Goal: Task Accomplishment & Management: Complete application form

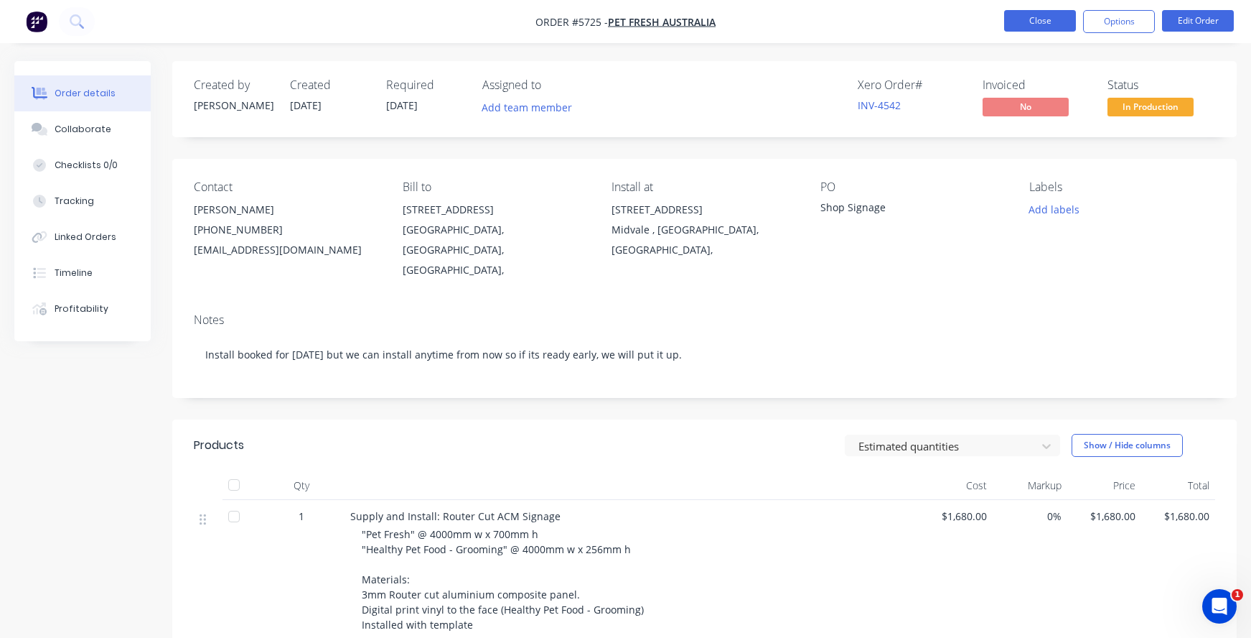
click at [1050, 16] on button "Close" at bounding box center [1040, 21] width 72 height 22
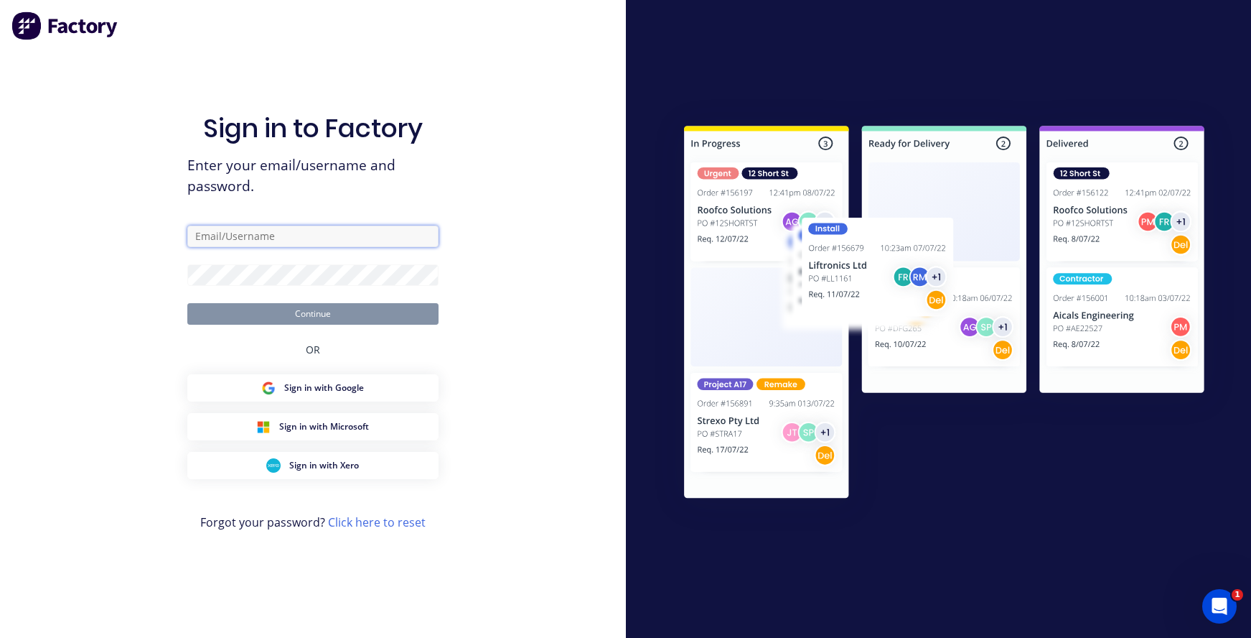
type input "rachel@signupwa.com.au"
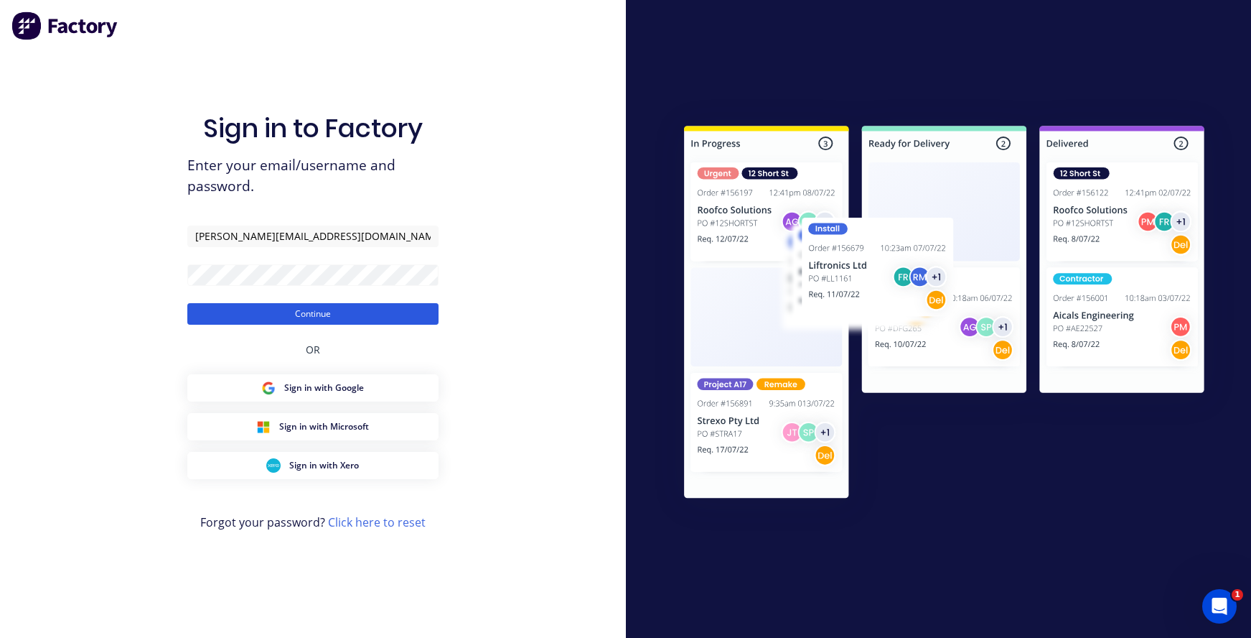
click at [259, 319] on button "Continue" at bounding box center [312, 314] width 251 height 22
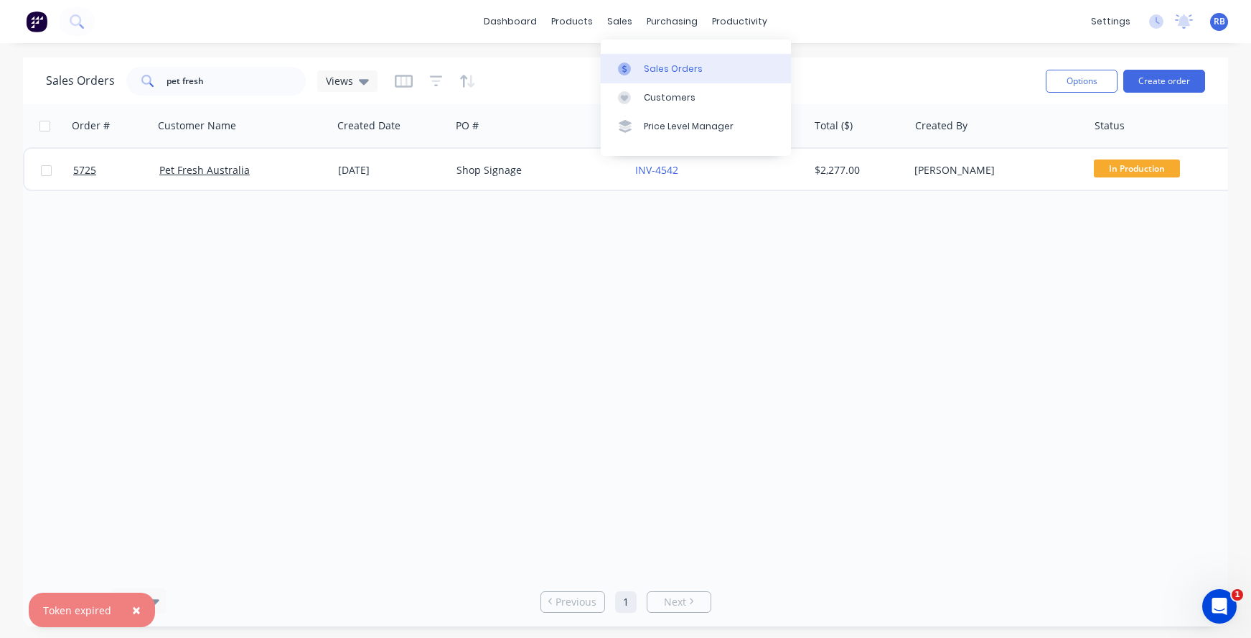
click at [649, 65] on div "Sales Orders" at bounding box center [673, 68] width 59 height 13
click at [1170, 82] on button "Create order" at bounding box center [1165, 81] width 82 height 23
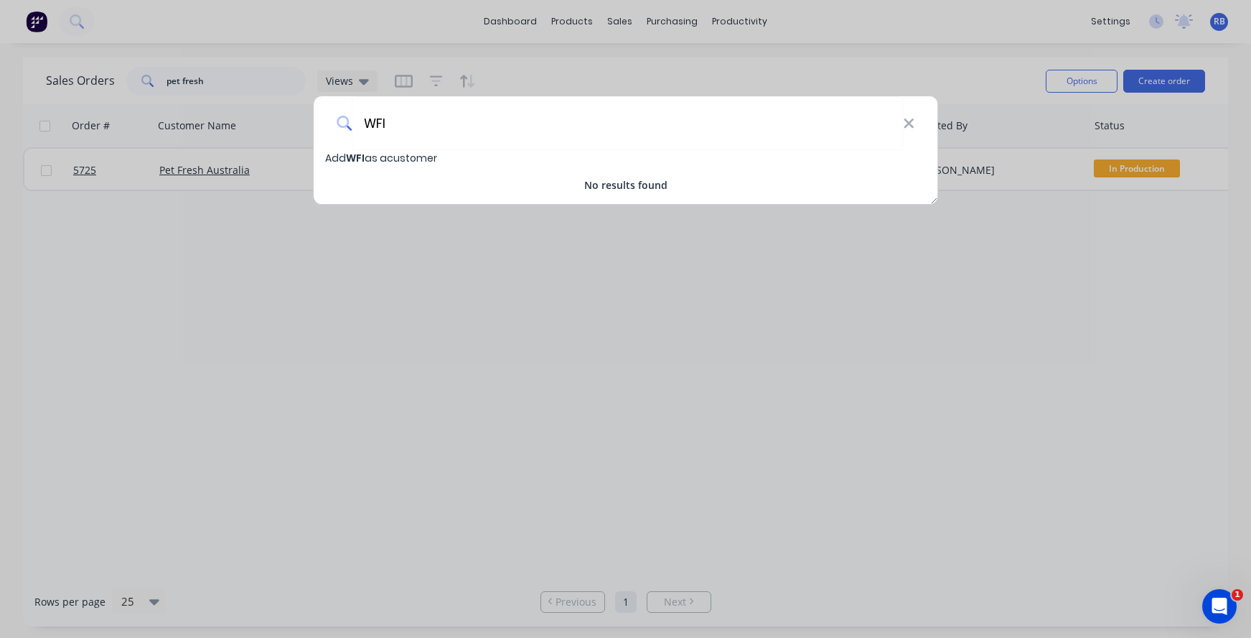
type input "WFI"
click at [344, 154] on span "Add WFI as a customer" at bounding box center [381, 158] width 112 height 14
select select "AU"
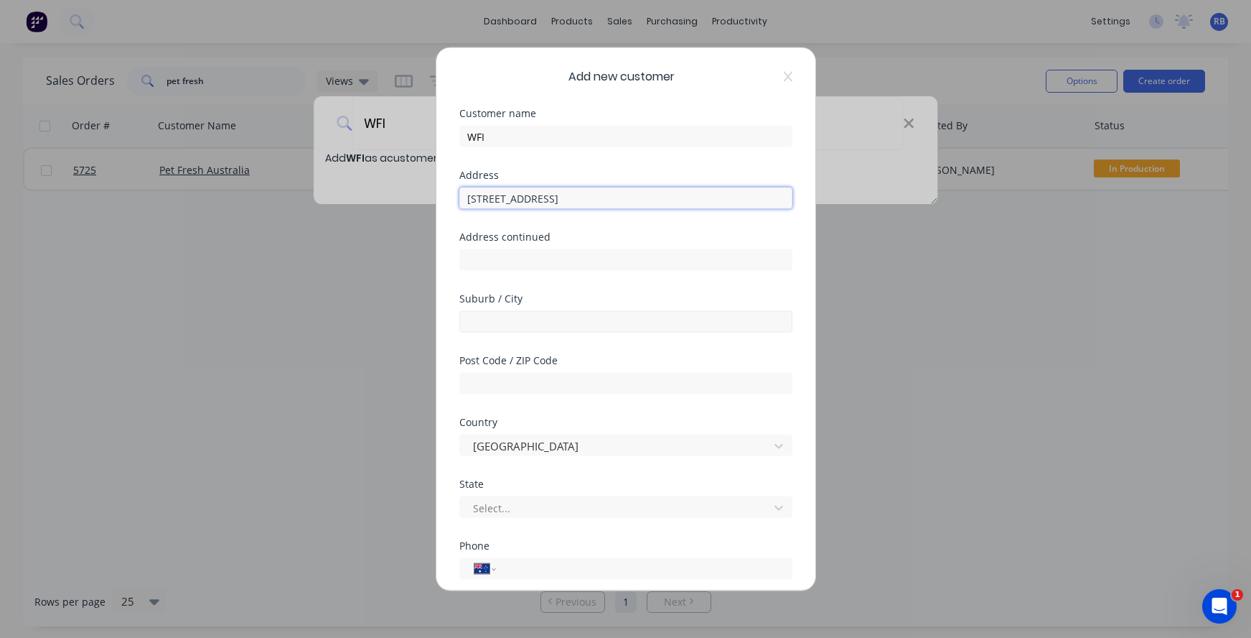
type input "67 Norseman Road"
type input "Esperance"
click at [492, 500] on div "Select..." at bounding box center [616, 507] width 287 height 15
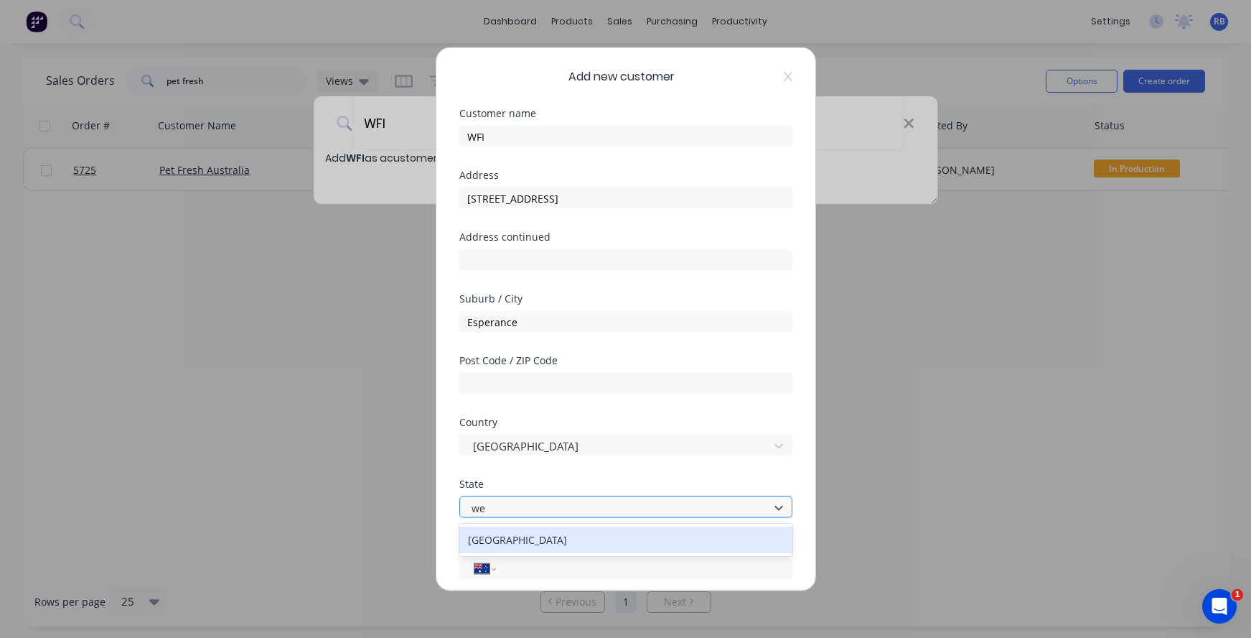
type input "wes"
click at [490, 538] on div "Western Australia" at bounding box center [625, 539] width 333 height 27
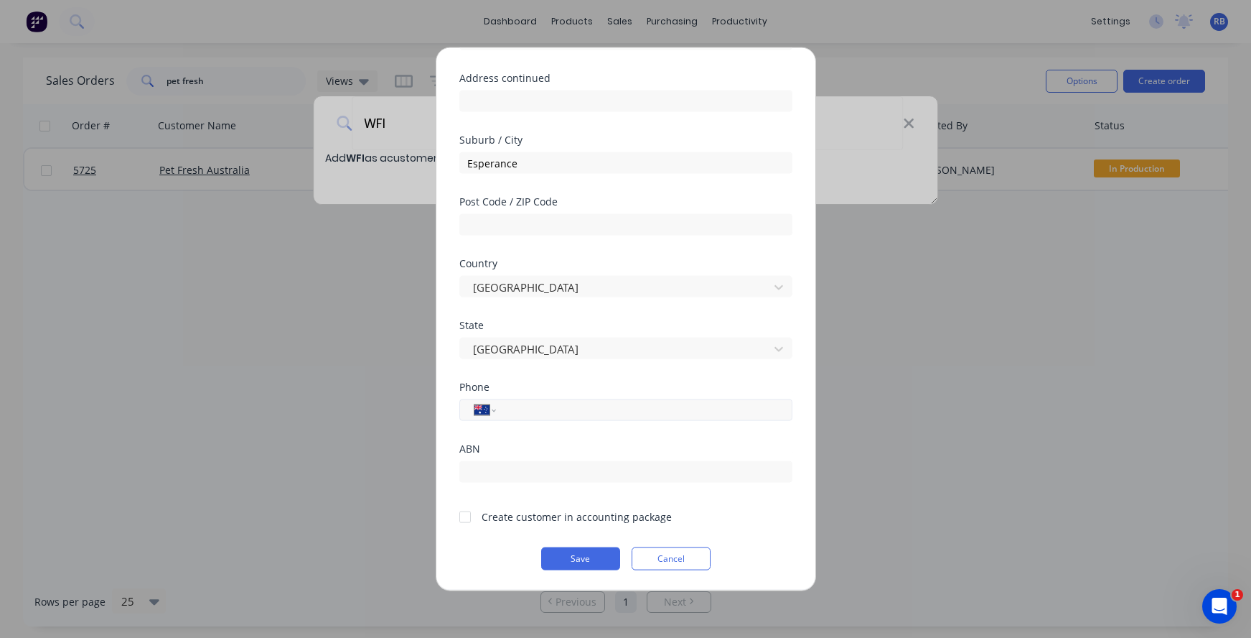
scroll to position [159, 0]
click at [543, 411] on input "(08)" at bounding box center [641, 409] width 271 height 17
type input "0"
type input "0408 863 051"
click at [510, 468] on input "text" at bounding box center [625, 472] width 333 height 22
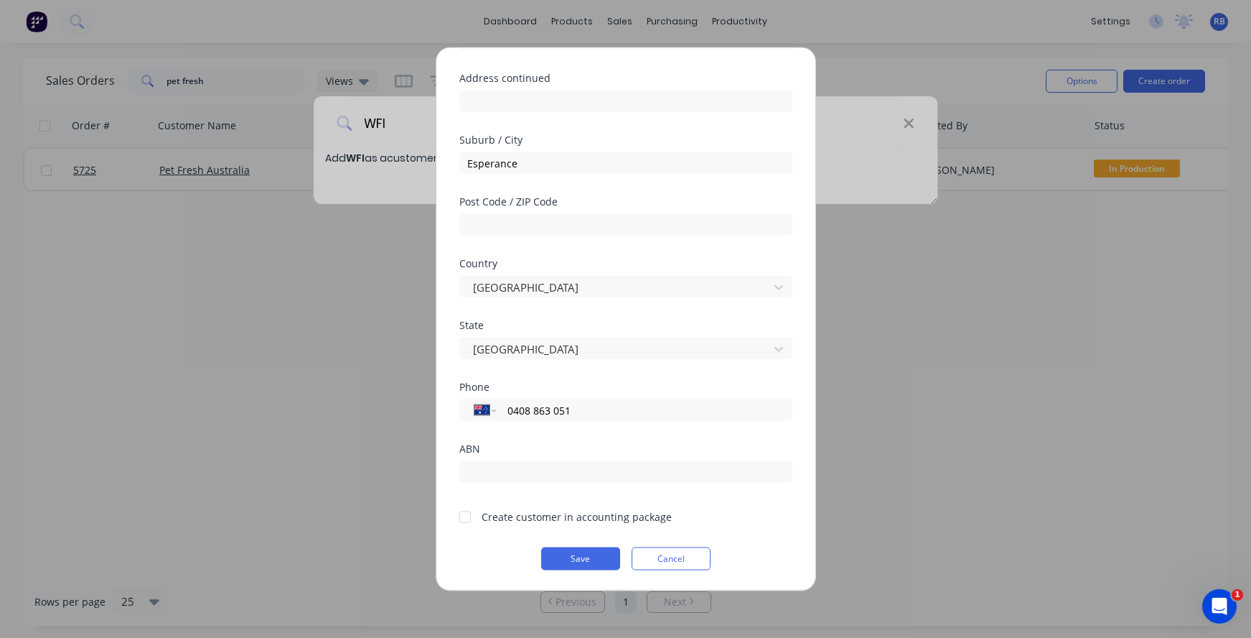
click at [463, 512] on div at bounding box center [465, 516] width 29 height 29
click at [576, 564] on button "Save" at bounding box center [580, 558] width 79 height 23
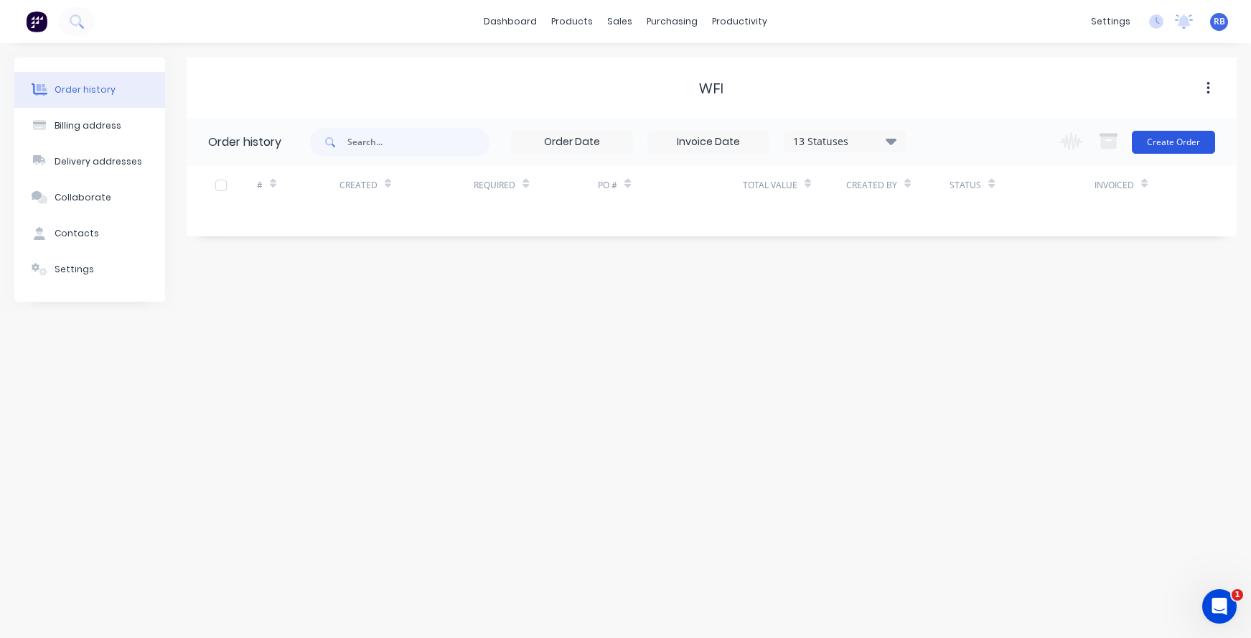
click at [1163, 148] on button "Create Order" at bounding box center [1173, 142] width 83 height 23
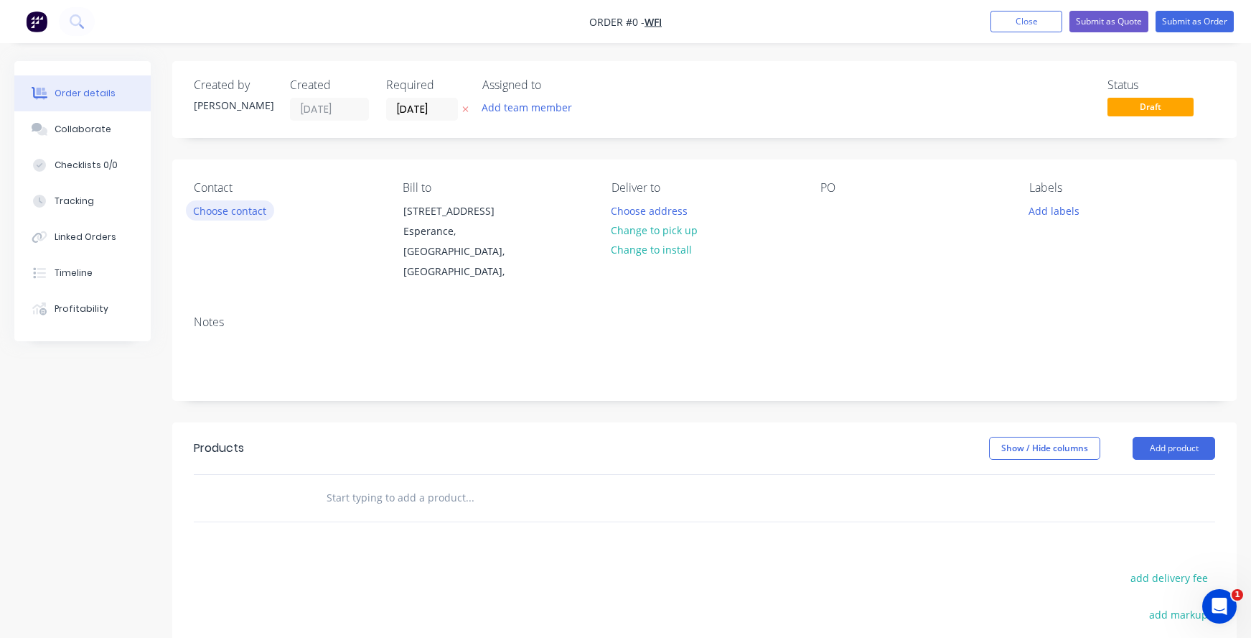
click at [215, 211] on button "Choose contact" at bounding box center [230, 209] width 88 height 19
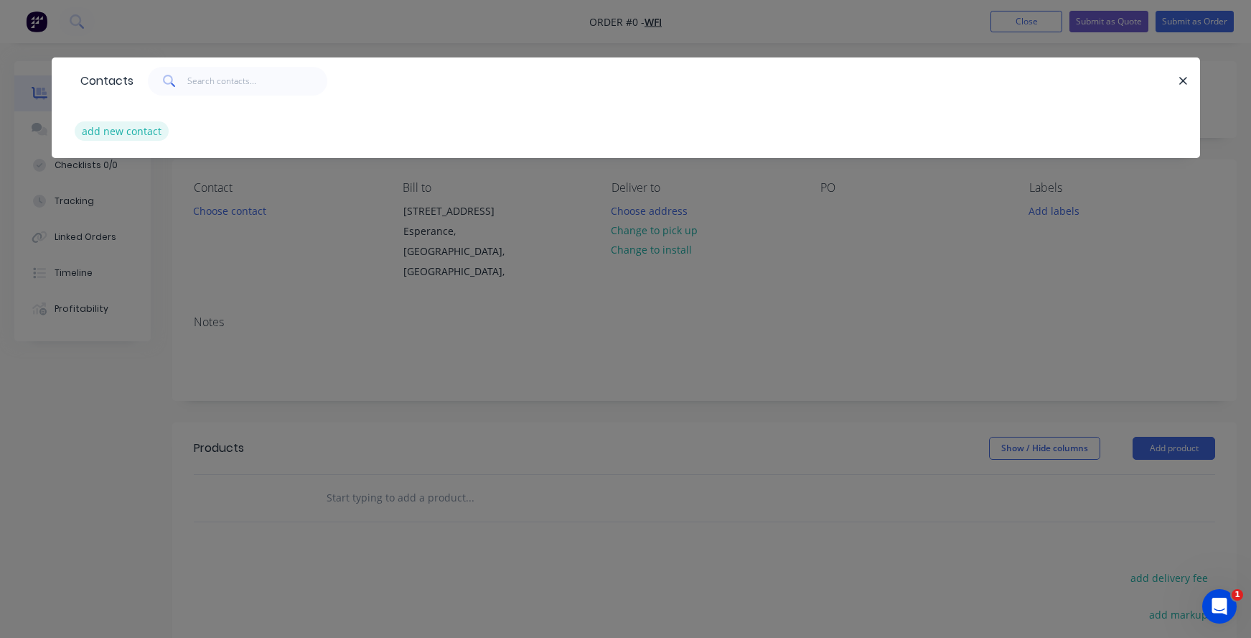
click at [92, 134] on button "add new contact" at bounding box center [122, 130] width 95 height 19
select select "AU"
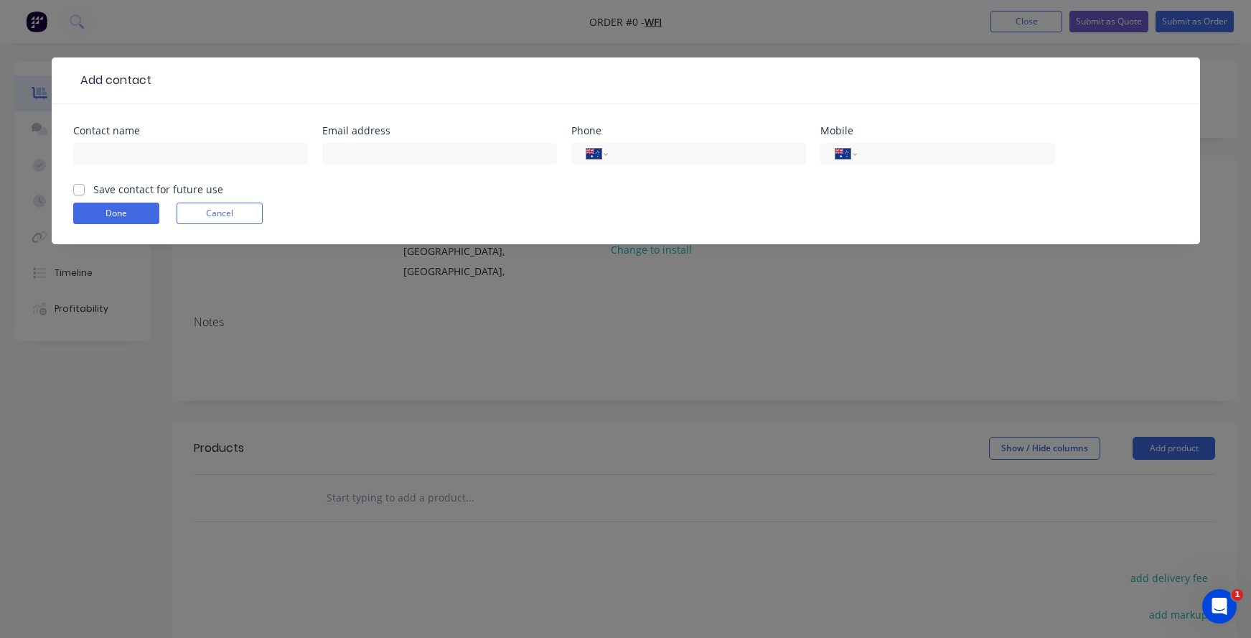
click at [156, 142] on div at bounding box center [190, 160] width 235 height 42
type input "John Neville"
paste input "John.Neville@wfi.com.au"
type input "John.Neville@wfi.com.au"
click at [899, 154] on input "tel" at bounding box center [953, 154] width 172 height 17
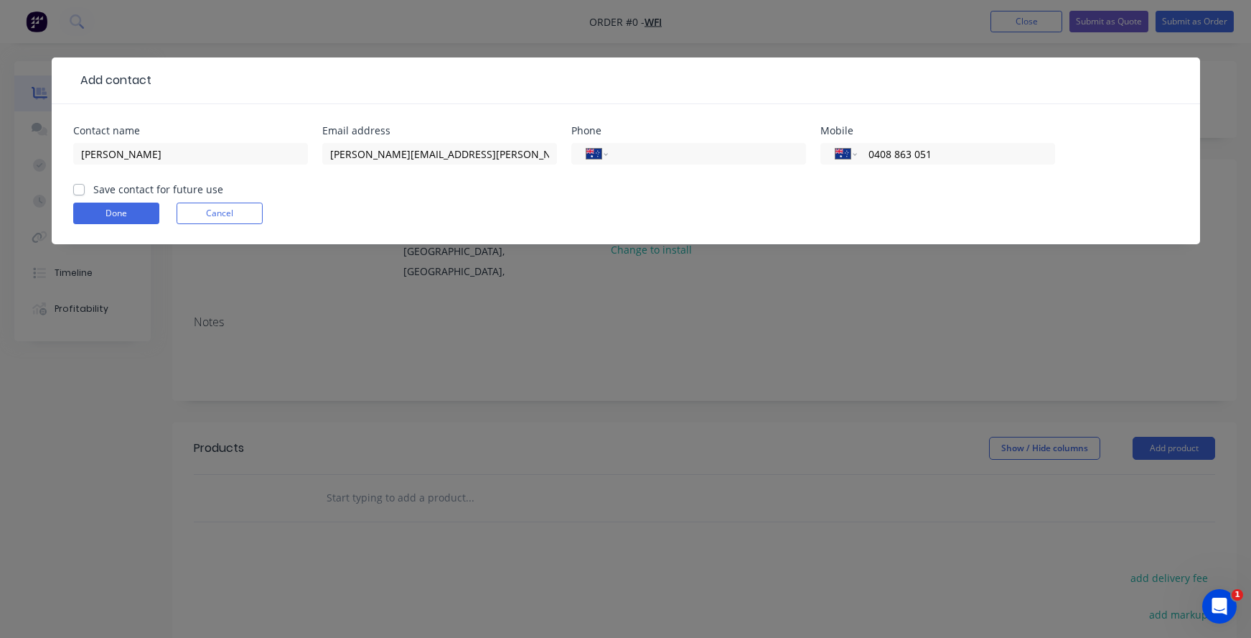
type input "0408 863 051"
click at [93, 185] on label "Save contact for future use" at bounding box center [158, 189] width 130 height 15
click at [75, 185] on input "Save contact for future use" at bounding box center [78, 189] width 11 height 14
checkbox input "true"
click at [100, 210] on button "Done" at bounding box center [116, 213] width 86 height 22
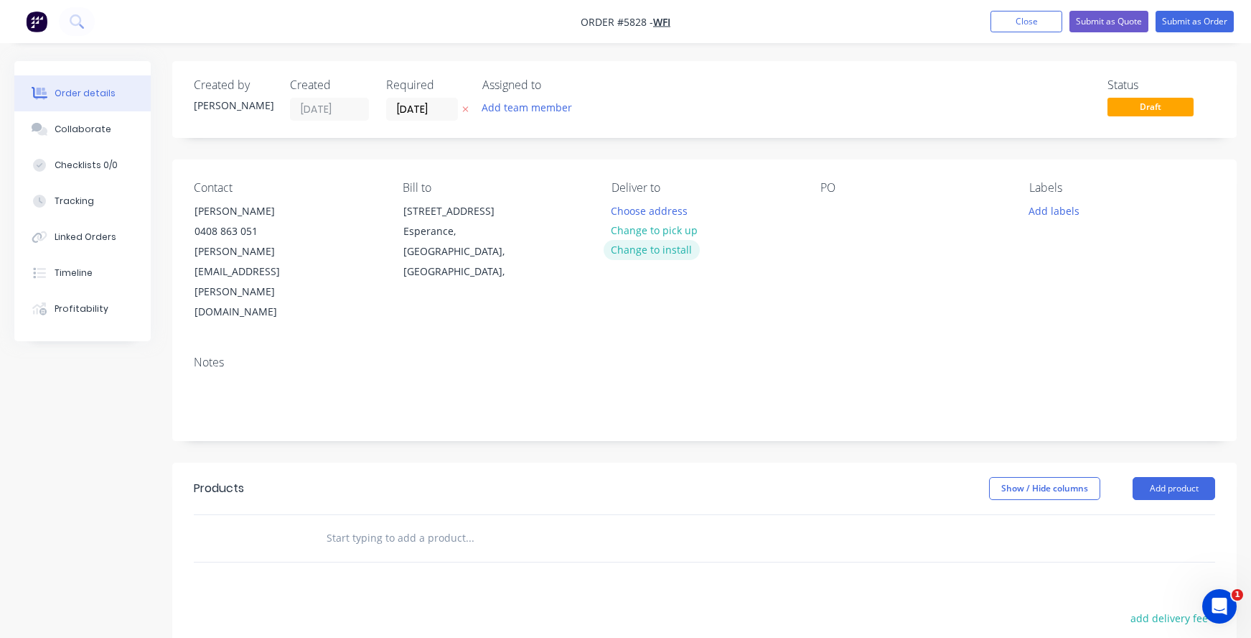
click at [642, 252] on button "Change to install" at bounding box center [652, 249] width 96 height 19
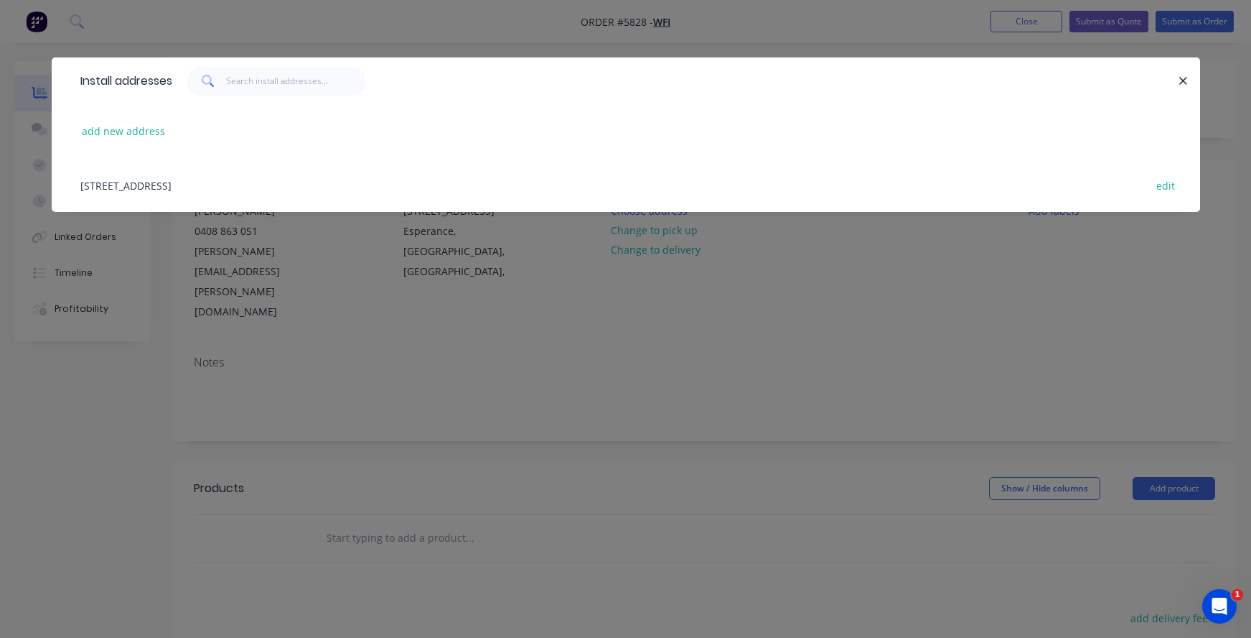
click at [113, 185] on div "67 Norseman Road, Esperance, Western Australia, Australia edit" at bounding box center [626, 185] width 1106 height 54
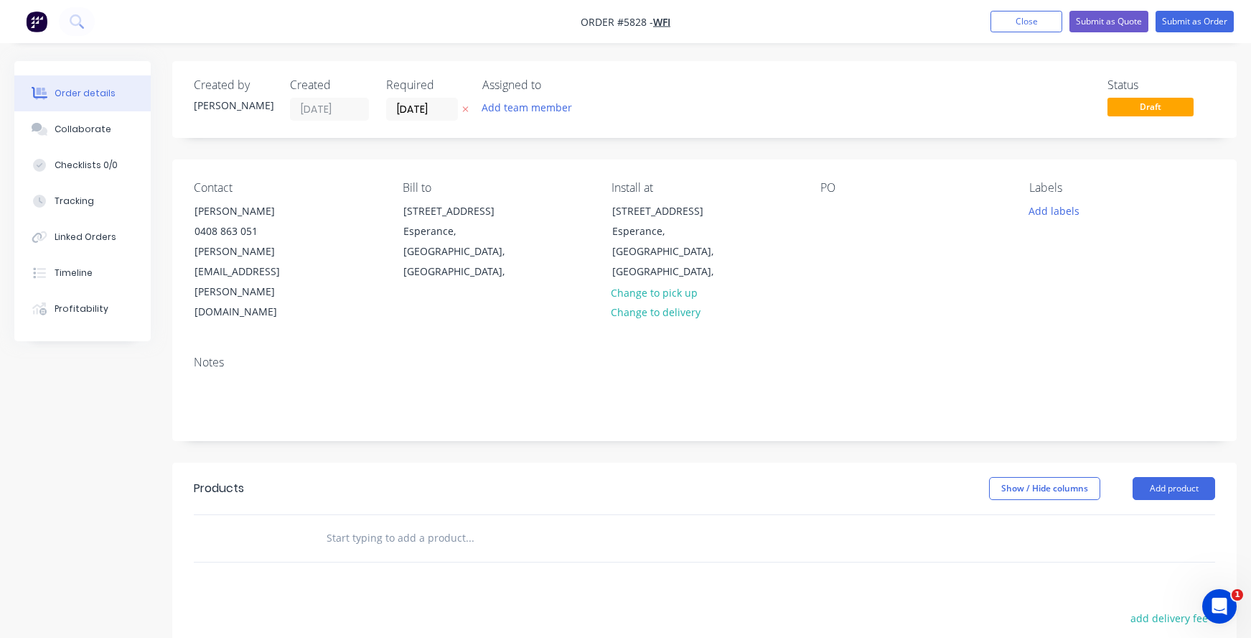
click at [808, 205] on div "Contact John Neville 0408 863 051 John.Neville@wfi.com.au Bill to 67 Norseman R…" at bounding box center [704, 251] width 1065 height 185
click at [831, 207] on div at bounding box center [832, 210] width 23 height 21
click at [355, 523] on input "text" at bounding box center [469, 537] width 287 height 29
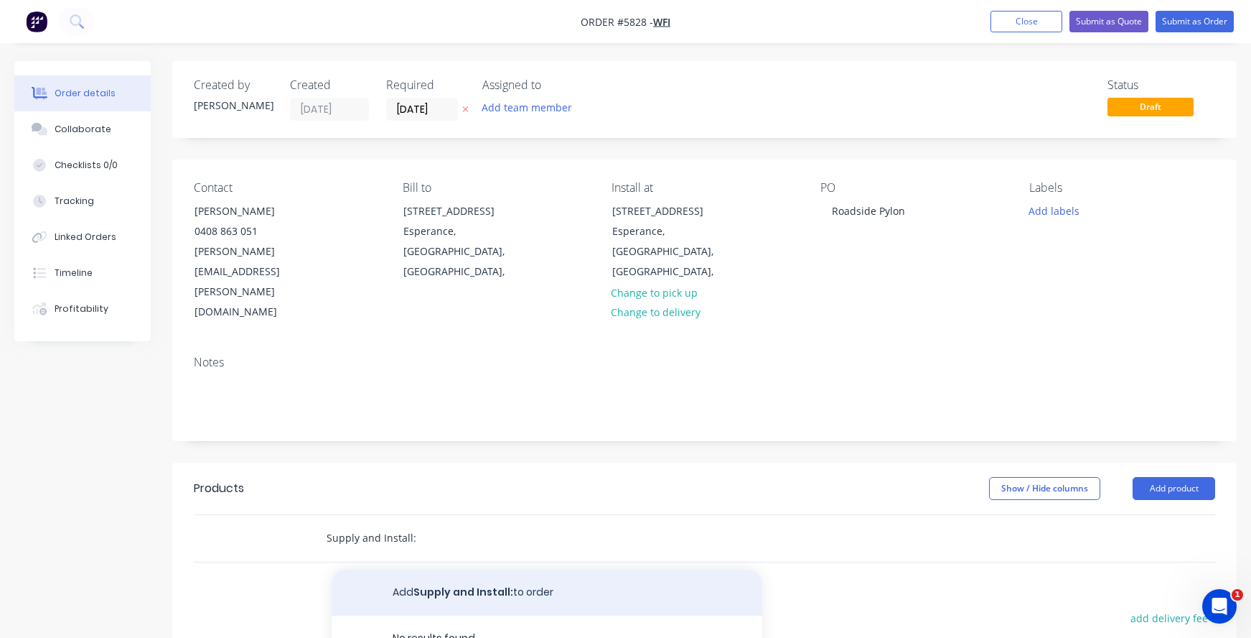
type input "Supply and Install:"
click at [436, 569] on button "Add Supply and Install: to order" at bounding box center [547, 592] width 431 height 46
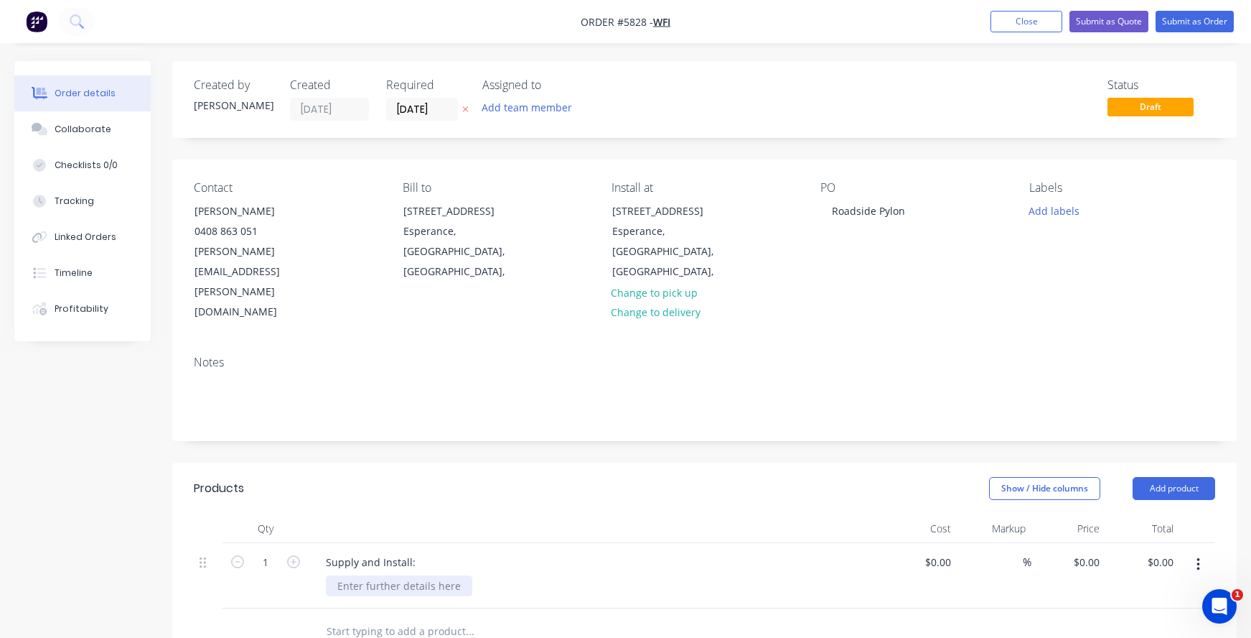
click at [376, 575] on div at bounding box center [399, 585] width 146 height 21
drag, startPoint x: 344, startPoint y: 523, endPoint x: 303, endPoint y: 522, distance: 40.9
click at [303, 543] on div "1 Supply and Install: Roadside Pylon $0.00 $0.00 % $0.00 $0.00 $0.00 $0.00" at bounding box center [705, 575] width 1022 height 65
click at [416, 551] on div "Supply and Install:" at bounding box center [370, 561] width 113 height 21
click at [406, 543] on div "Supply and Install: Roadside Pylon" at bounding box center [596, 575] width 574 height 65
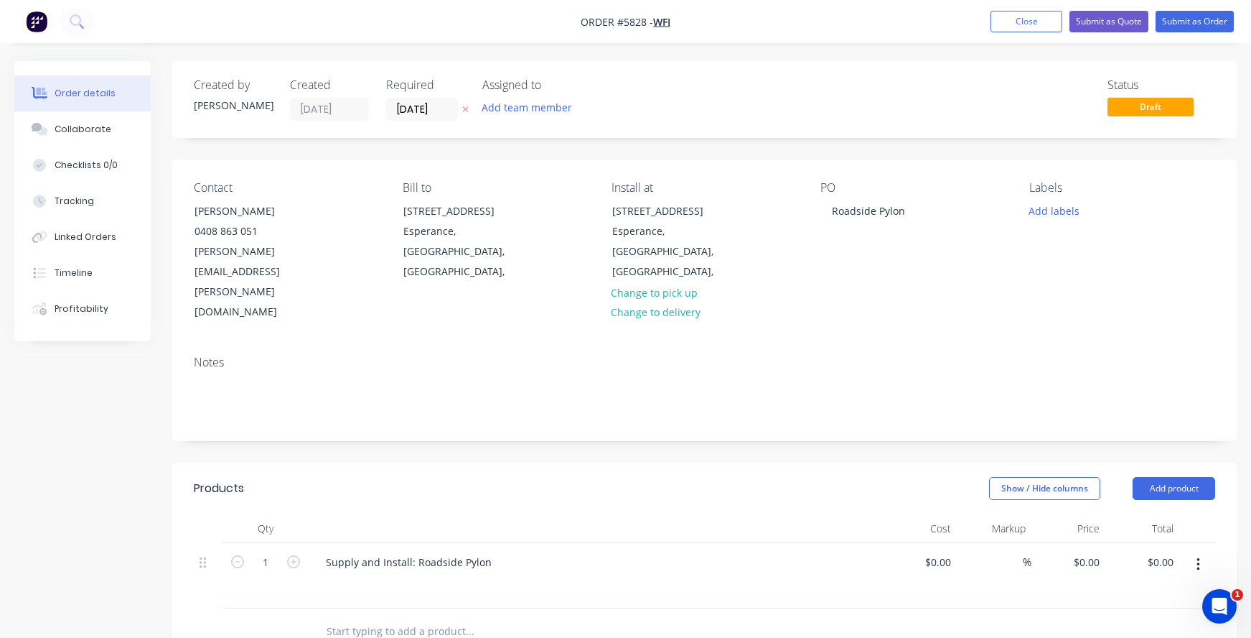
click at [350, 608] on div at bounding box center [567, 631] width 517 height 47
click at [342, 575] on div at bounding box center [337, 585] width 23 height 21
click at [354, 575] on div "Steel frame Powdercaoted (colour TBC)" at bounding box center [401, 600] width 151 height 51
drag, startPoint x: 379, startPoint y: 526, endPoint x: 325, endPoint y: 526, distance: 53.8
click at [325, 543] on div "Supply and Install: Roadside Pylon 3000mm Steel frame Powdercaoted (colour TBC)" at bounding box center [596, 583] width 574 height 80
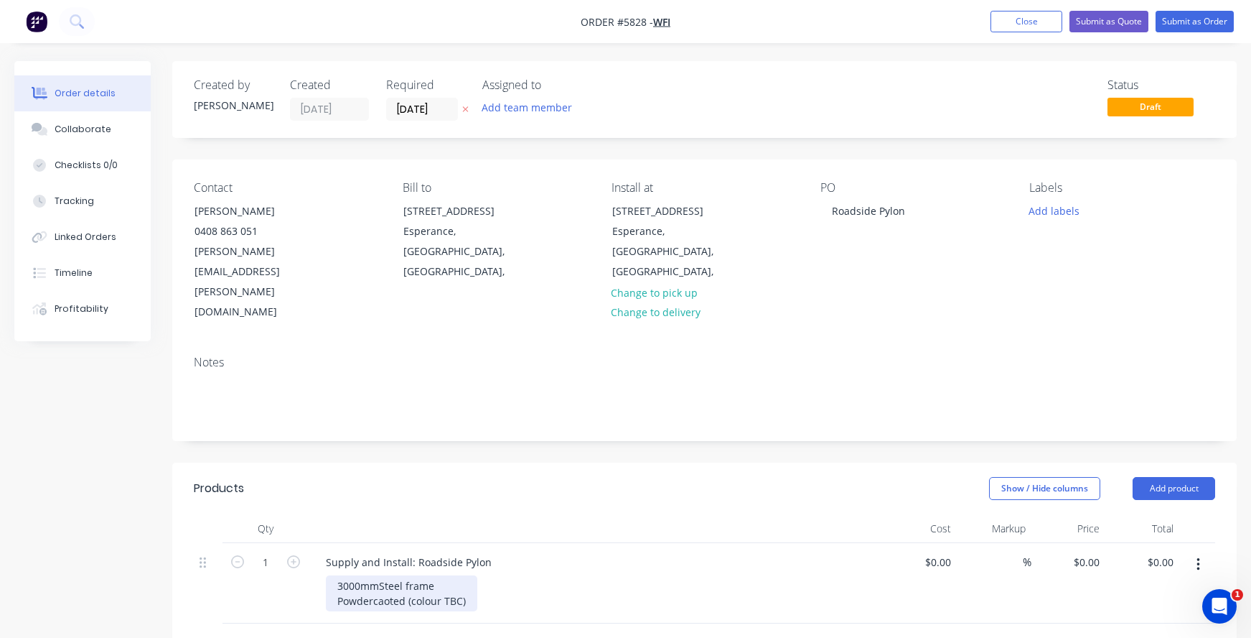
click at [374, 575] on div "3000mm Steel frame Powdercaoted (colour TBC)" at bounding box center [401, 593] width 151 height 36
drag, startPoint x: 375, startPoint y: 521, endPoint x: 308, endPoint y: 521, distance: 66.8
click at [308, 543] on div "1 Supply and Install: Roadside Pylon 3000mm Steel frame Powdercaoted (colour TB…" at bounding box center [705, 583] width 1022 height 80
click at [399, 575] on div "Frame to be 2000mm w x 3000mm h (sign face to be 2000mm x 2000mm) Steel frame P…" at bounding box center [540, 593] width 429 height 36
click at [334, 575] on div "Frame to be 2000mm w x 3000mm h (sign face to be 2000mm x 2000mm) Steel frame P…" at bounding box center [540, 593] width 429 height 36
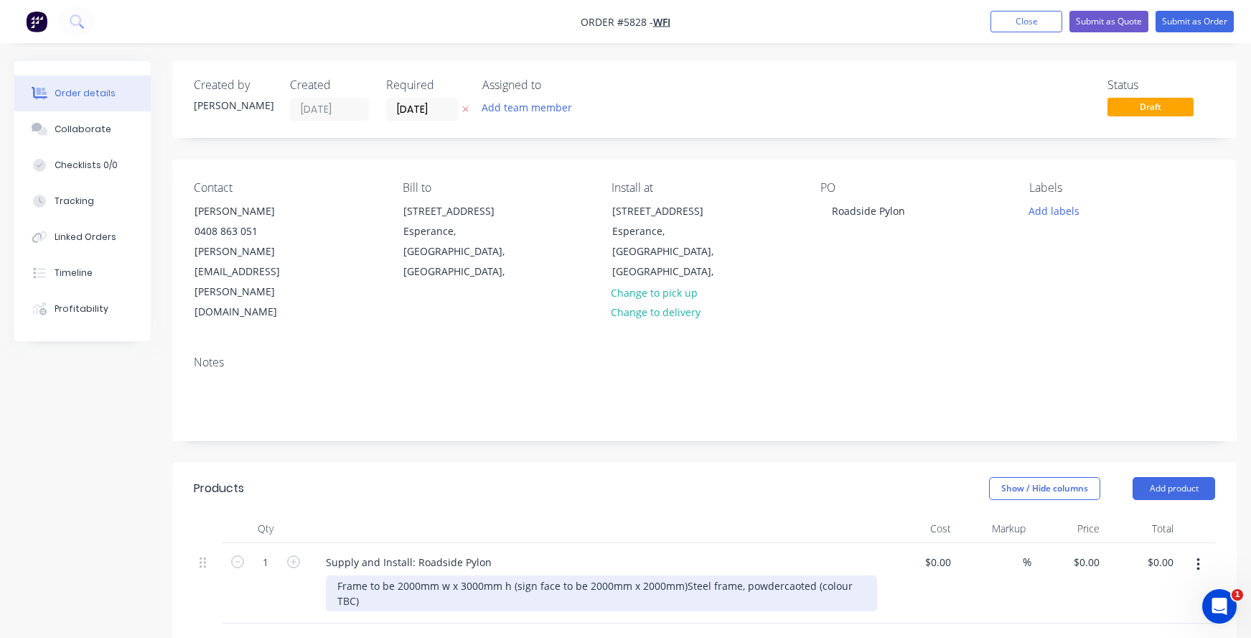
click at [530, 575] on div "Frame to be 2000mm w x 3000mm h (sign face to be 2000mm x 2000mm) Steel frame, …" at bounding box center [601, 593] width 551 height 36
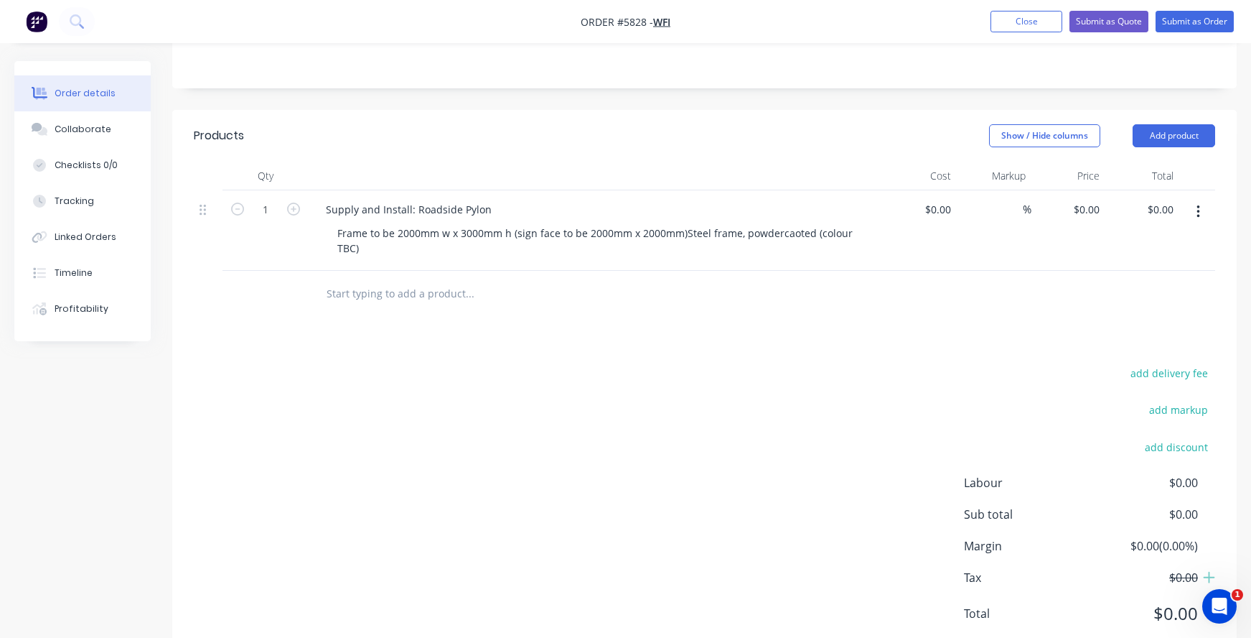
click at [397, 279] on input "text" at bounding box center [469, 293] width 287 height 29
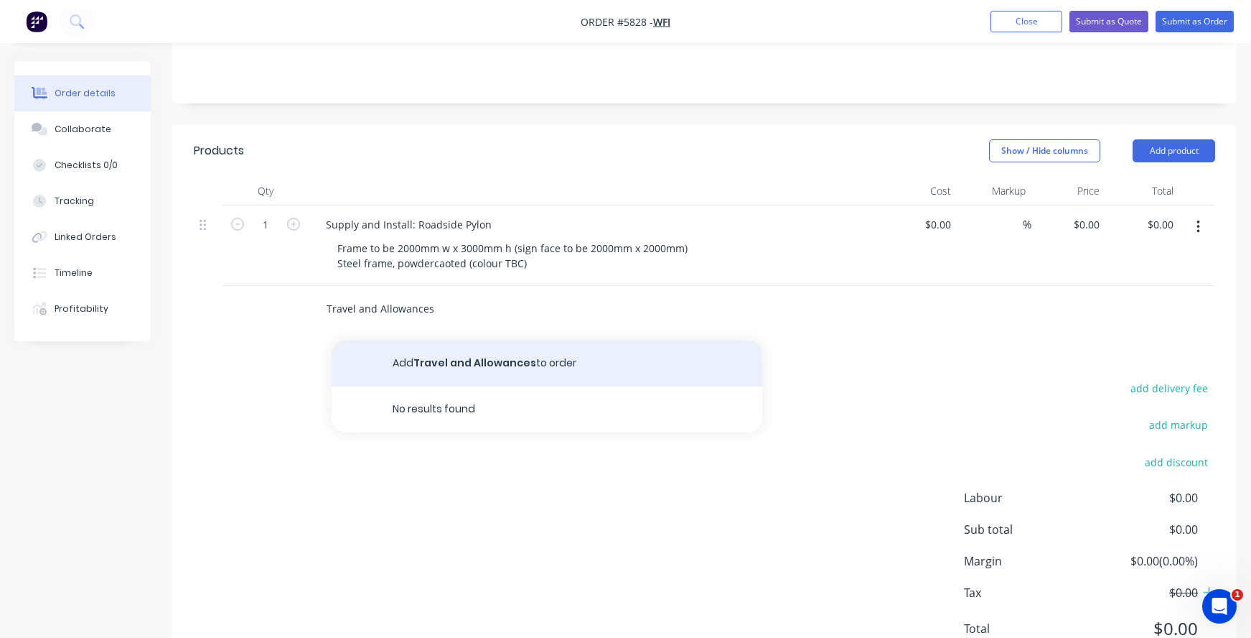
type input "Travel and Allowances"
click at [425, 340] on button "Add Travel and Allowances to order" at bounding box center [547, 363] width 431 height 46
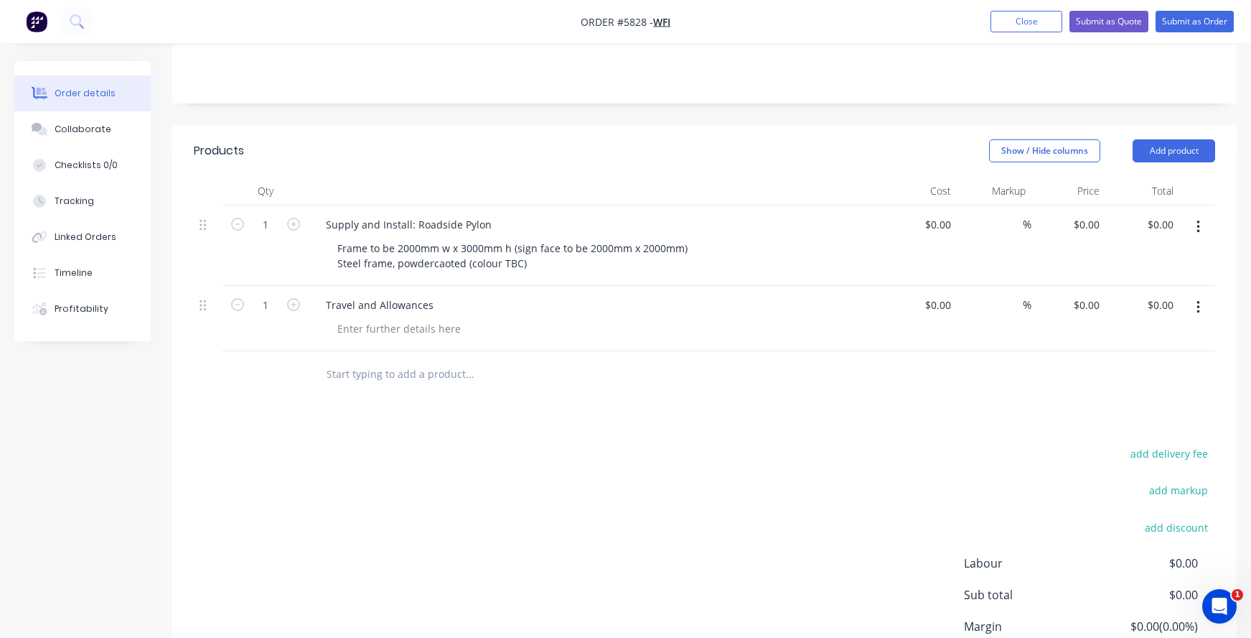
click at [318, 286] on div "Travel and Allowances" at bounding box center [596, 318] width 574 height 65
click at [362, 318] on div at bounding box center [399, 328] width 146 height 21
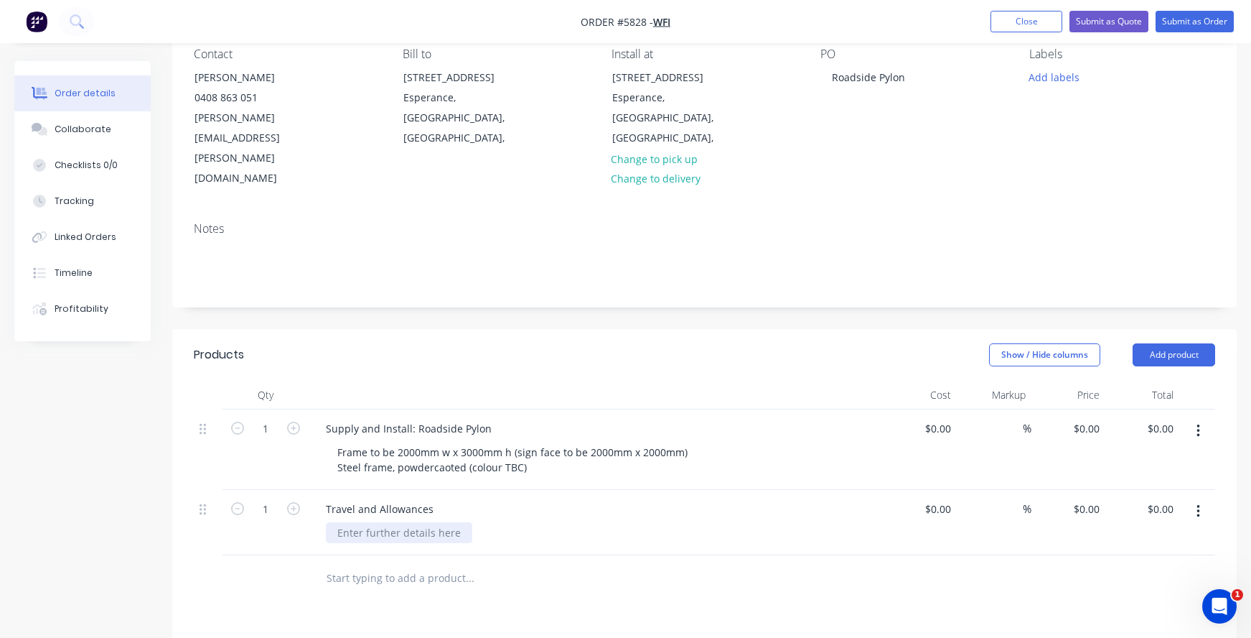
scroll to position [148, 0]
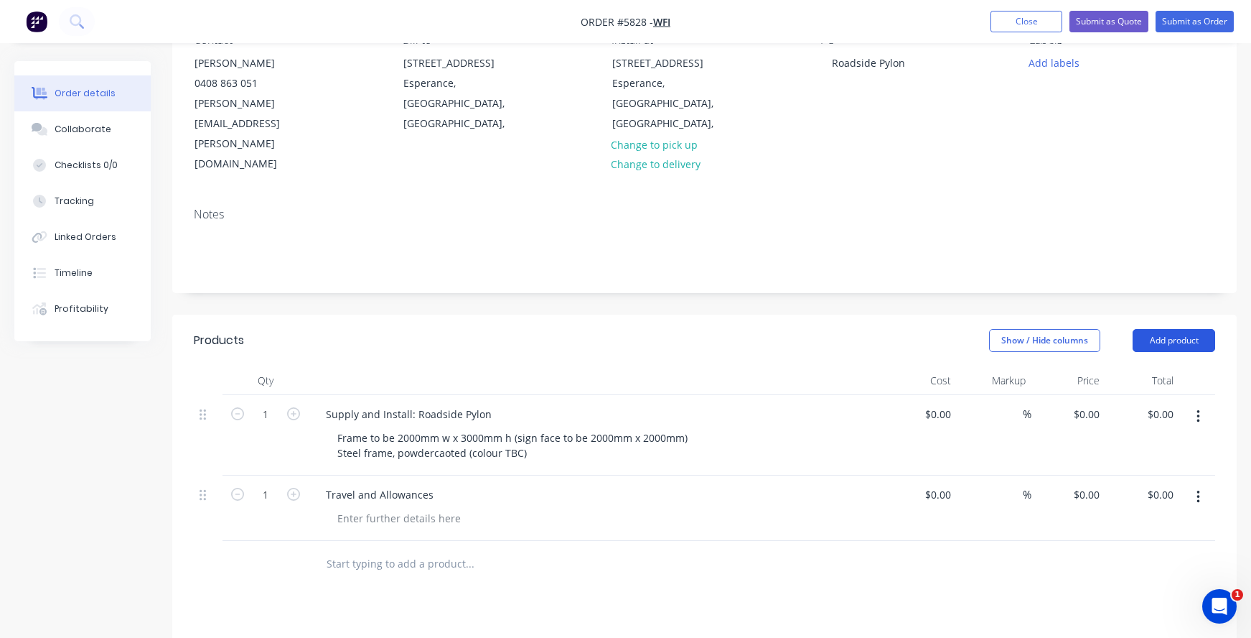
click at [1175, 329] on button "Add product" at bounding box center [1174, 340] width 83 height 23
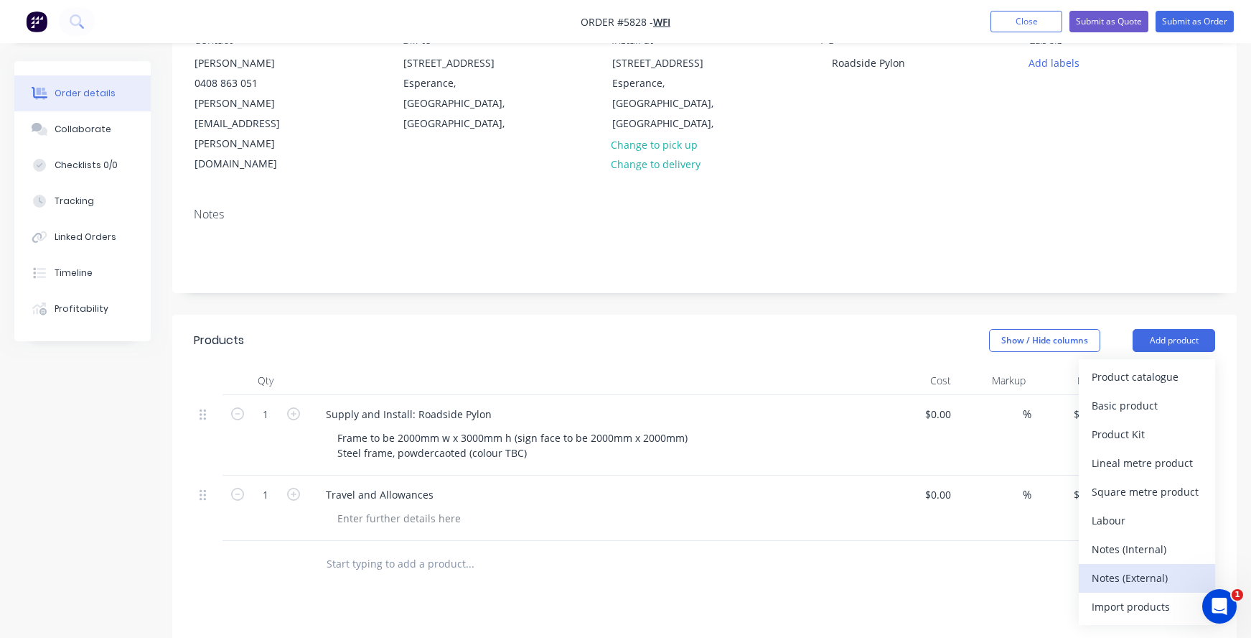
click at [1127, 567] on div "Notes (External)" at bounding box center [1147, 577] width 111 height 21
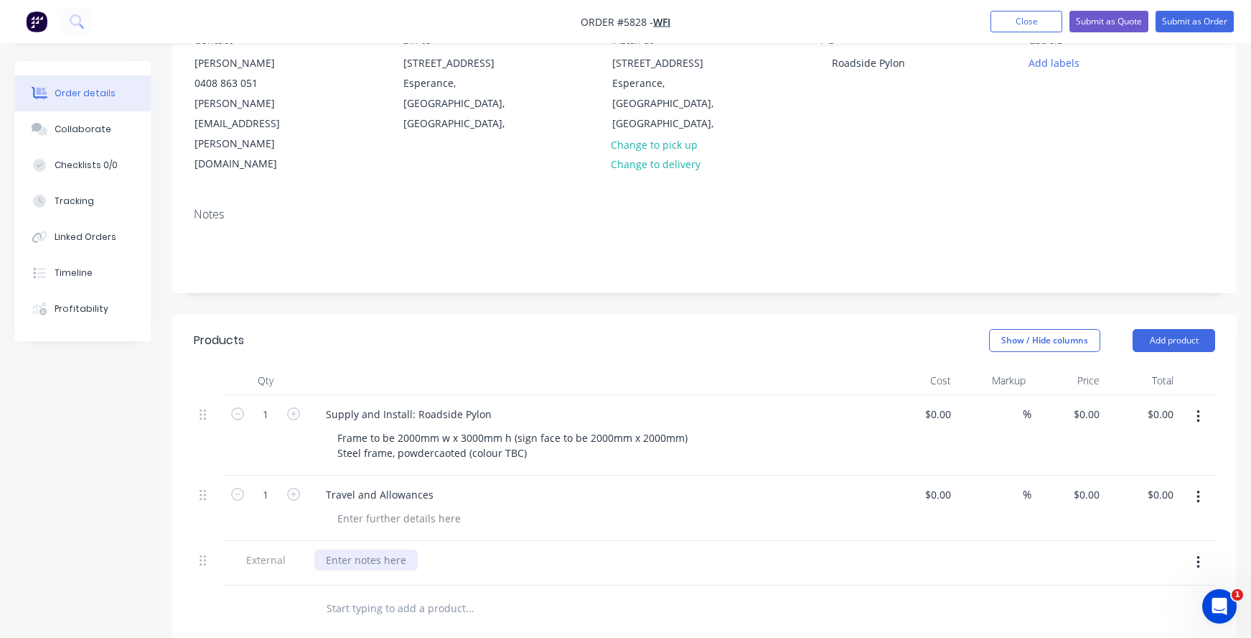
click at [358, 549] on div at bounding box center [365, 559] width 103 height 21
paste div
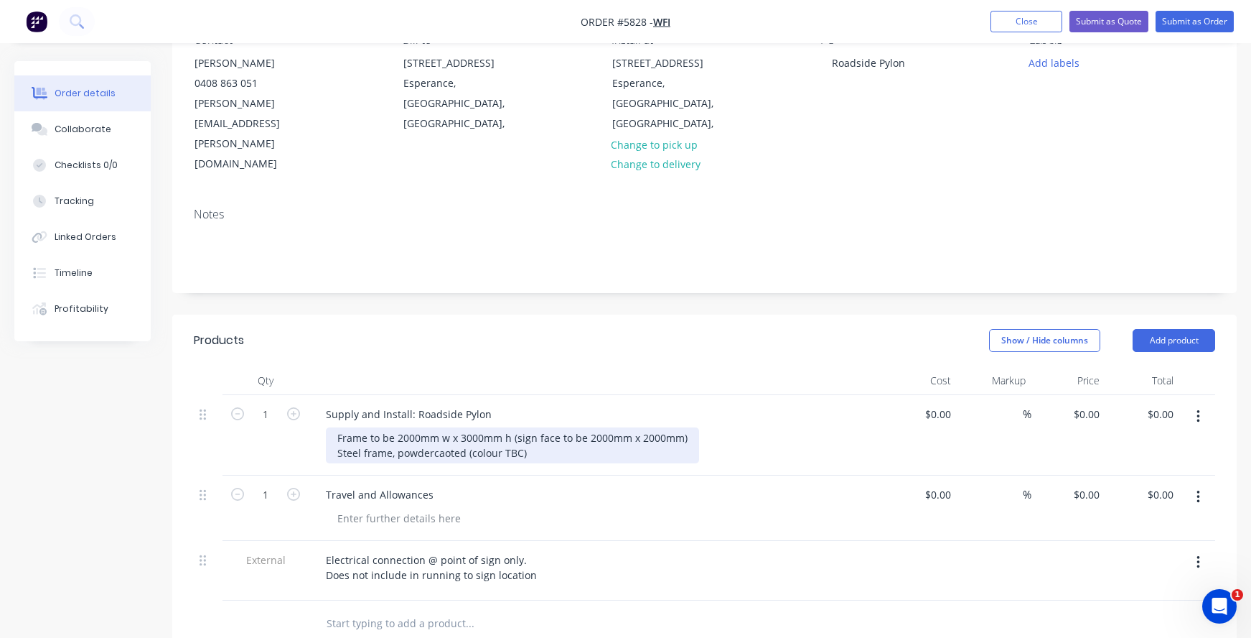
click at [543, 427] on div "Frame to be 2000mm w x 3000mm h (sign face to be 2000mm x 2000mm) Steel frame, …" at bounding box center [512, 445] width 373 height 36
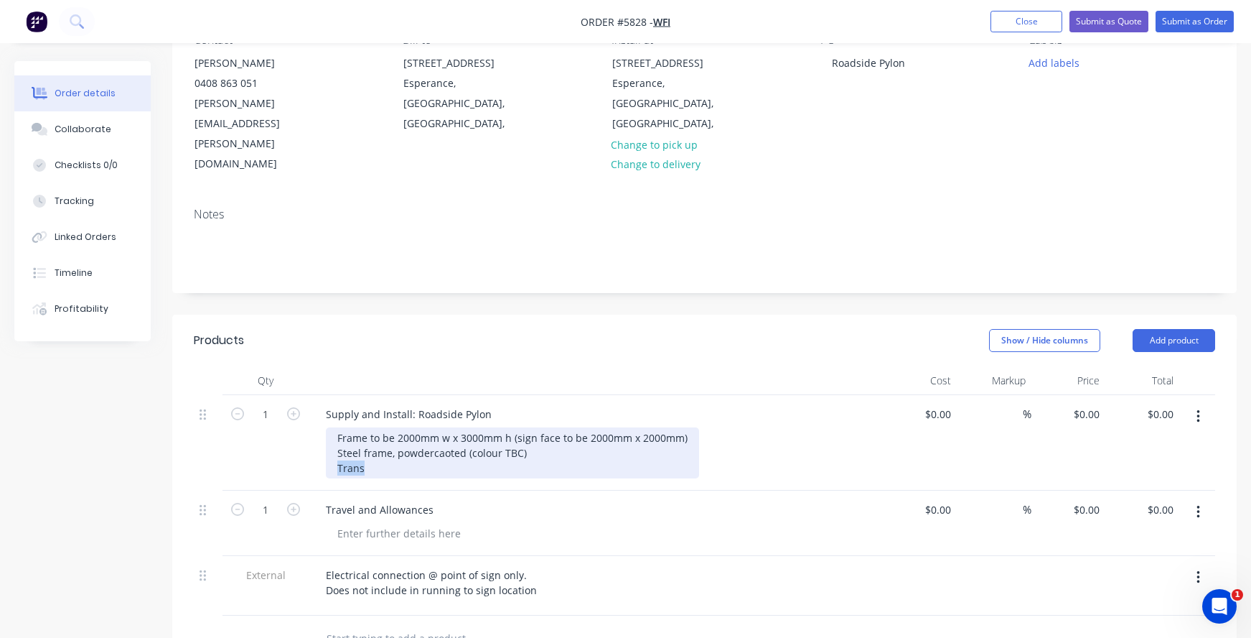
drag, startPoint x: 373, startPoint y: 409, endPoint x: 324, endPoint y: 409, distance: 48.8
click at [324, 409] on div "Supply and Install: Roadside Pylon Frame to be 2000mm w x 3000mm h (sign face t…" at bounding box center [596, 442] width 574 height 95
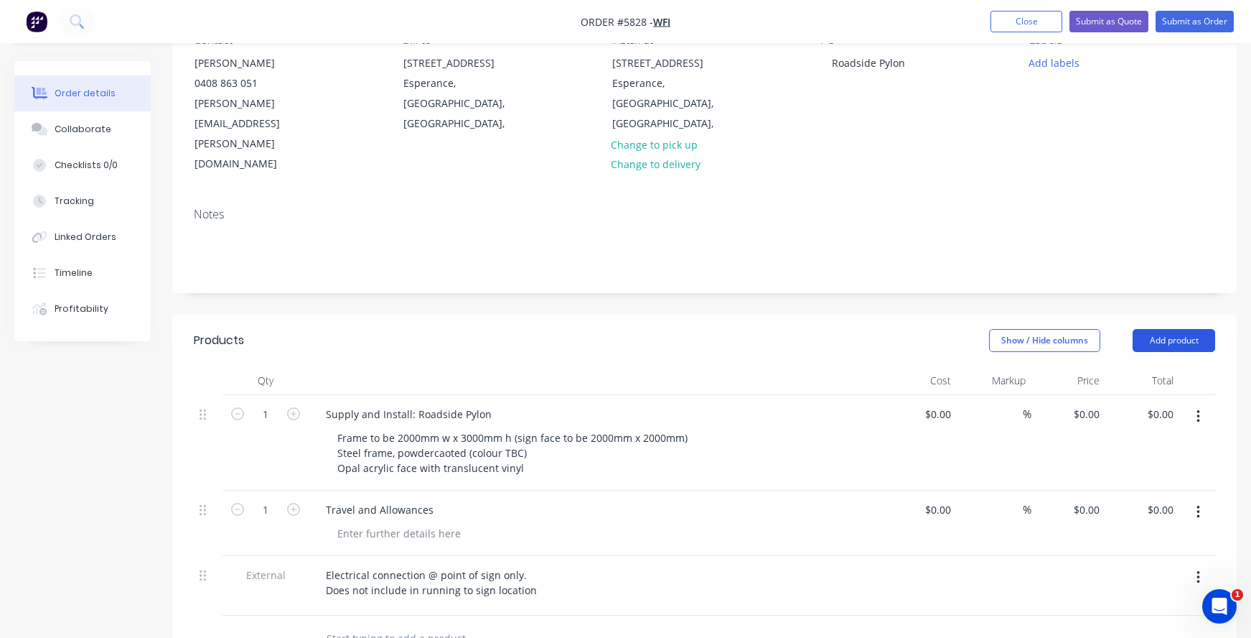
click at [1171, 329] on button "Add product" at bounding box center [1174, 340] width 83 height 23
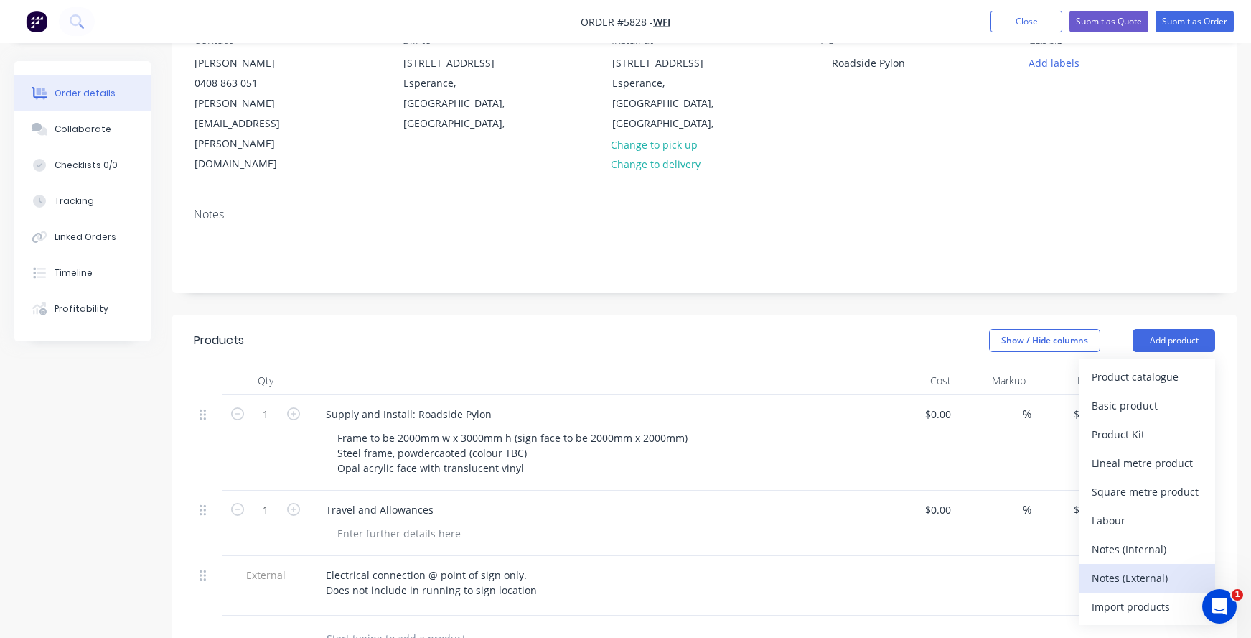
click at [1134, 567] on div "Notes (External)" at bounding box center [1147, 577] width 111 height 21
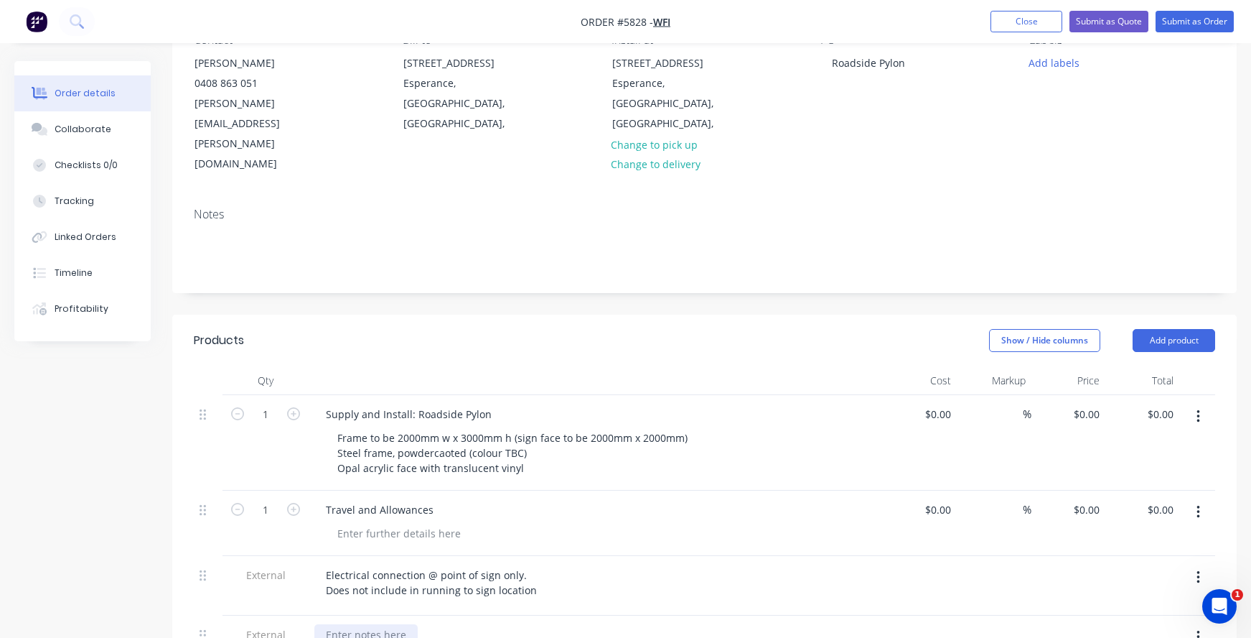
click at [358, 624] on div at bounding box center [365, 634] width 103 height 21
drag, startPoint x: 603, startPoint y: 574, endPoint x: 518, endPoint y: 574, distance: 84.7
click at [520, 624] on div "Price is indicative only, if quote is accepted, drawings will be ," at bounding box center [473, 634] width 319 height 21
drag, startPoint x: 535, startPoint y: 576, endPoint x: 429, endPoint y: 571, distance: 105.7
click at [429, 624] on div "Price is indicative only, if quote is accepted" at bounding box center [429, 634] width 230 height 21
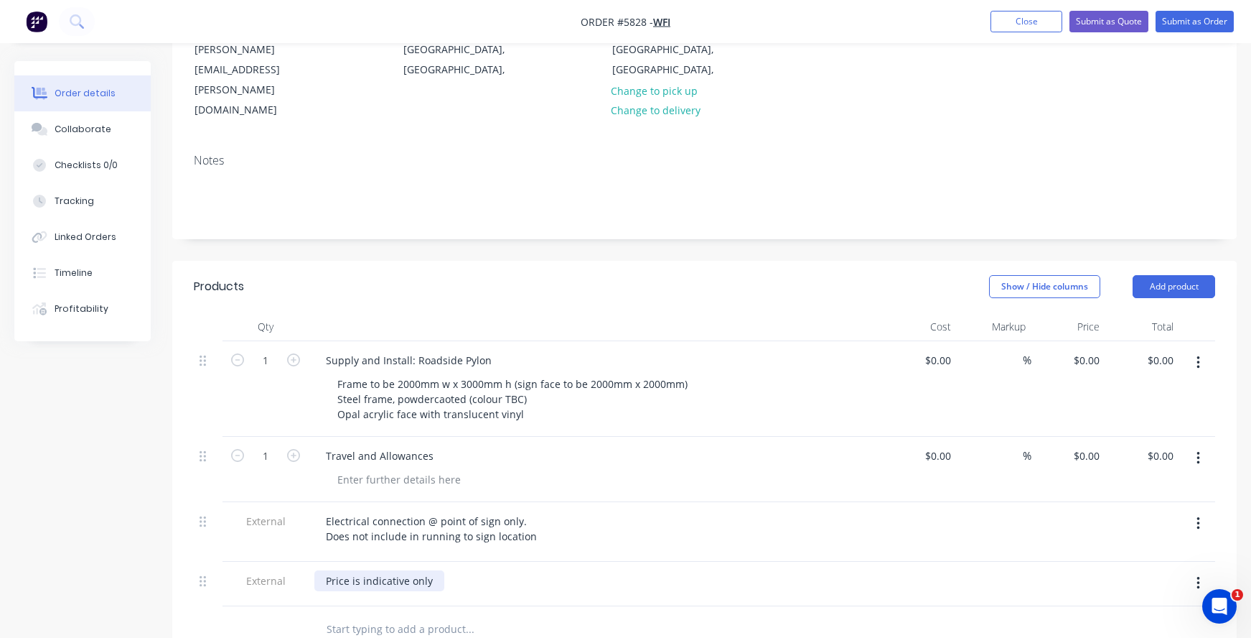
scroll to position [206, 0]
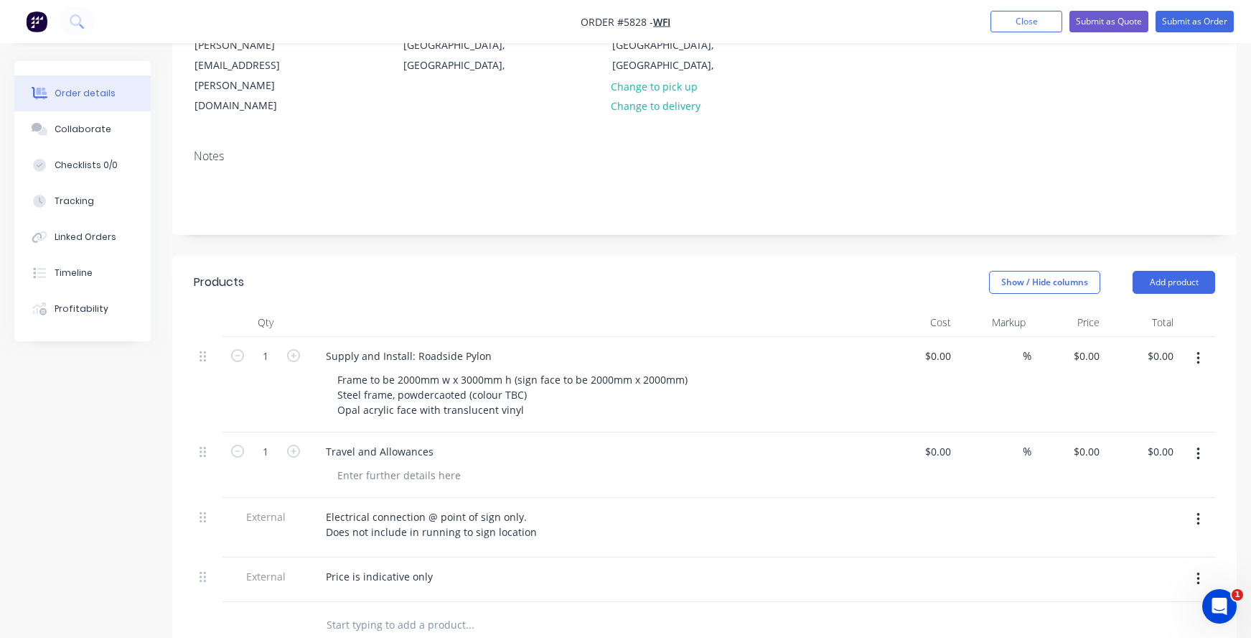
click at [340, 610] on input "text" at bounding box center [469, 624] width 287 height 29
type input "Supply:"
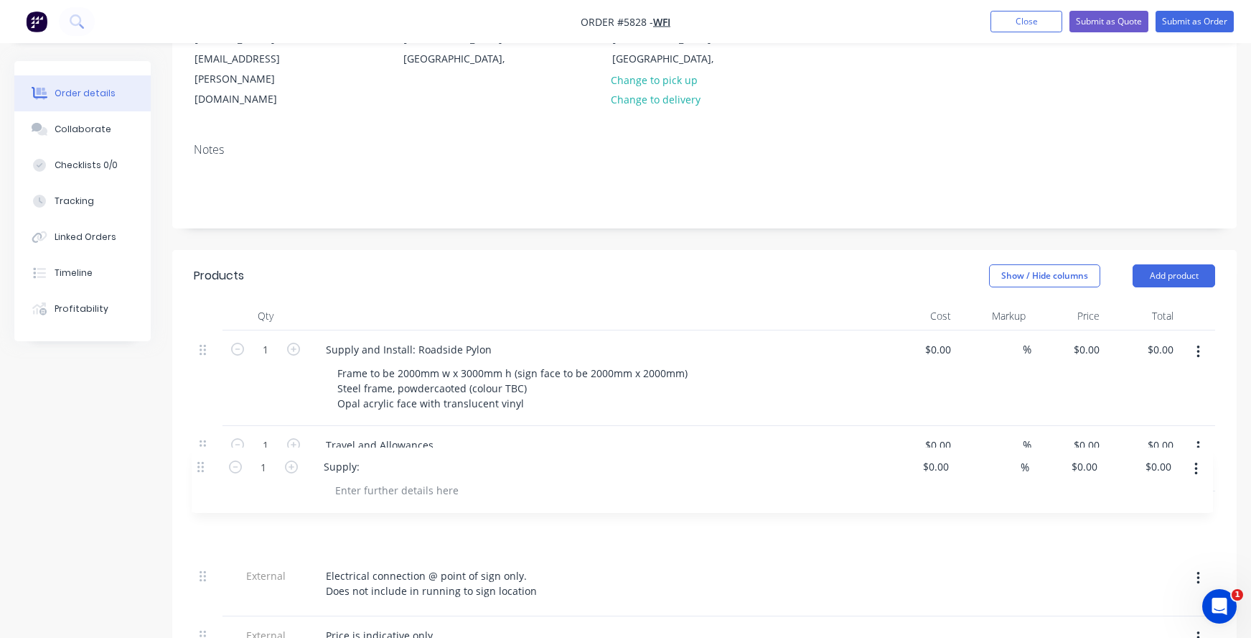
scroll to position [215, 0]
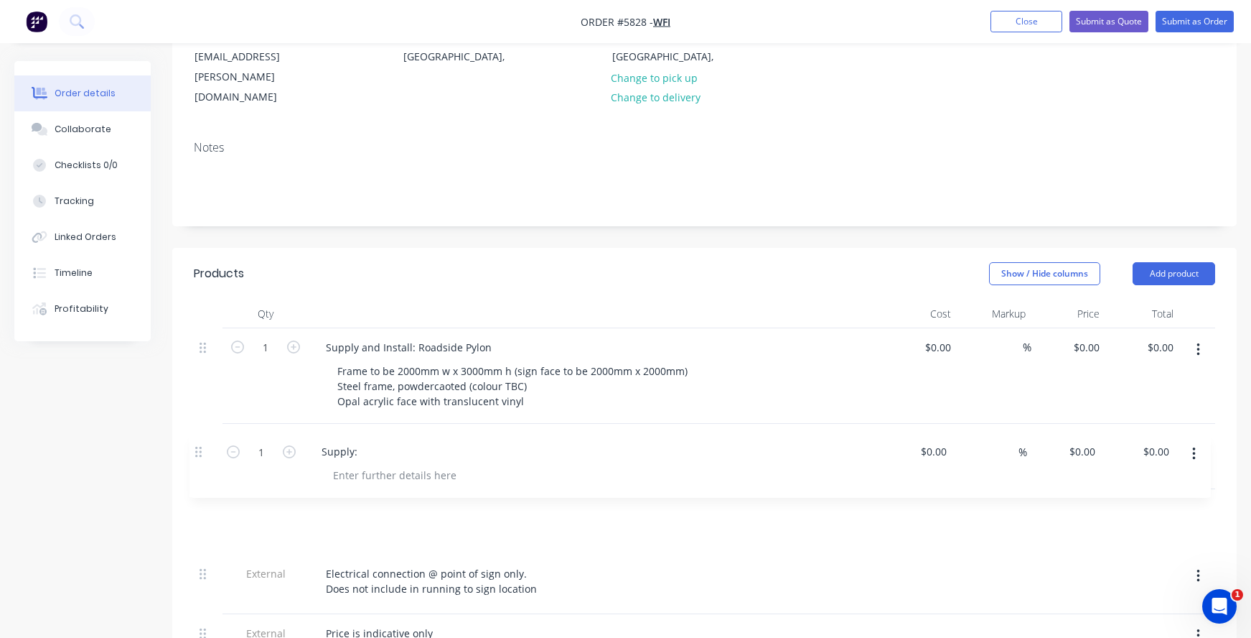
drag, startPoint x: 201, startPoint y: 560, endPoint x: 197, endPoint y: 446, distance: 114.2
click at [197, 446] on div "1 Supply and Install: Roadside Pylon Frame to be 2000mm w x 3000mm h (sign face…" at bounding box center [705, 493] width 1022 height 330
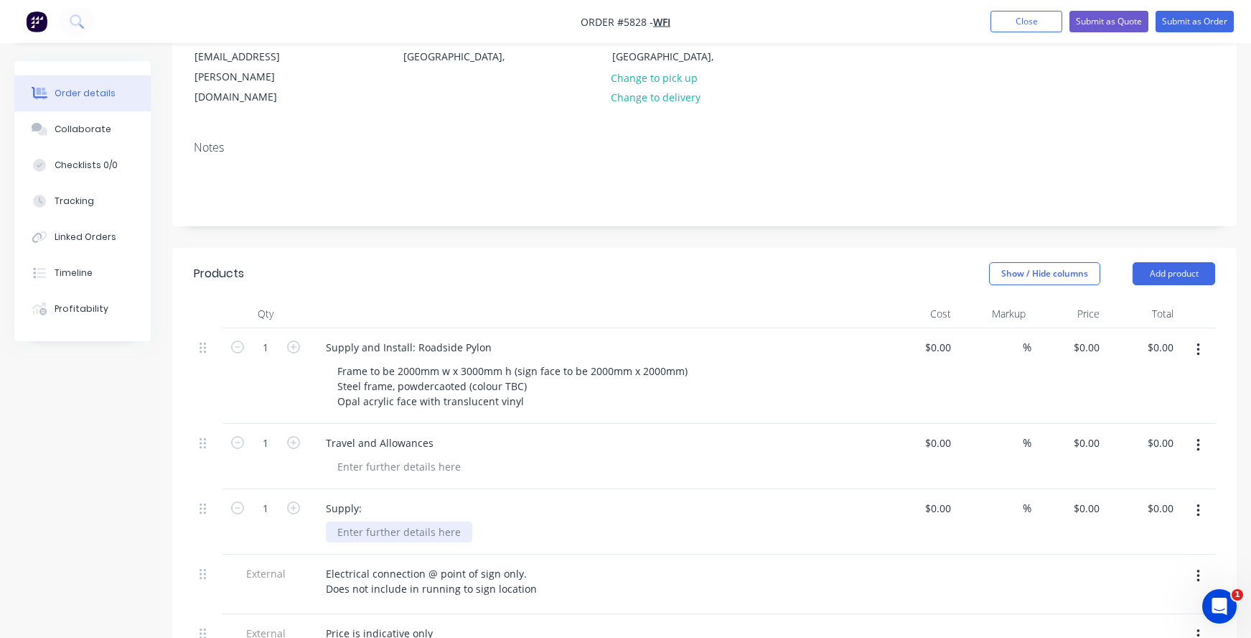
click at [399, 521] on div at bounding box center [399, 531] width 146 height 21
drag, startPoint x: 334, startPoint y: 472, endPoint x: 396, endPoint y: 471, distance: 61.8
click at [396, 521] on div "Engineering Requirements for sign-off" at bounding box center [430, 531] width 208 height 21
copy div "Engineering"
click at [364, 498] on div "Supply:" at bounding box center [343, 508] width 59 height 21
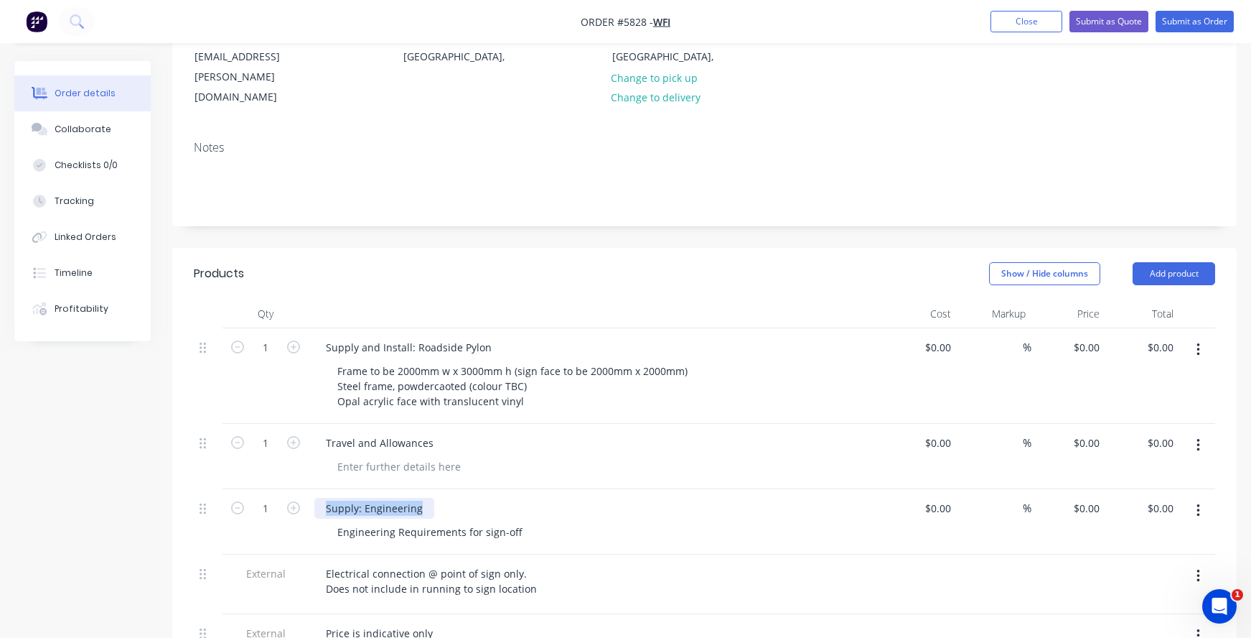
drag, startPoint x: 324, startPoint y: 442, endPoint x: 286, endPoint y: 439, distance: 38.8
click at [286, 489] on div "1 Supply: Engineering Engineering Requirements for sign-off $0.00 $0.00 % $0.00…" at bounding box center [705, 521] width 1022 height 65
click at [344, 521] on div "Engineering Requirements for sign-off" at bounding box center [430, 531] width 208 height 21
drag, startPoint x: 338, startPoint y: 469, endPoint x: 548, endPoint y: 473, distance: 209.7
click at [548, 521] on div "Engineering Requirements for sign-off" at bounding box center [601, 531] width 551 height 21
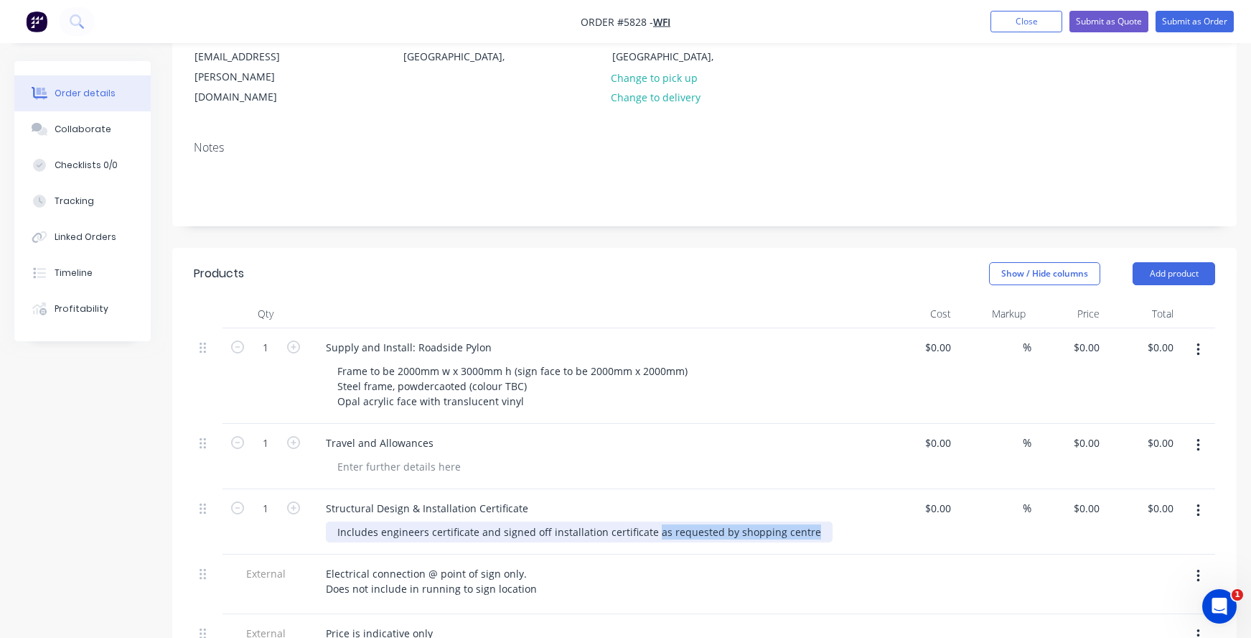
drag, startPoint x: 806, startPoint y: 471, endPoint x: 648, endPoint y: 470, distance: 157.2
click at [648, 521] on div "Includes engineers certificate and signed off installation certificate as reque…" at bounding box center [579, 531] width 507 height 21
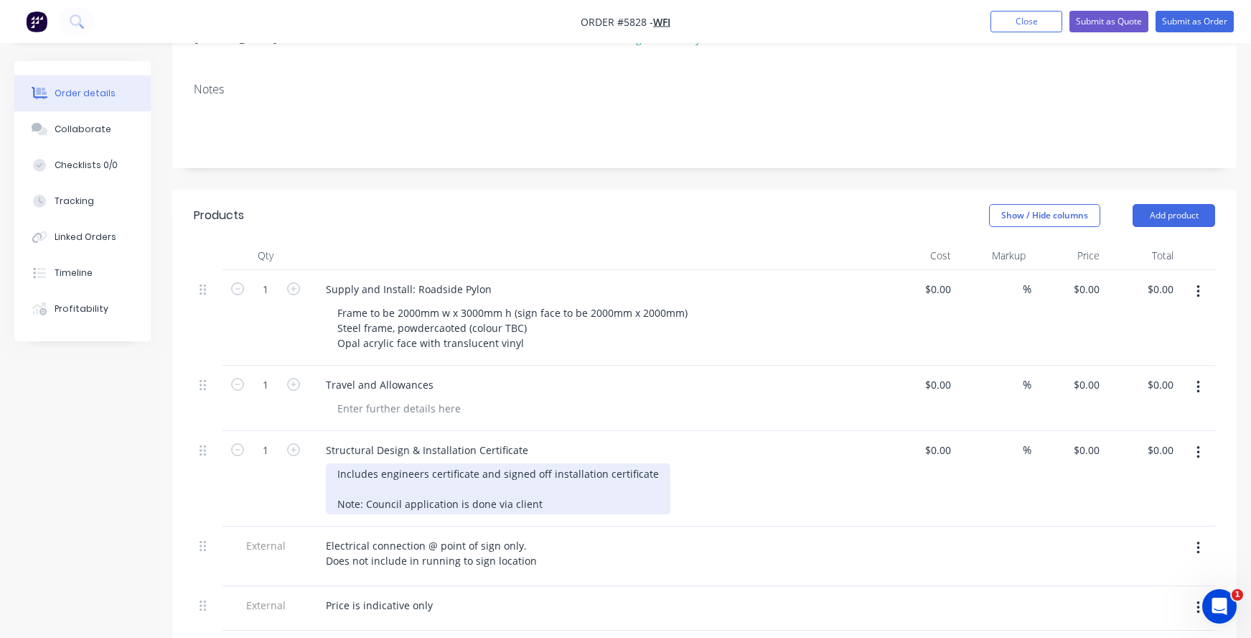
scroll to position [274, 0]
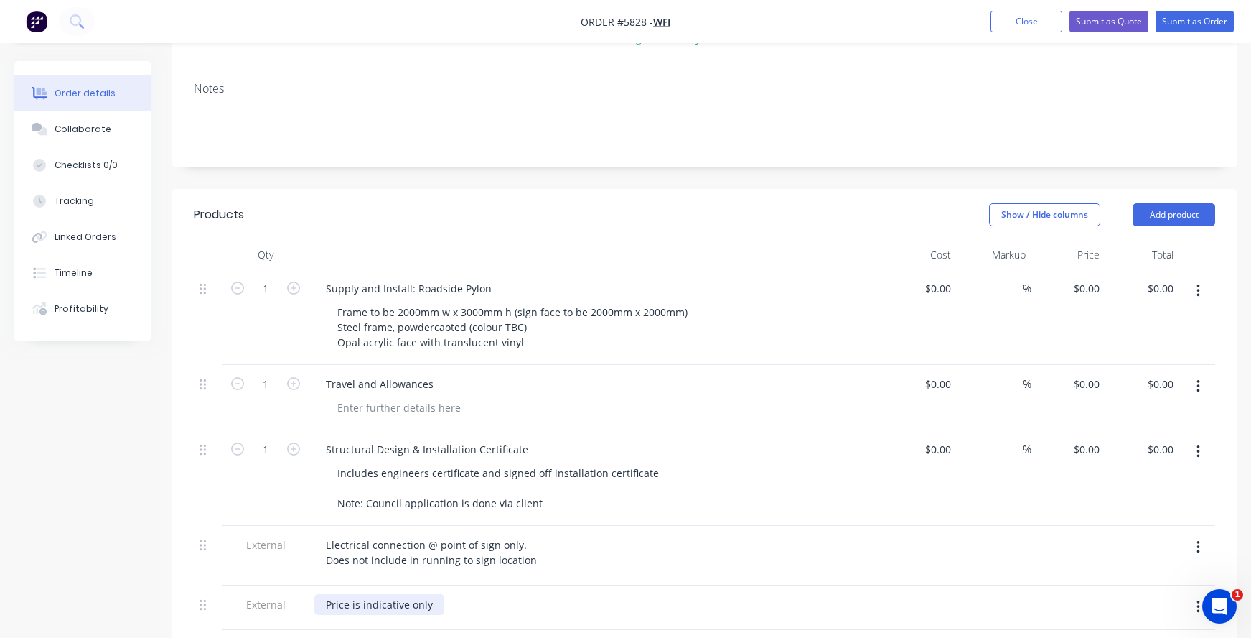
click at [429, 594] on div "Price is indicative only" at bounding box center [379, 604] width 130 height 21
click at [1201, 594] on button "button" at bounding box center [1199, 607] width 34 height 26
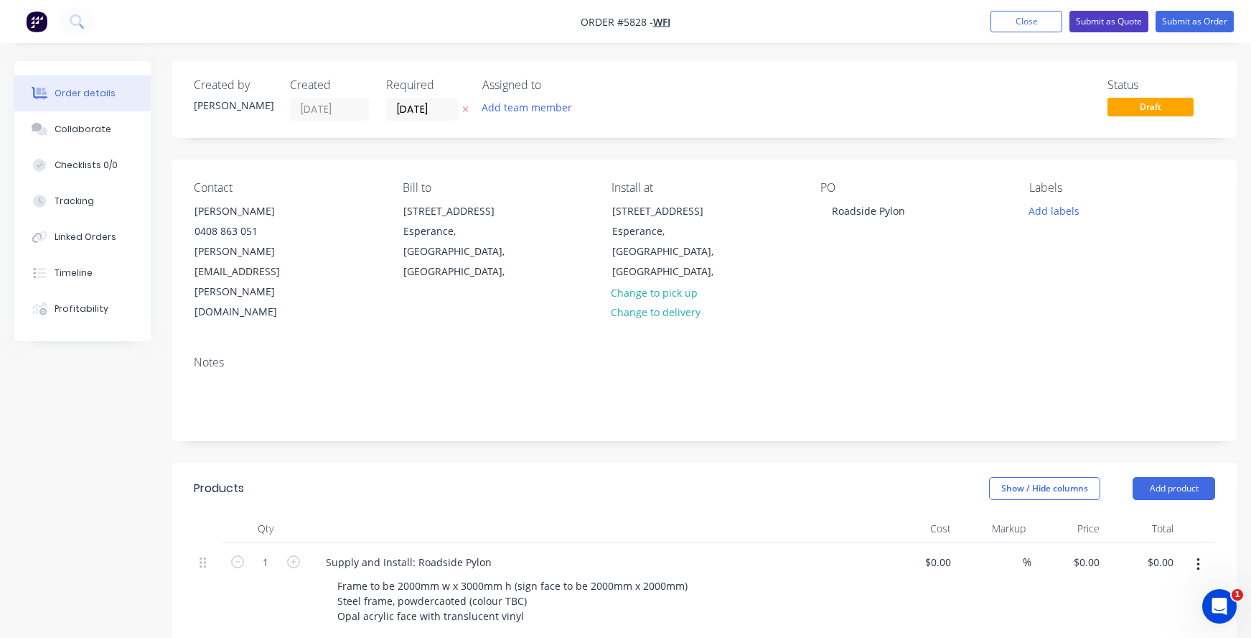
scroll to position [0, 0]
click at [1116, 18] on button "Submit as Quote" at bounding box center [1109, 22] width 79 height 22
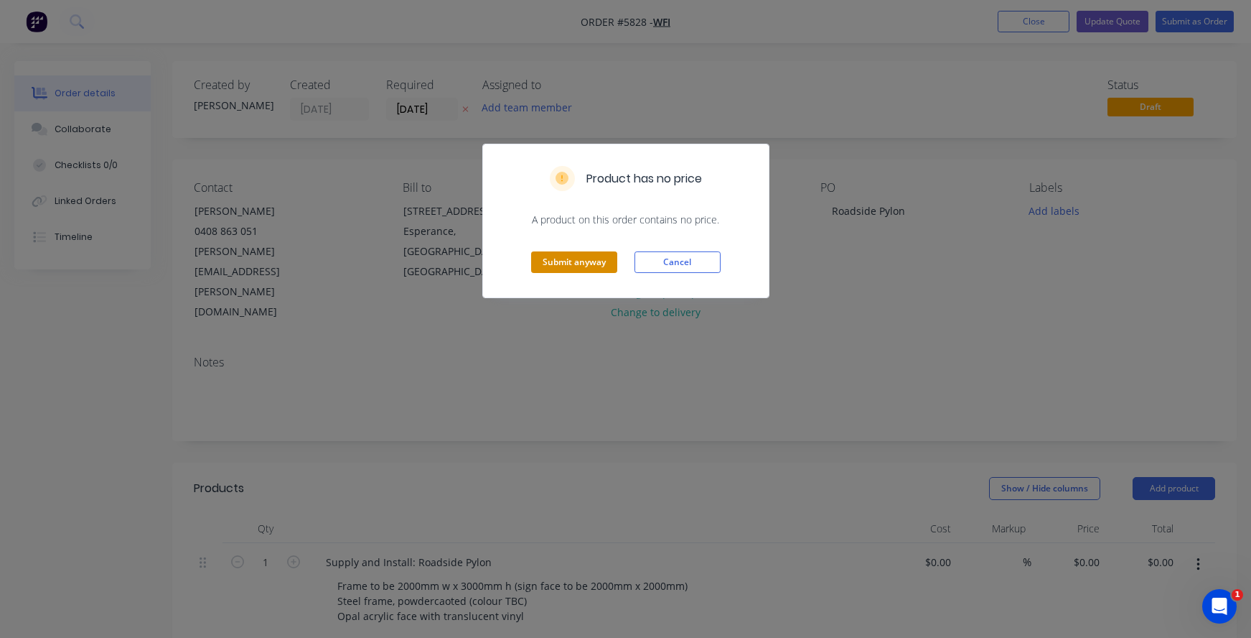
click at [574, 266] on button "Submit anyway" at bounding box center [574, 262] width 86 height 22
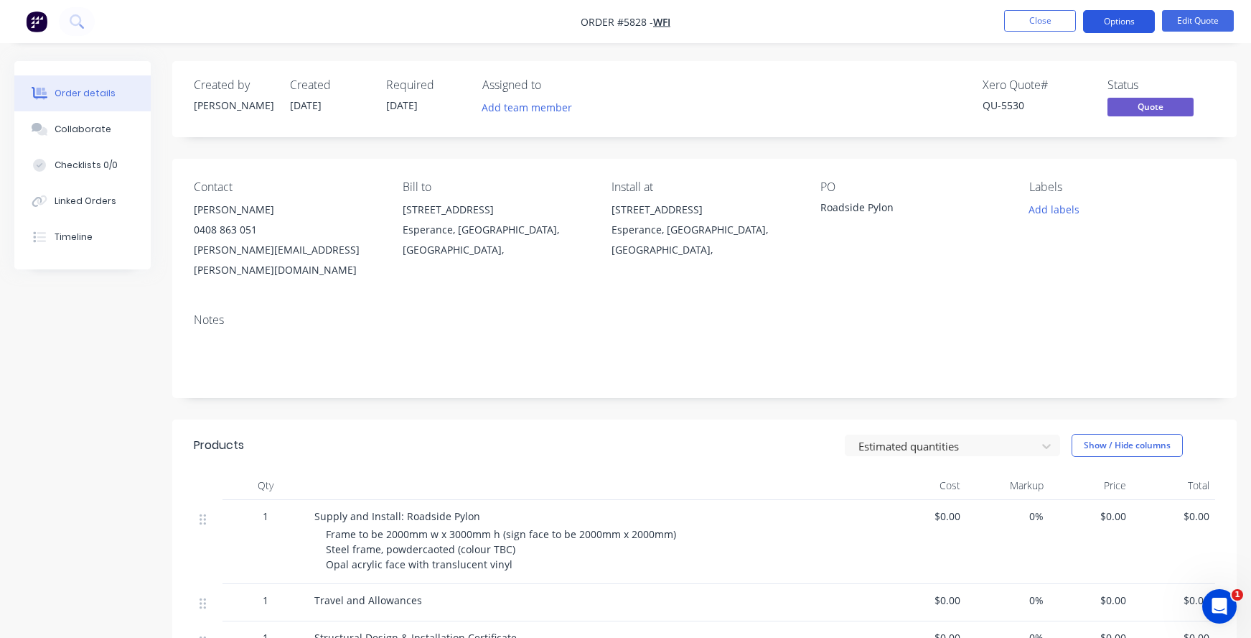
click at [1125, 22] on button "Options" at bounding box center [1119, 21] width 72 height 23
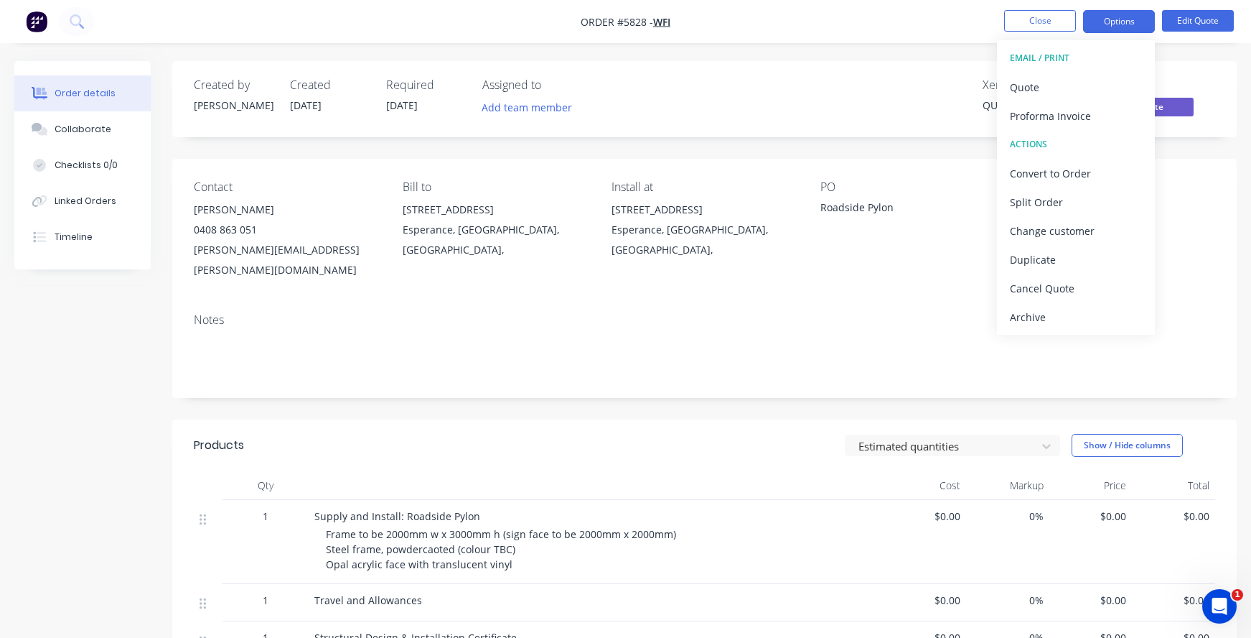
click at [618, 368] on div "Notes" at bounding box center [704, 350] width 1065 height 96
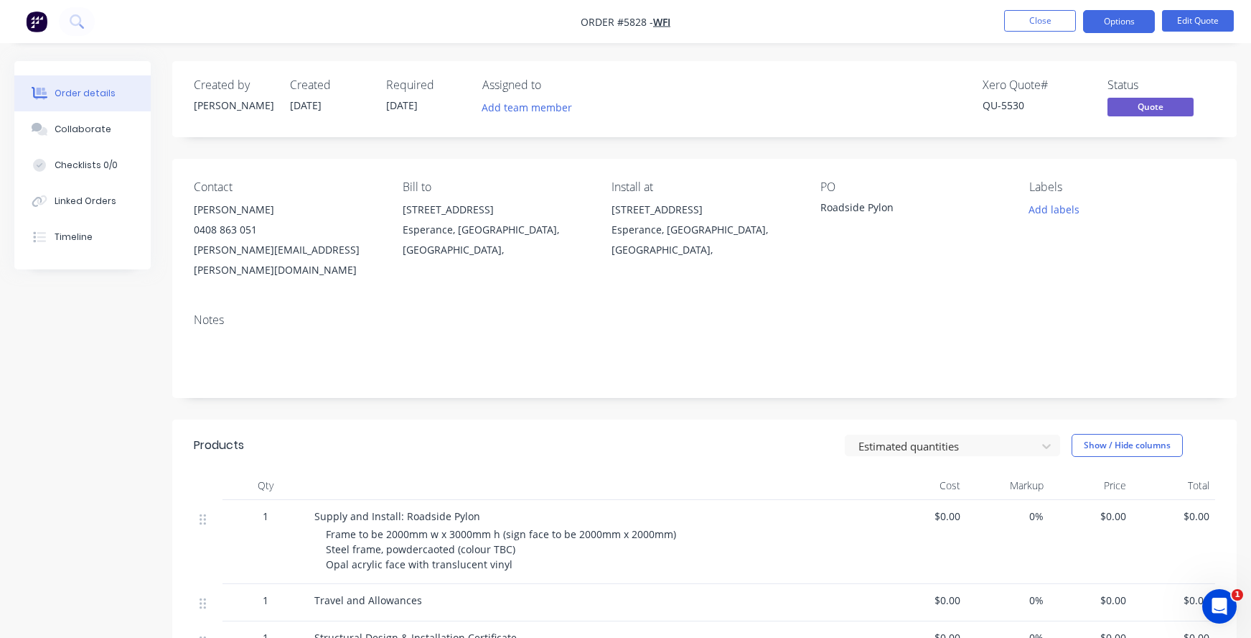
click at [503, 551] on div "Supply and Install: Roadside Pylon Frame to be 2000mm w x 3000mm h (sign face t…" at bounding box center [596, 542] width 574 height 84
click at [1197, 19] on button "Edit Quote" at bounding box center [1198, 21] width 72 height 22
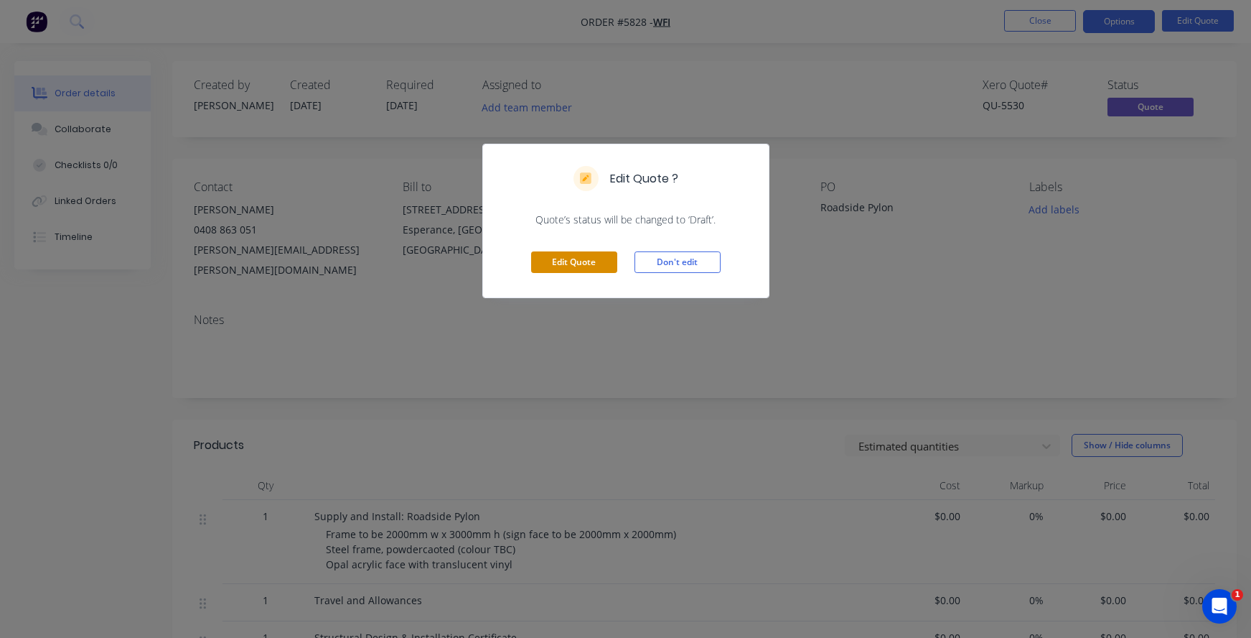
click at [577, 263] on button "Edit Quote" at bounding box center [574, 262] width 86 height 22
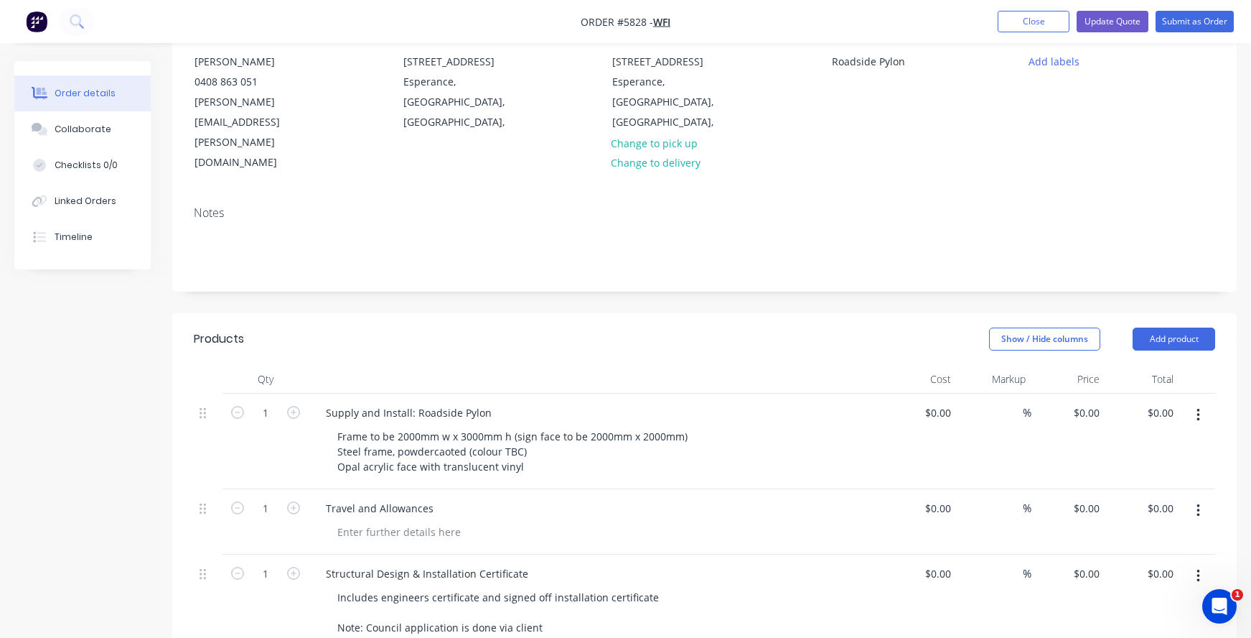
scroll to position [164, 0]
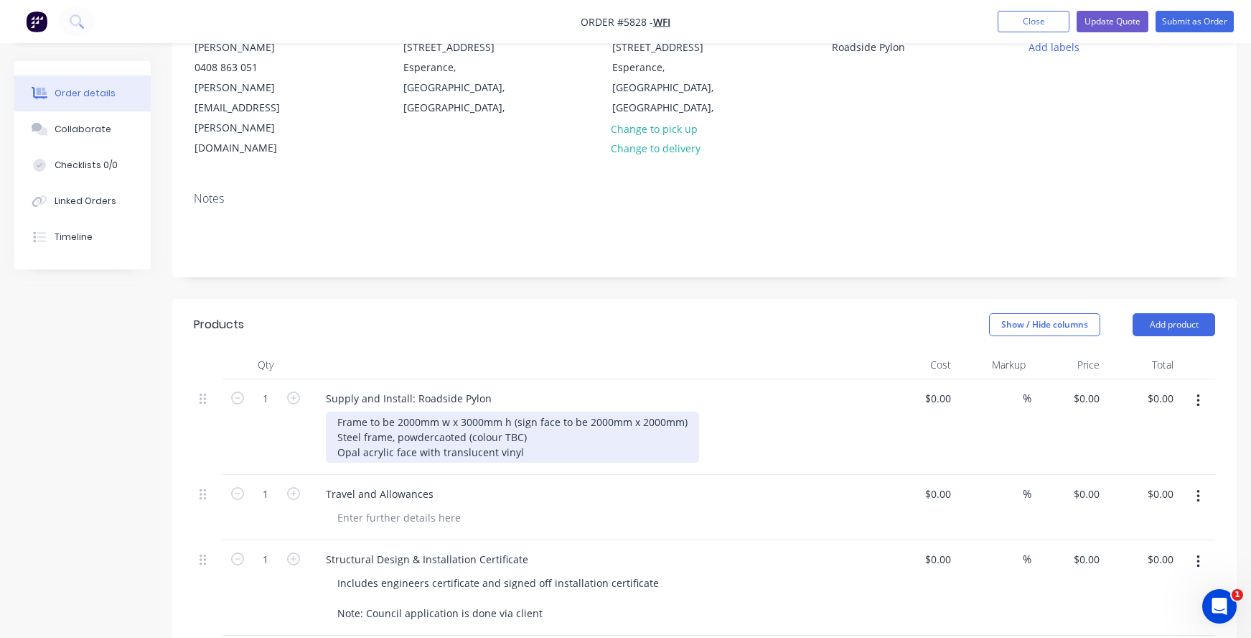
click at [530, 411] on div "Frame to be 2000mm w x 3000mm h (sign face to be 2000mm x 2000mm) Steel frame, …" at bounding box center [512, 436] width 373 height 51
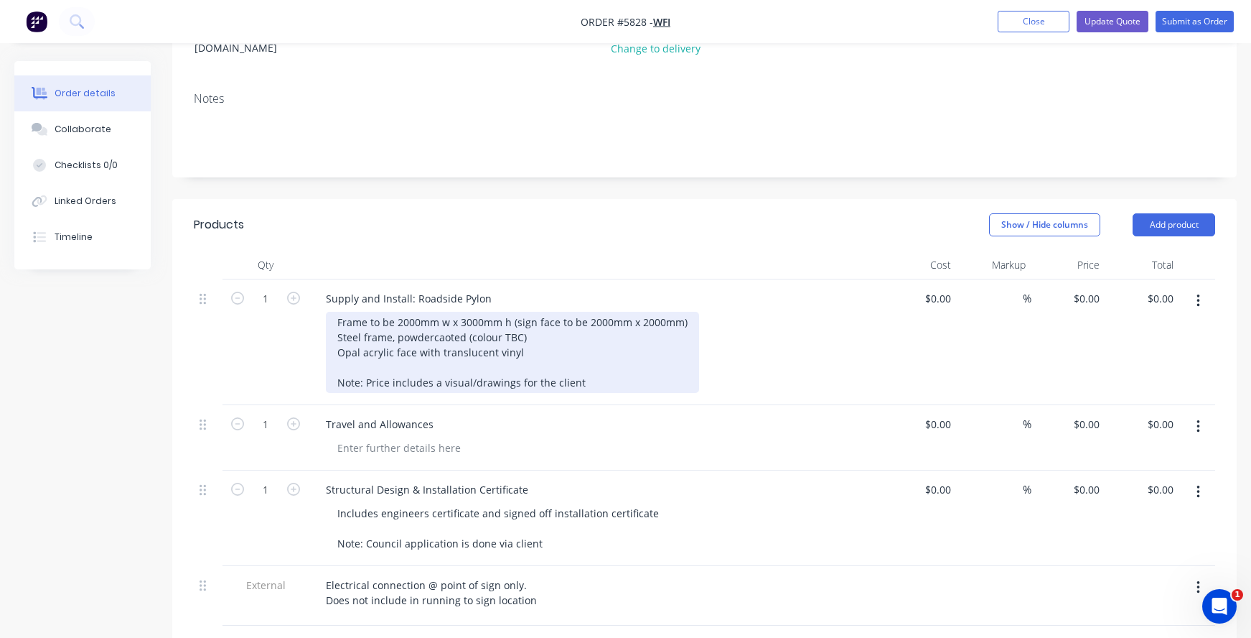
scroll to position [276, 0]
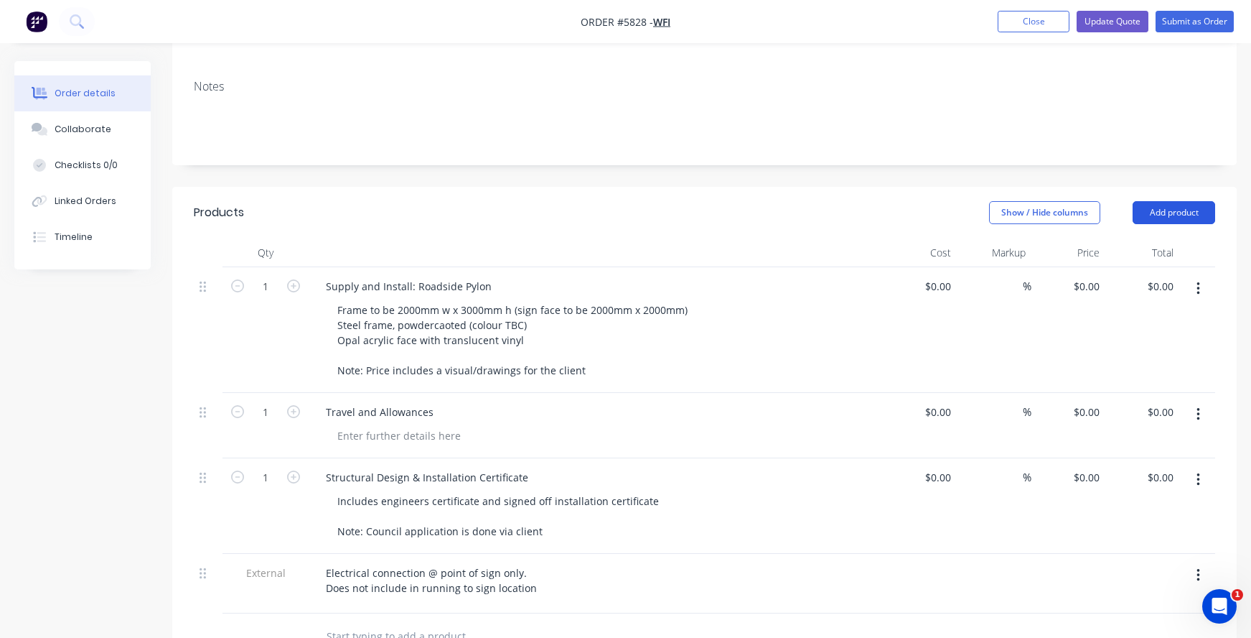
click at [1197, 201] on button "Add product" at bounding box center [1174, 212] width 83 height 23
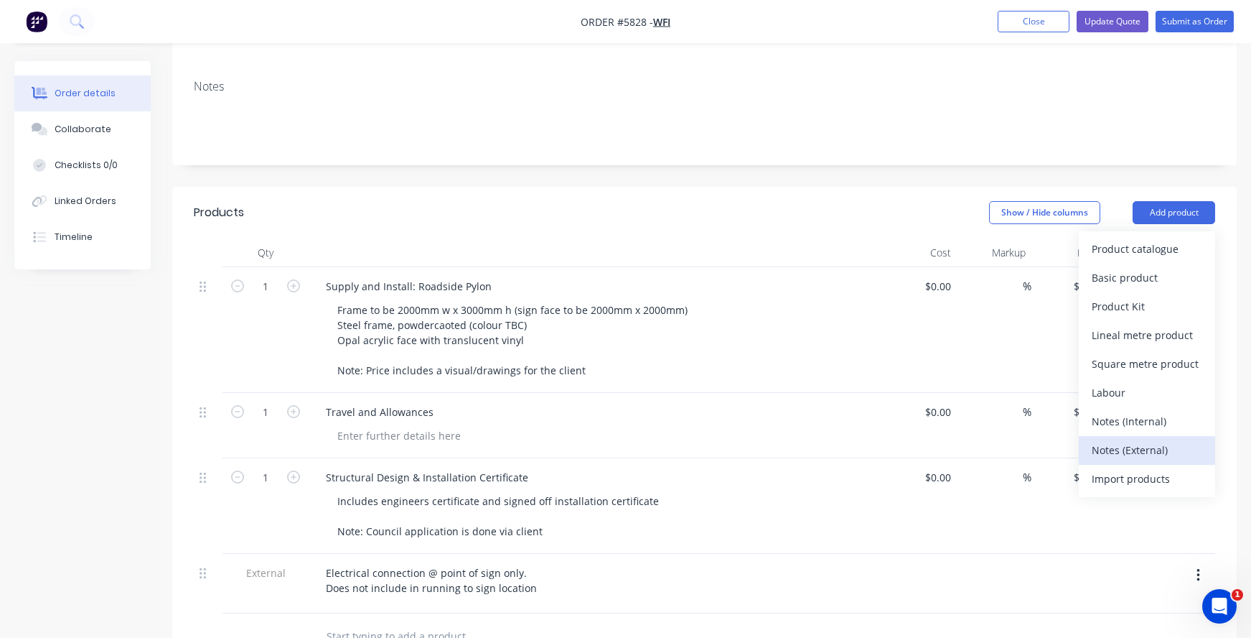
click at [1146, 439] on div "Notes (External)" at bounding box center [1147, 449] width 111 height 21
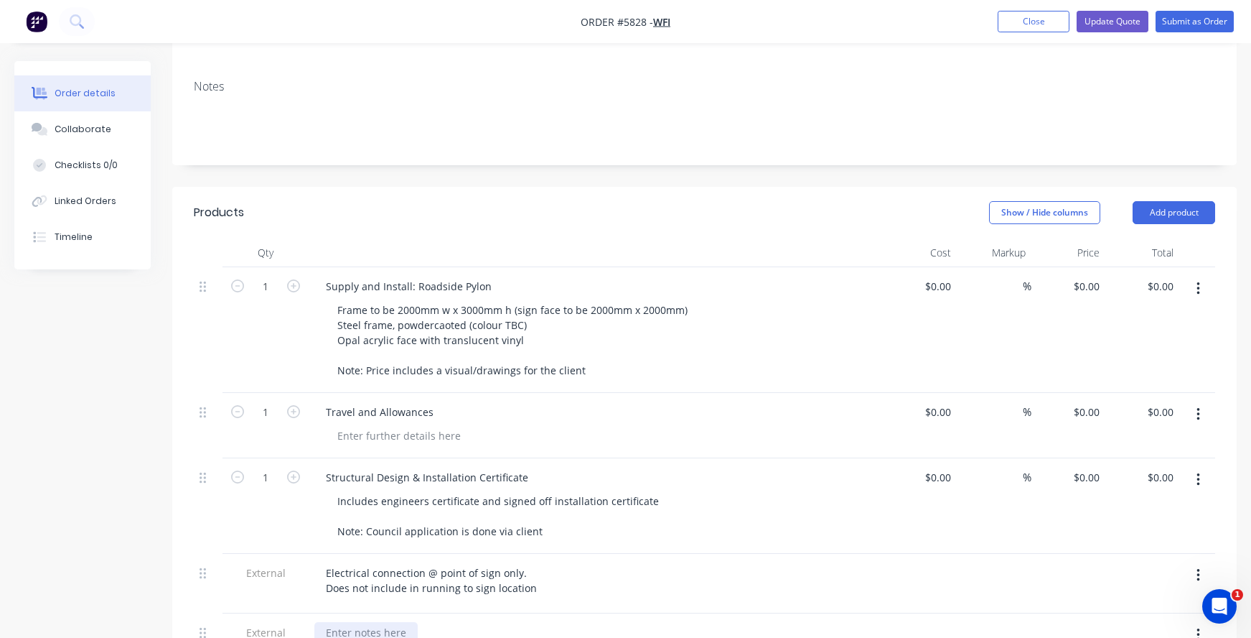
click at [363, 622] on div at bounding box center [365, 632] width 103 height 21
click at [1101, 20] on button "Update Quote" at bounding box center [1113, 22] width 72 height 22
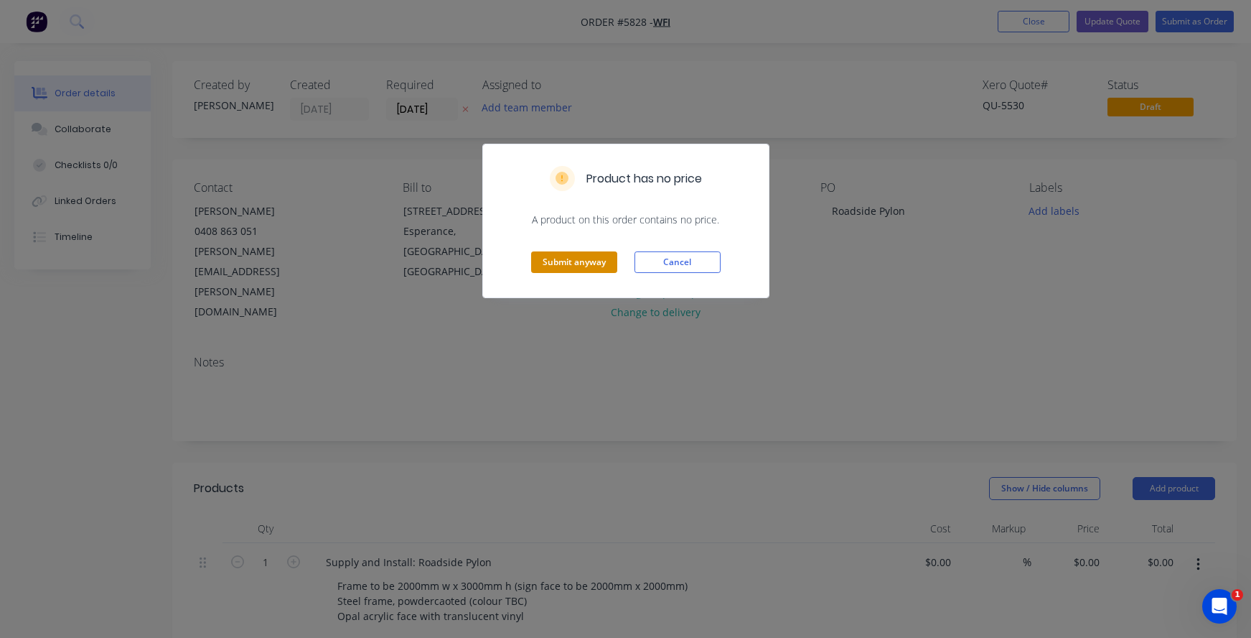
click at [552, 260] on button "Submit anyway" at bounding box center [574, 262] width 86 height 22
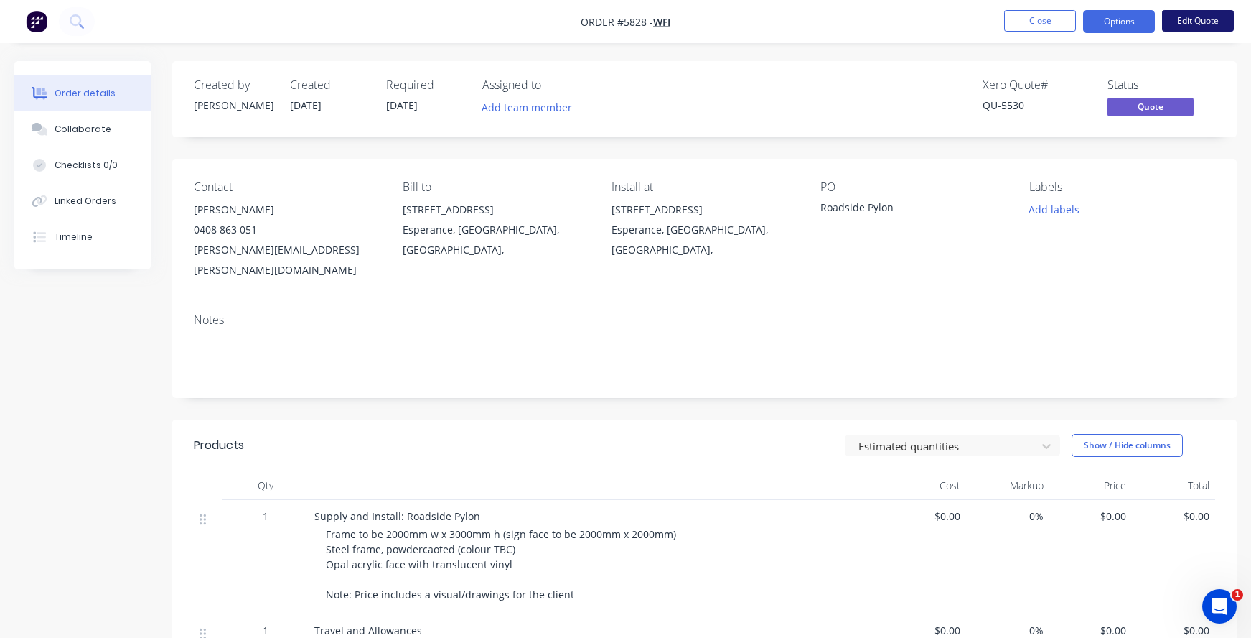
click at [1203, 17] on button "Edit Quote" at bounding box center [1198, 21] width 72 height 22
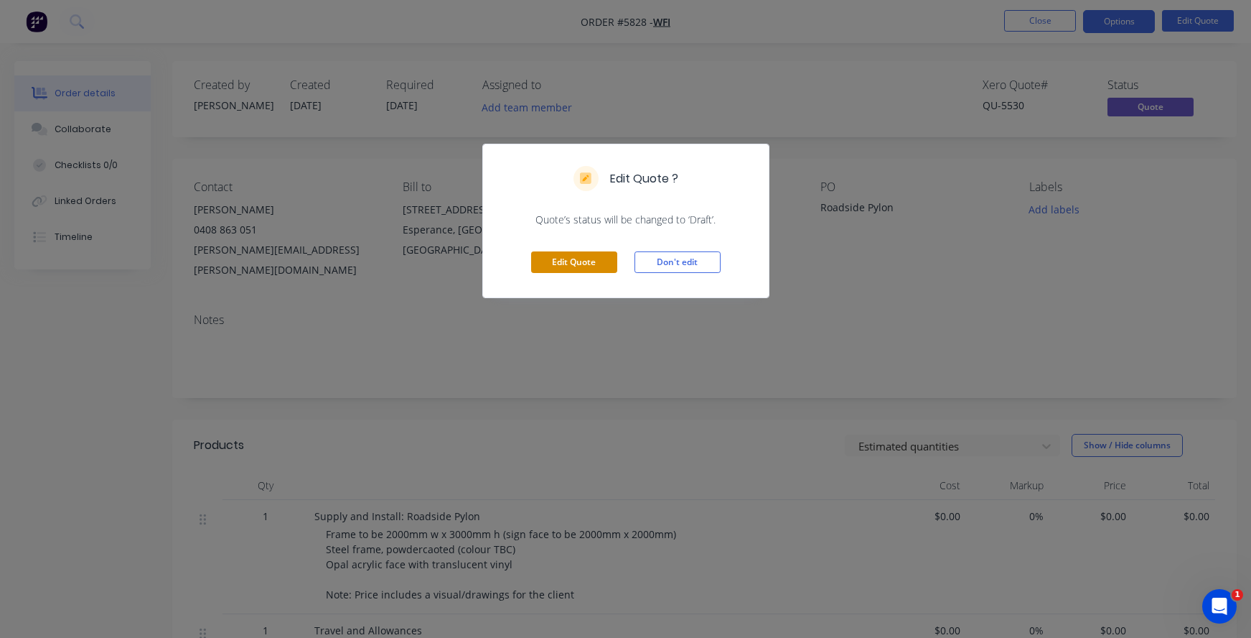
click at [563, 265] on button "Edit Quote" at bounding box center [574, 262] width 86 height 22
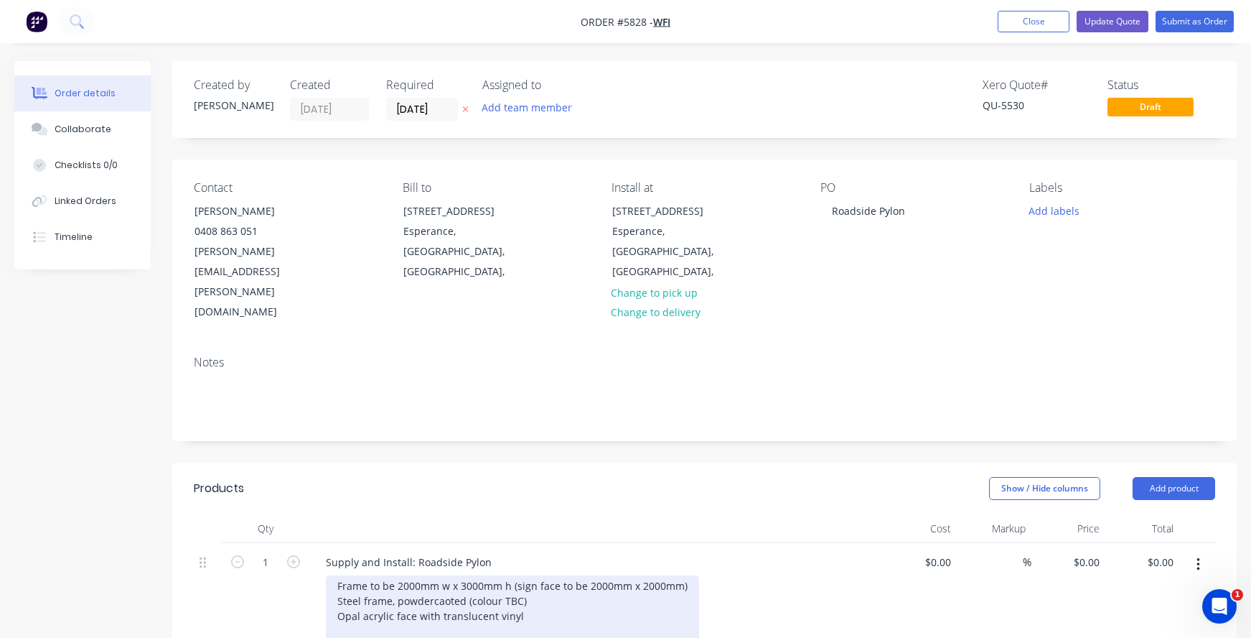
click at [335, 575] on div "Frame to be 2000mm w x 3000mm h (sign face to be 2000mm x 2000mm) Steel frame, …" at bounding box center [512, 615] width 373 height 81
click at [587, 575] on div "Frame to be 2000mm w x 3000mm h (sign face to be 2000mm x 2000mm) Steel frame, …" at bounding box center [512, 615] width 373 height 81
click at [573, 575] on div "Frame to be 2000mm w x 3000mm h (sign face to be 2000mm x 2000mm) Steel frame, …" at bounding box center [512, 615] width 373 height 81
click at [327, 575] on div "Frame to be 2000mm w x 3000mm h (sign face to be 2000mm x 2000mm) Steel frame, …" at bounding box center [512, 630] width 373 height 111
click at [536, 575] on div "Frame to be 2000mm w x 3000mm h (sign face to be 2000mm x 2000mm) Steel frame, …" at bounding box center [512, 630] width 373 height 111
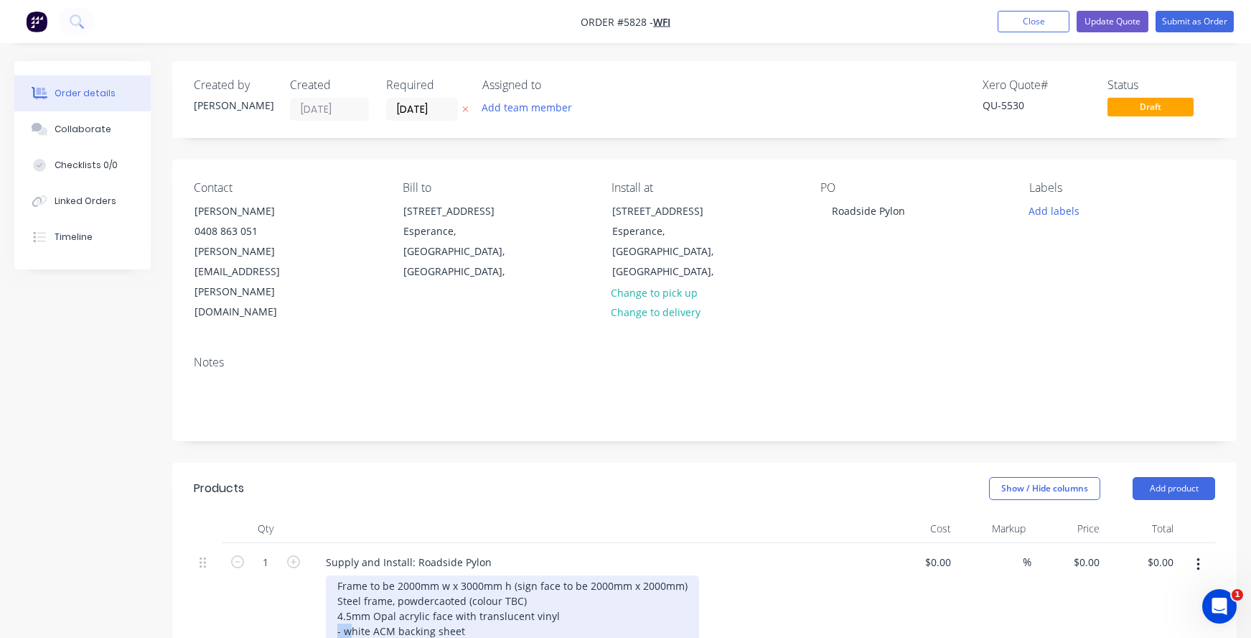
drag, startPoint x: 351, startPoint y: 567, endPoint x: 306, endPoint y: 567, distance: 45.2
click at [306, 567] on div "1 Supply and Install: Roadside Pylon Frame to be 2000mm w x 3000mm h (sign face…" at bounding box center [705, 621] width 1022 height 156
drag, startPoint x: 349, startPoint y: 588, endPoint x: 310, endPoint y: 588, distance: 38.8
click at [310, 588] on div "Supply and Install: Roadside Pylon Frame to be 2000mm w x 3000mm h (sign face t…" at bounding box center [596, 621] width 574 height 156
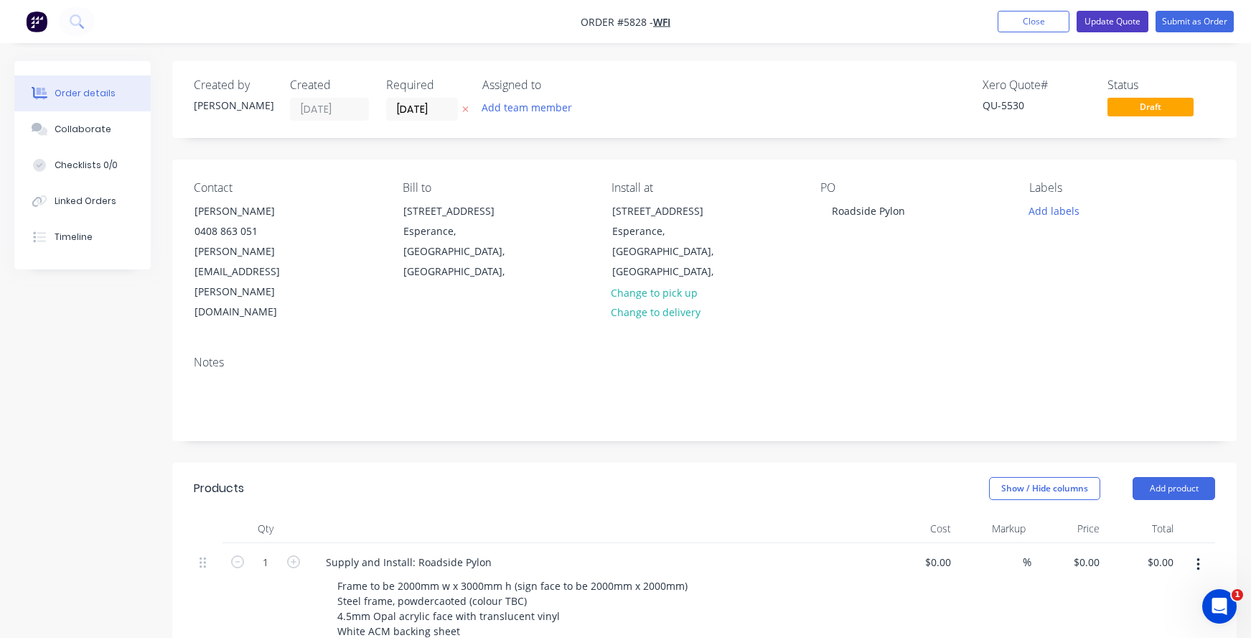
click at [1103, 20] on button "Update Quote" at bounding box center [1113, 22] width 72 height 22
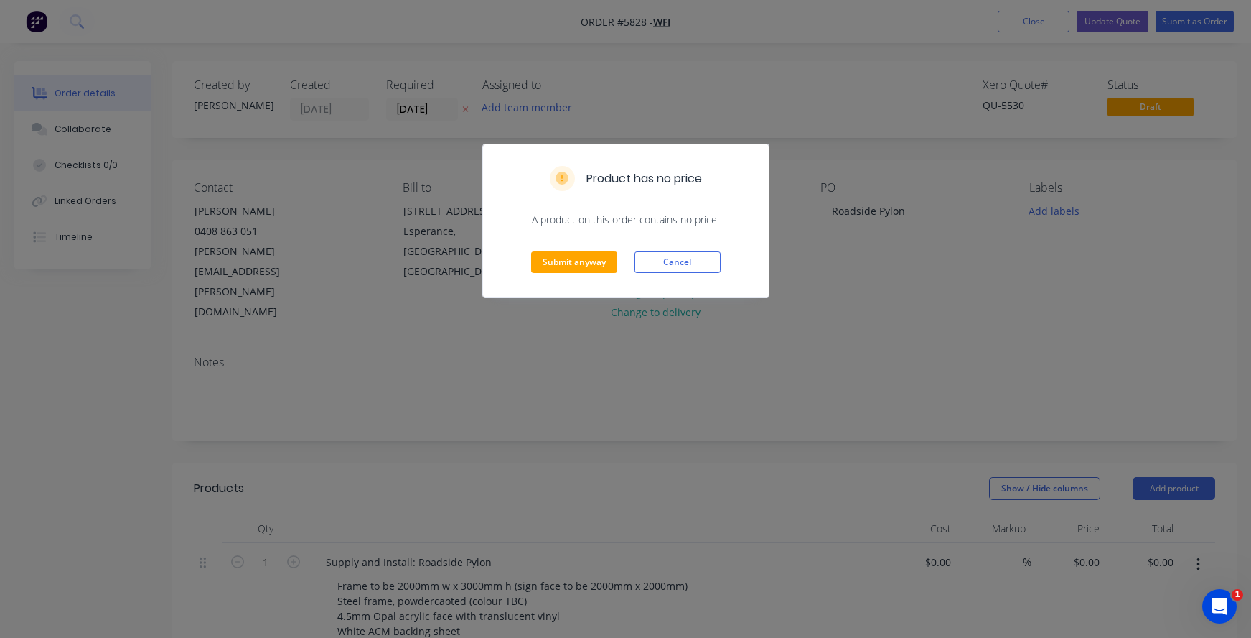
click at [592, 251] on div "Submit anyway Cancel" at bounding box center [626, 262] width 286 height 70
click at [563, 254] on button "Submit anyway" at bounding box center [574, 262] width 86 height 22
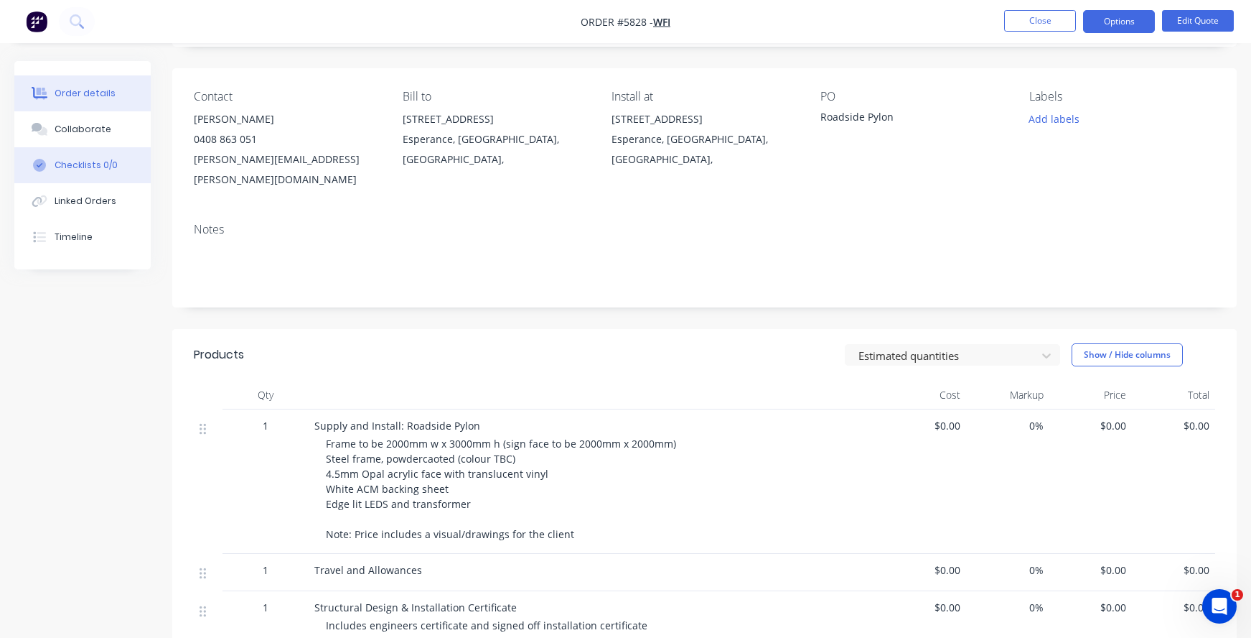
scroll to position [31, 0]
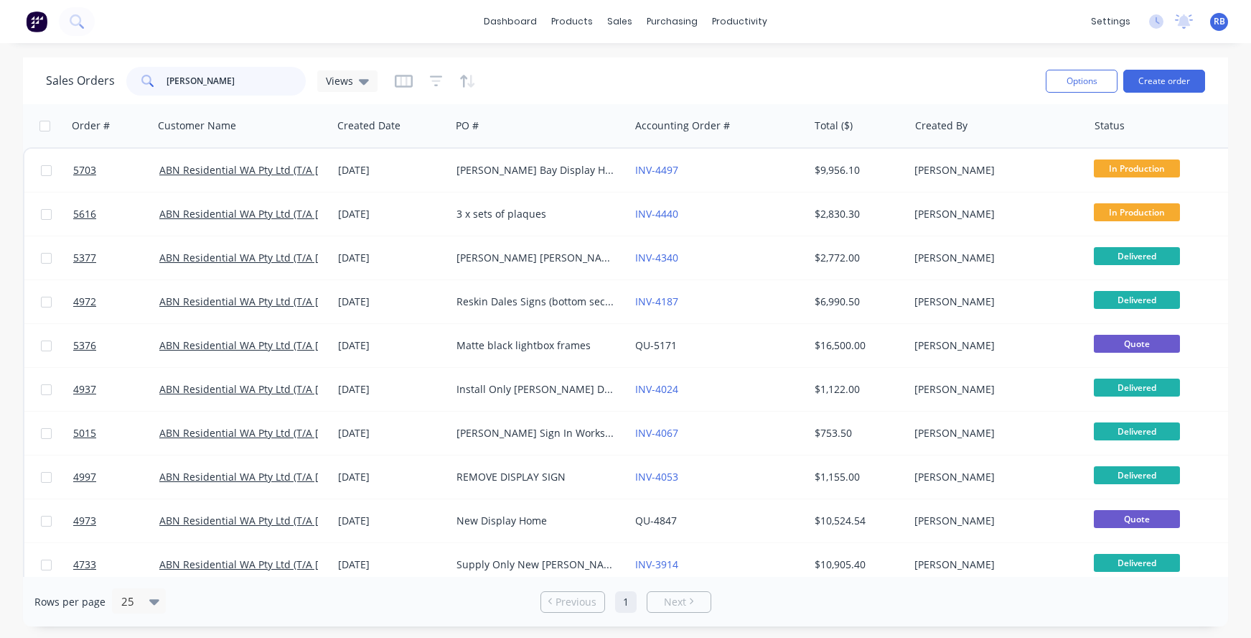
drag, startPoint x: 227, startPoint y: 83, endPoint x: 95, endPoint y: 67, distance: 133.0
click at [95, 67] on div "Sales Orders dale alcock Views" at bounding box center [212, 81] width 332 height 29
type input "pylon"
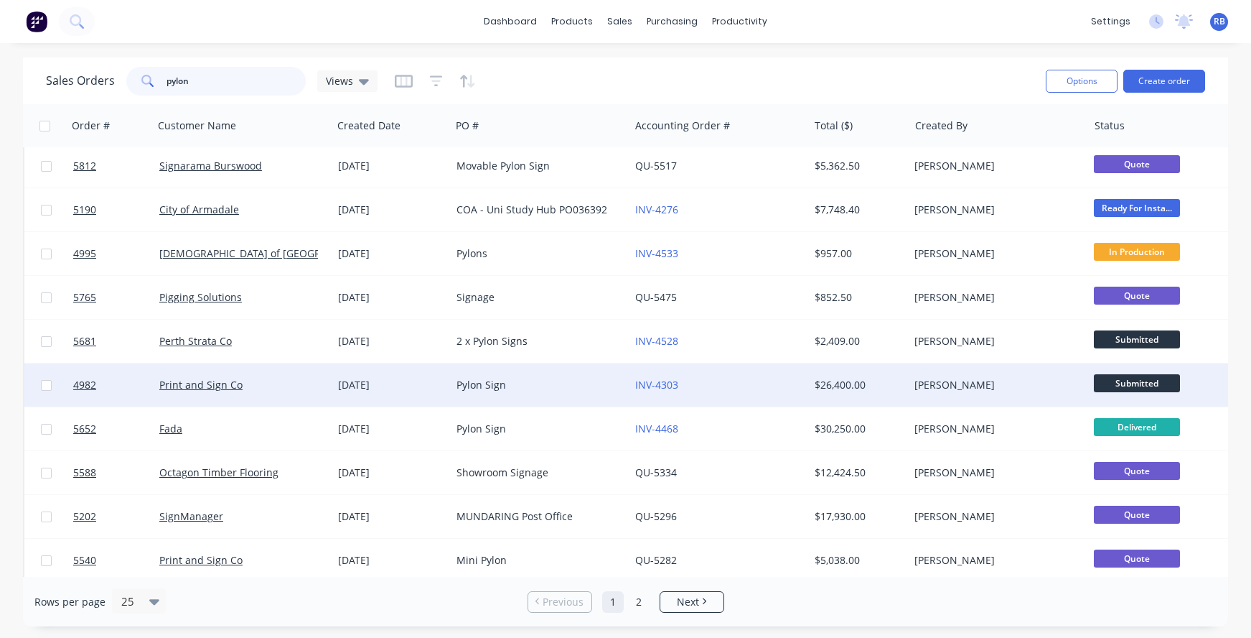
scroll to position [52, 0]
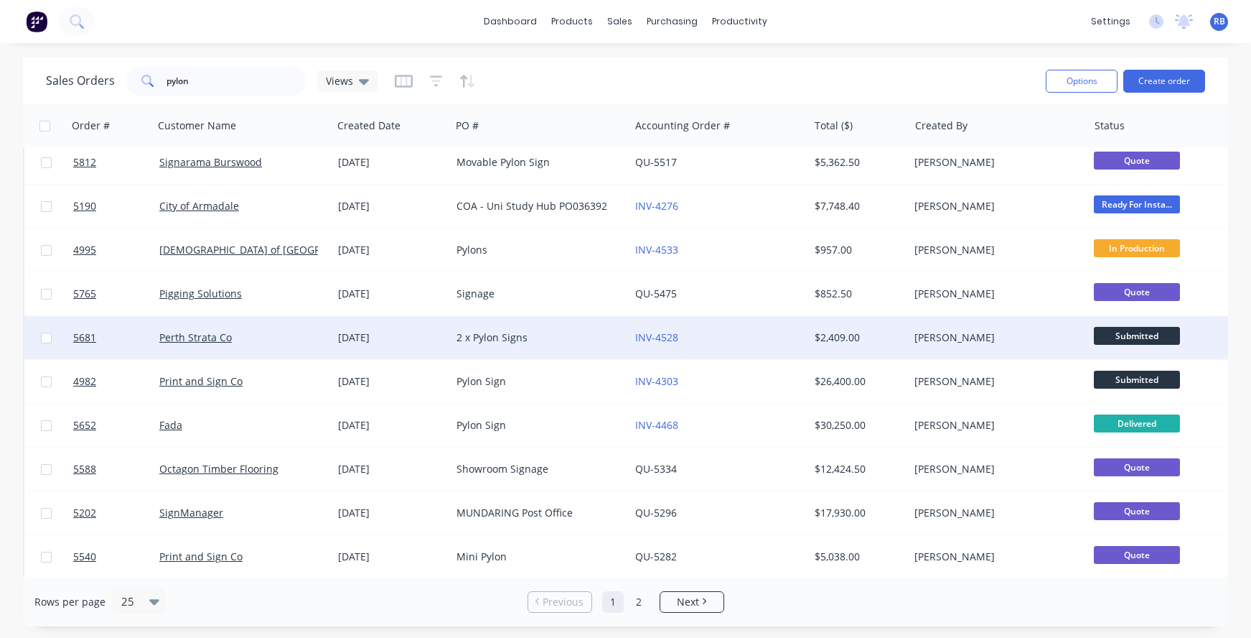
click at [515, 336] on div "2 x Pylon Signs" at bounding box center [536, 337] width 159 height 14
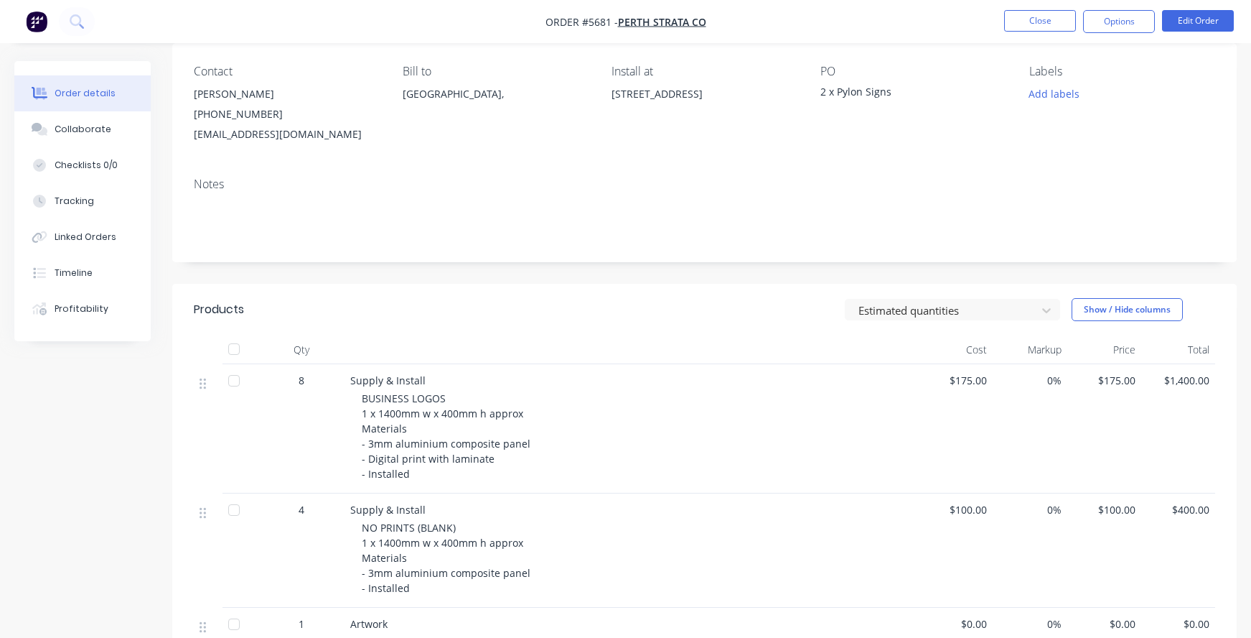
scroll to position [118, 0]
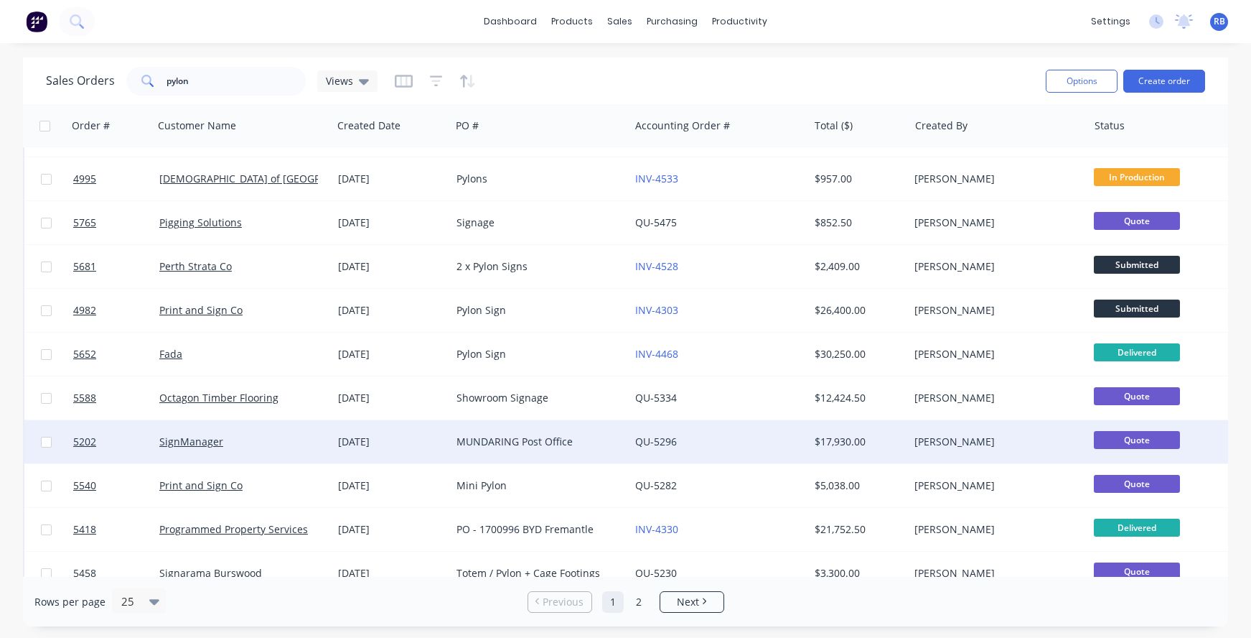
scroll to position [130, 0]
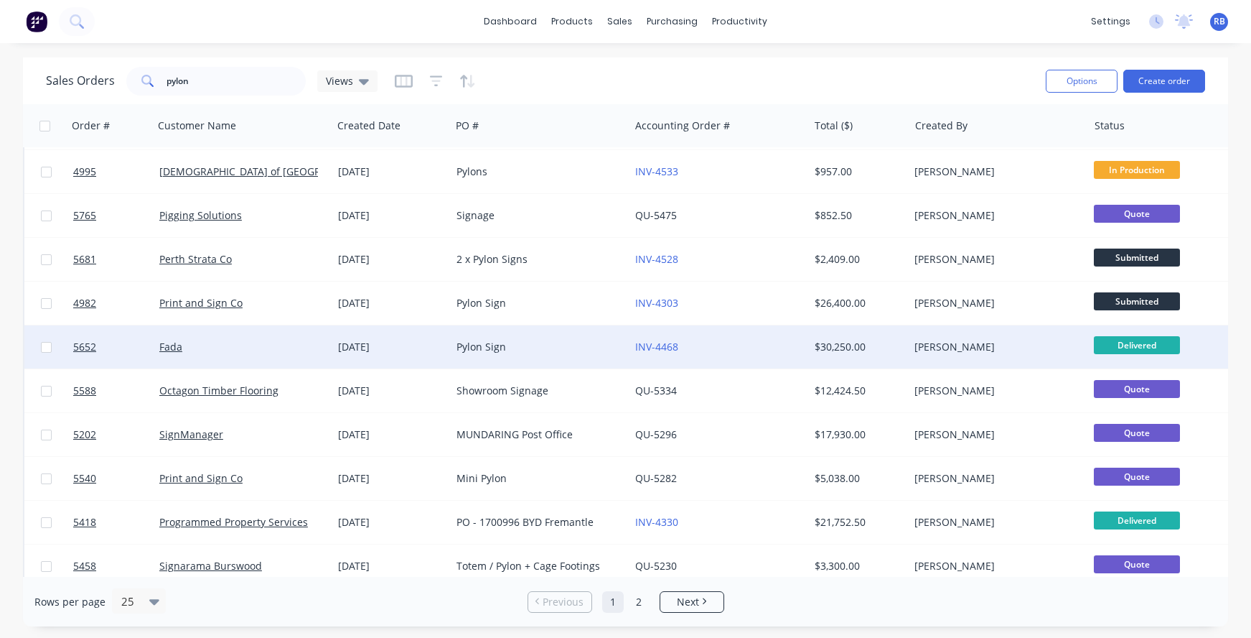
click at [519, 340] on div "Pylon Sign" at bounding box center [536, 347] width 159 height 14
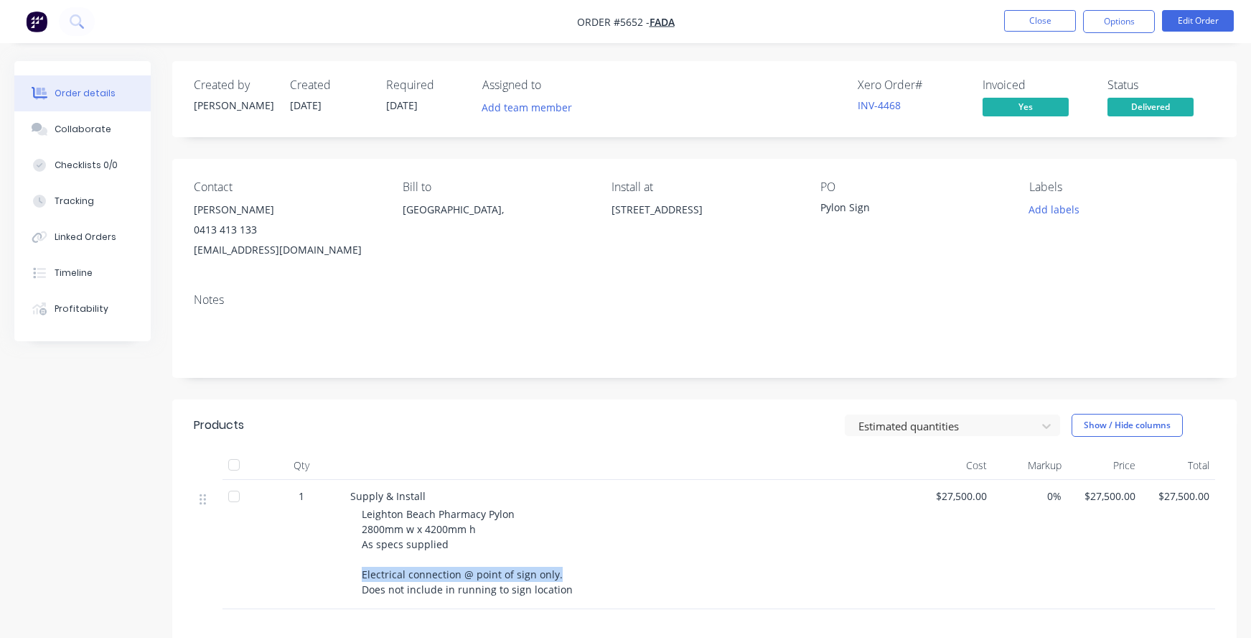
drag, startPoint x: 558, startPoint y: 576, endPoint x: 363, endPoint y: 572, distance: 195.3
click at [363, 572] on div "Leighton Beach Pharmacy Pylon 2800mm w x 4200mm h As specs supplied Electrical …" at bounding box center [637, 551] width 551 height 90
drag, startPoint x: 566, startPoint y: 588, endPoint x: 360, endPoint y: 571, distance: 206.7
click at [360, 571] on div "Supply & Install Leighton Beach Pharmacy Pylon 2800mm w x 4200mm h As specs sup…" at bounding box center [632, 544] width 574 height 129
copy span "Electrical connection @ point of sign only. Does not include in running to sign…"
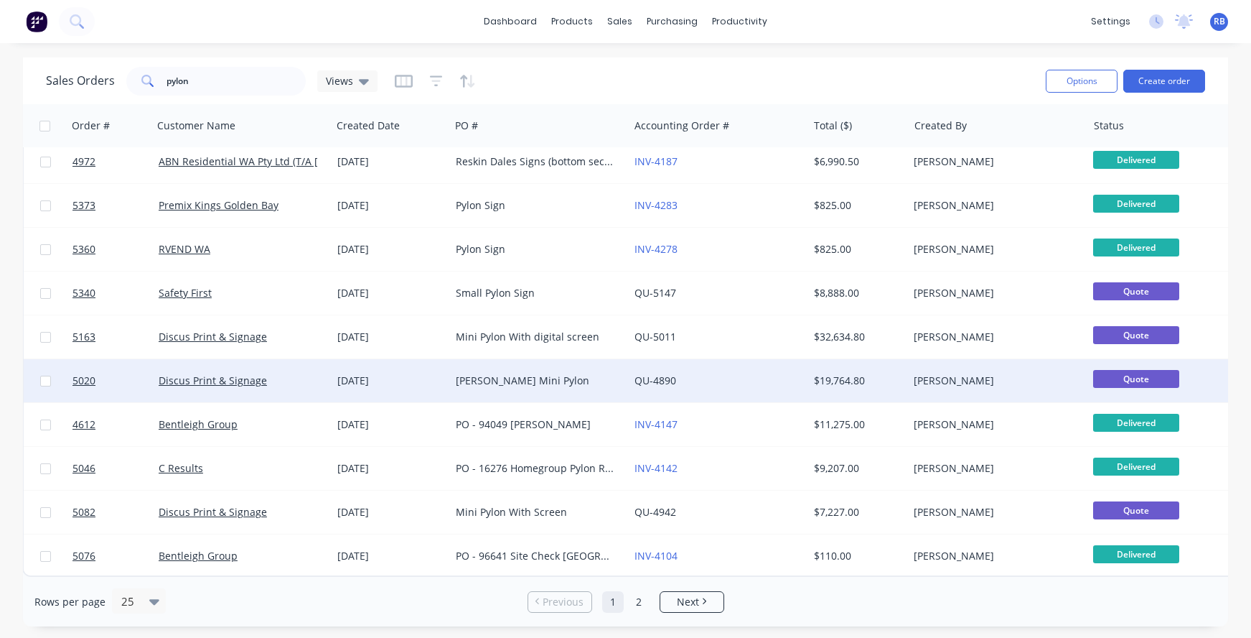
scroll to position [673, 1]
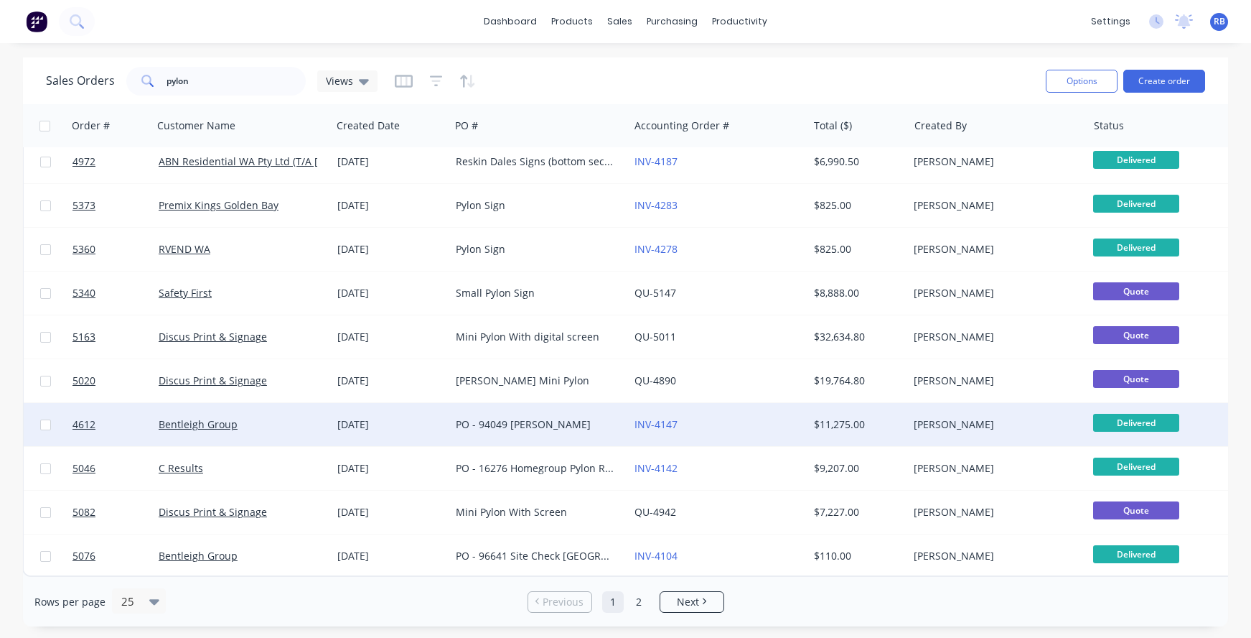
click at [749, 417] on div "INV-4147" at bounding box center [714, 424] width 159 height 14
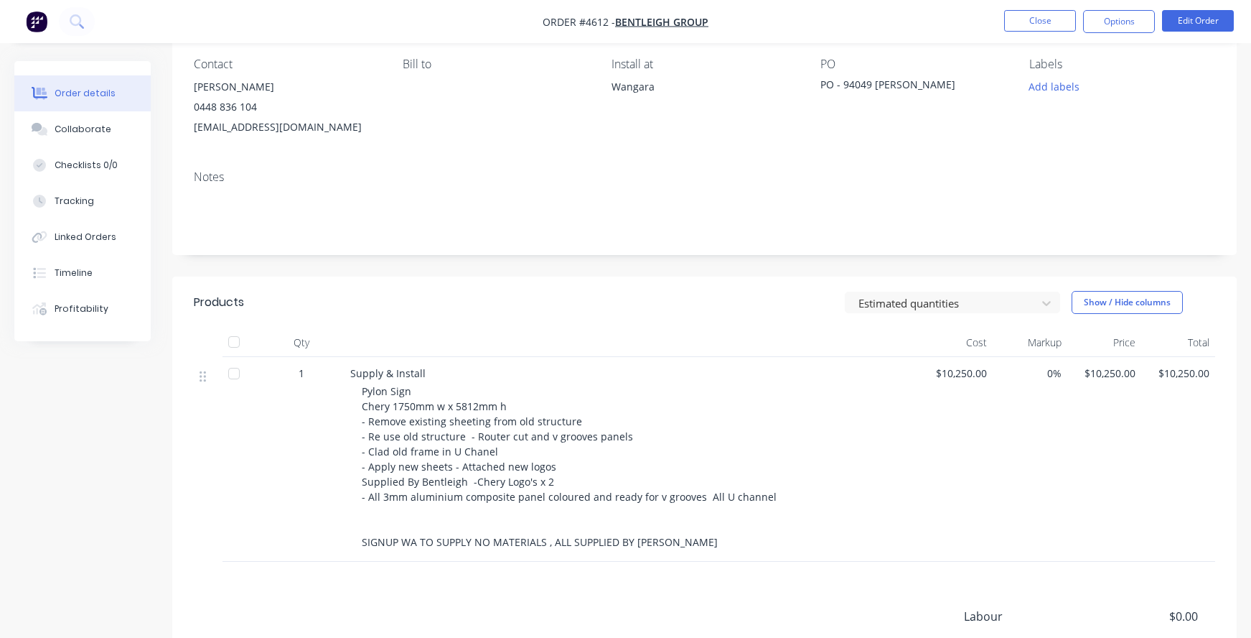
scroll to position [123, 0]
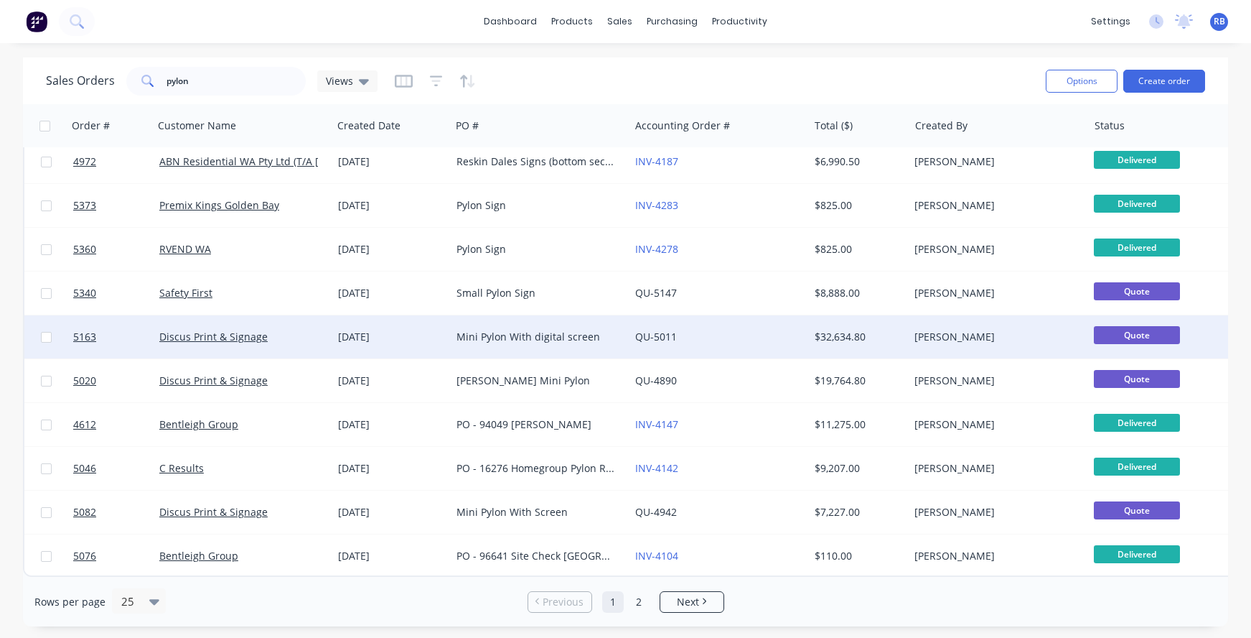
scroll to position [673, 0]
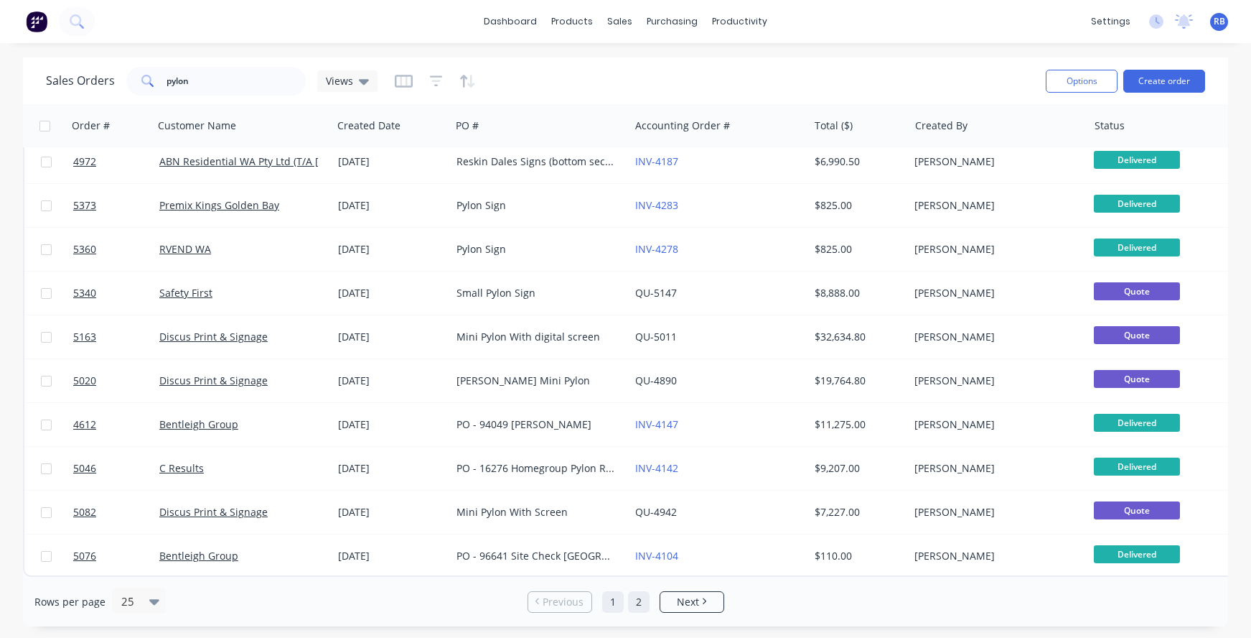
click at [638, 603] on link "2" at bounding box center [639, 602] width 22 height 22
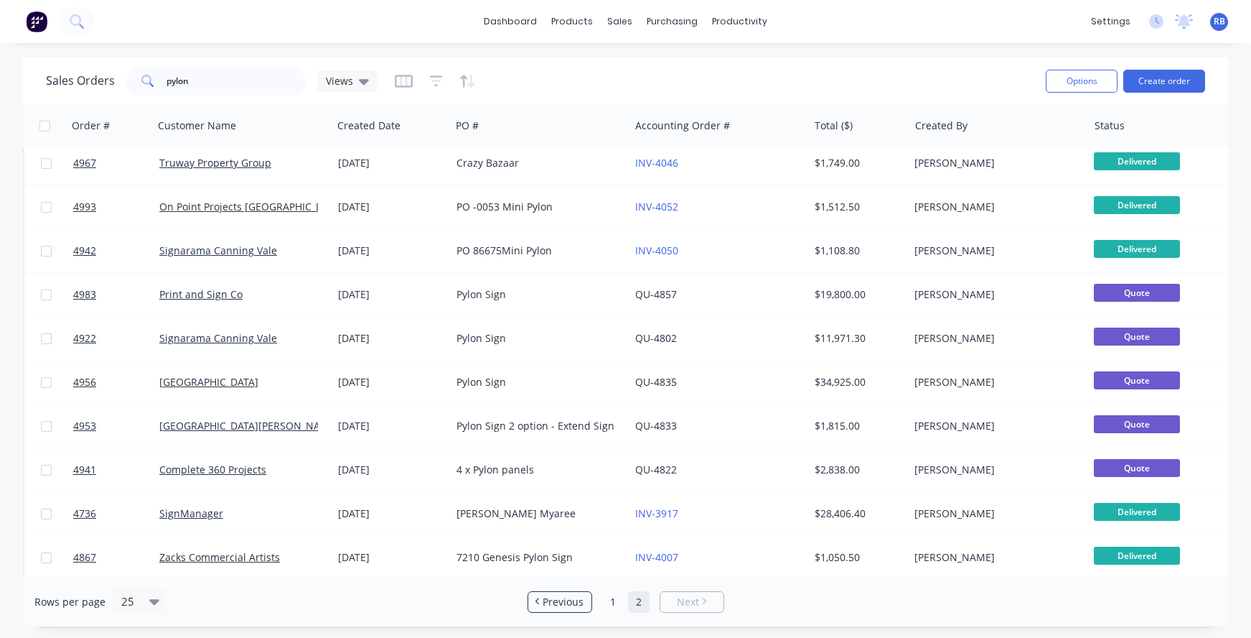
scroll to position [0, 0]
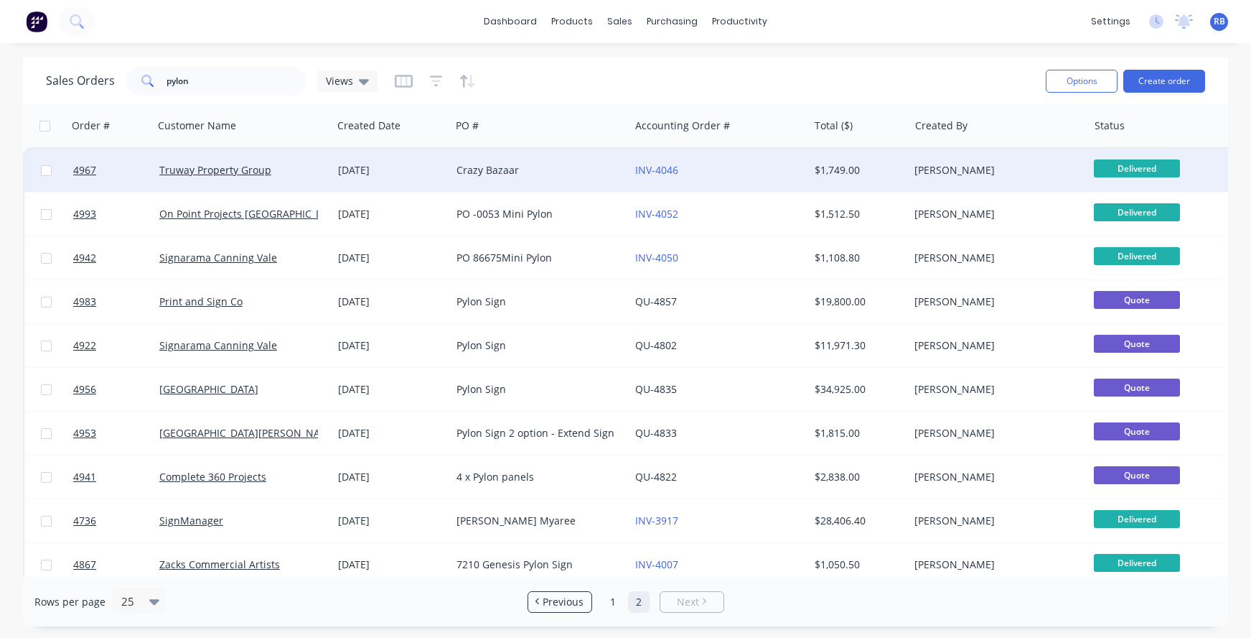
click at [545, 170] on div "Crazy Bazaar" at bounding box center [536, 170] width 159 height 14
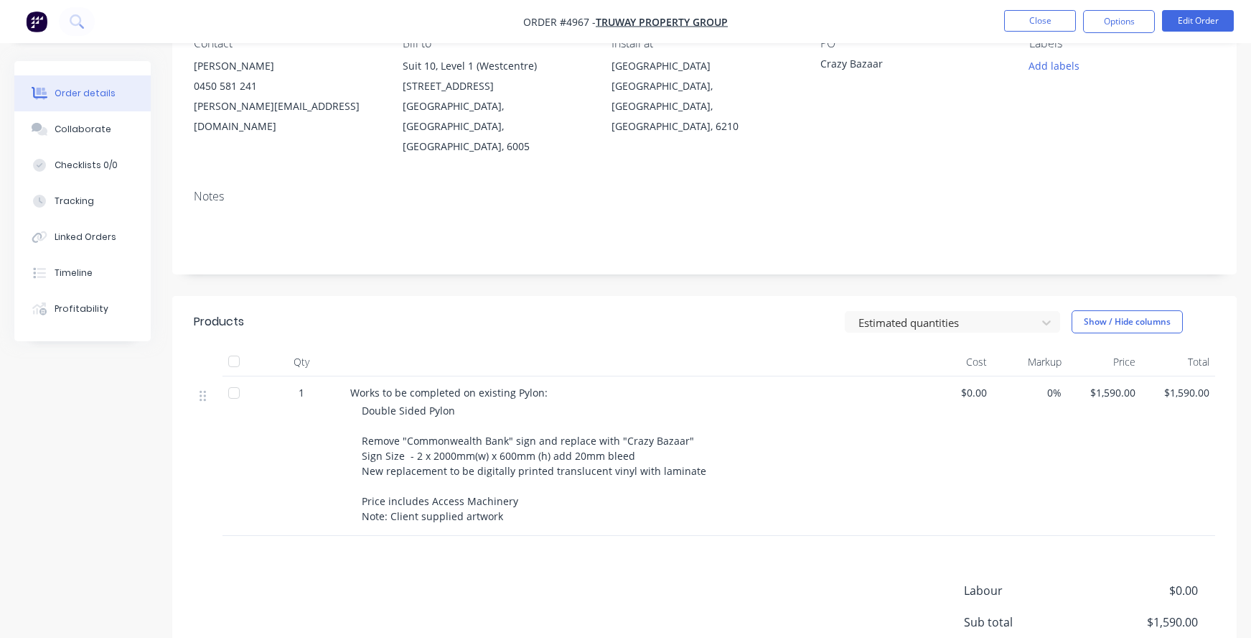
scroll to position [144, 0]
drag, startPoint x: 689, startPoint y: 450, endPoint x: 359, endPoint y: 448, distance: 330.2
click at [359, 448] on div "Works to be completed on existing Pylon: Double Sided Pylon Remove "Commonwealt…" at bounding box center [632, 454] width 574 height 159
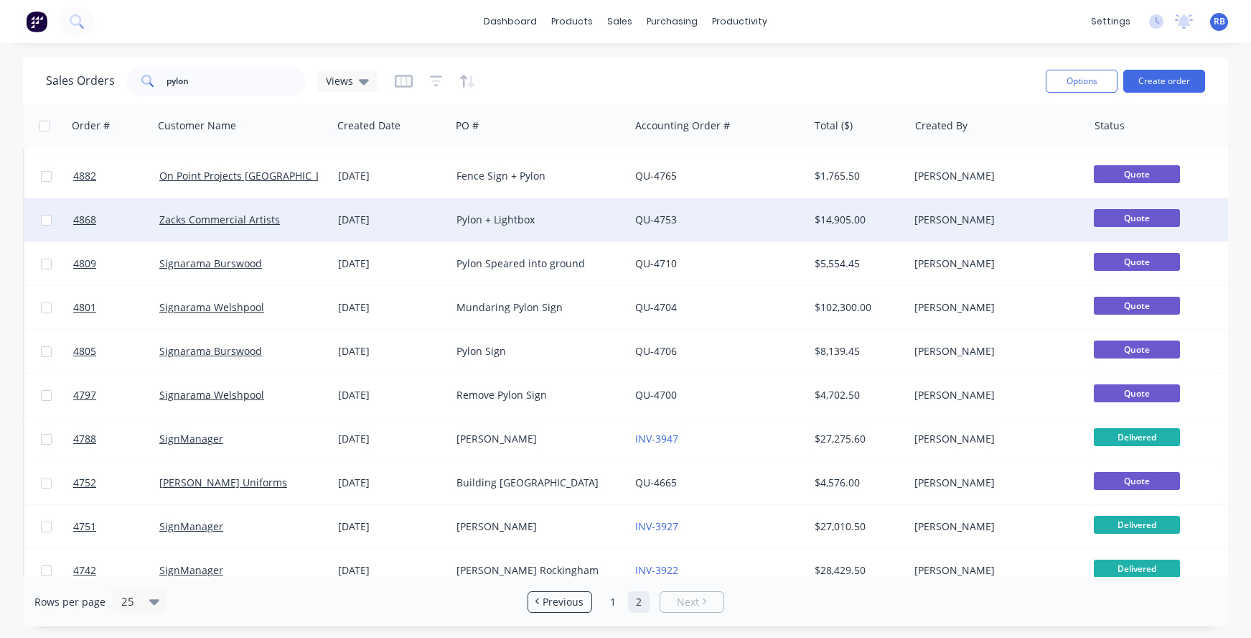
scroll to position [477, 0]
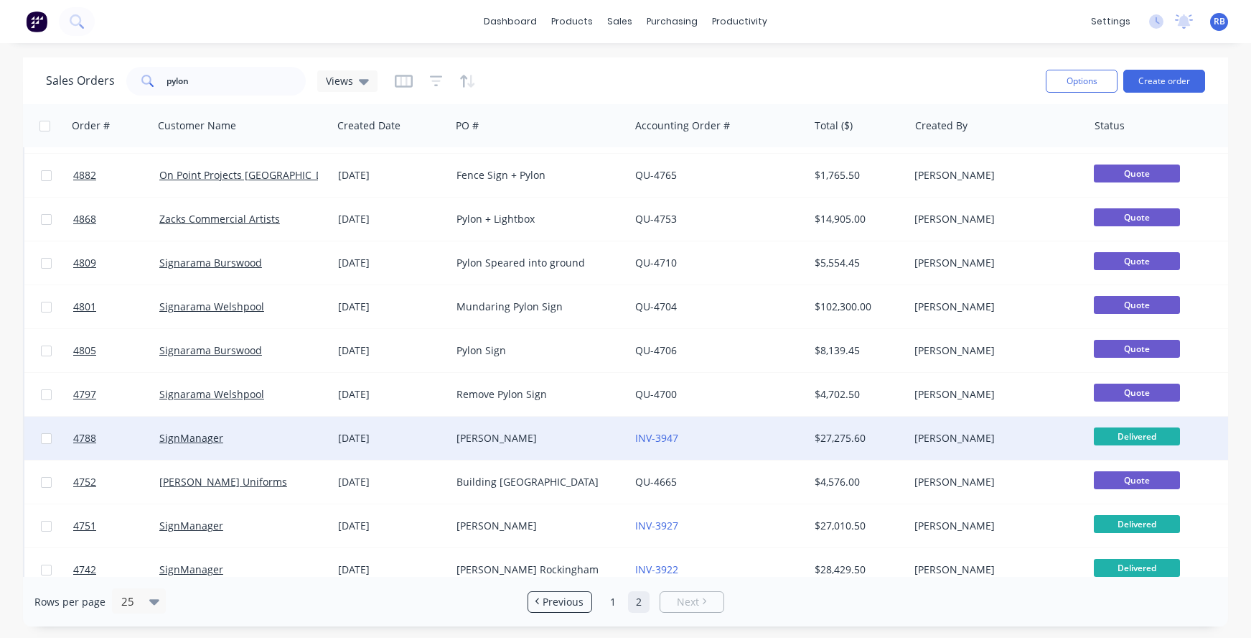
click at [510, 434] on div "Reece Morley" at bounding box center [536, 438] width 159 height 14
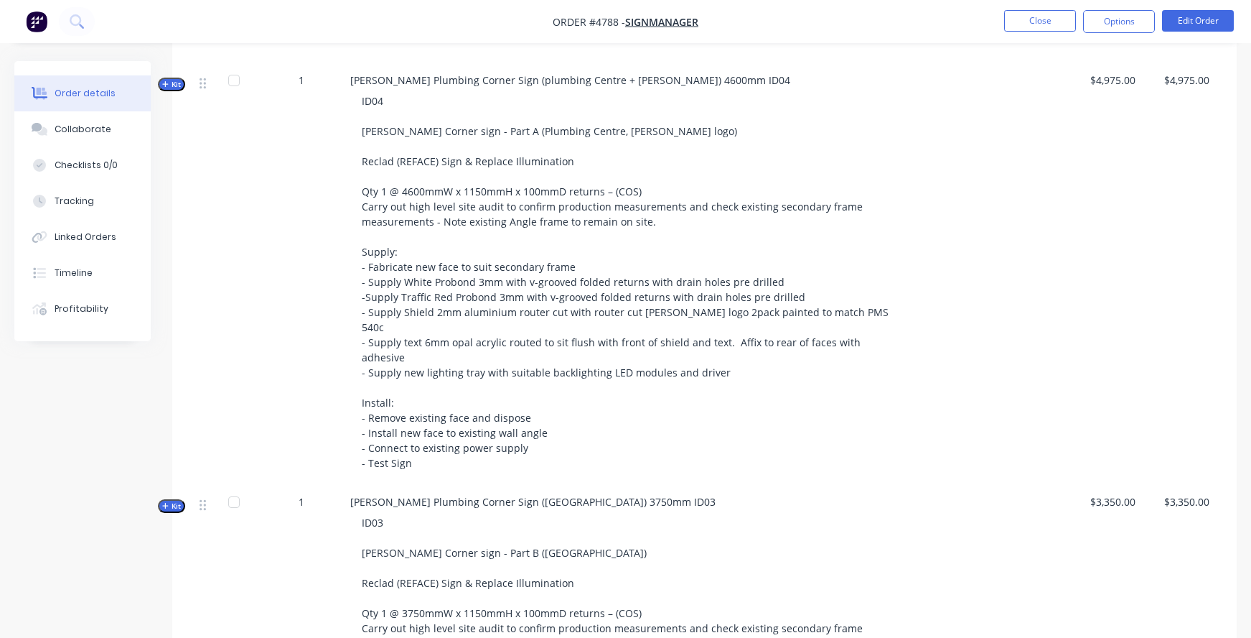
scroll to position [771, 0]
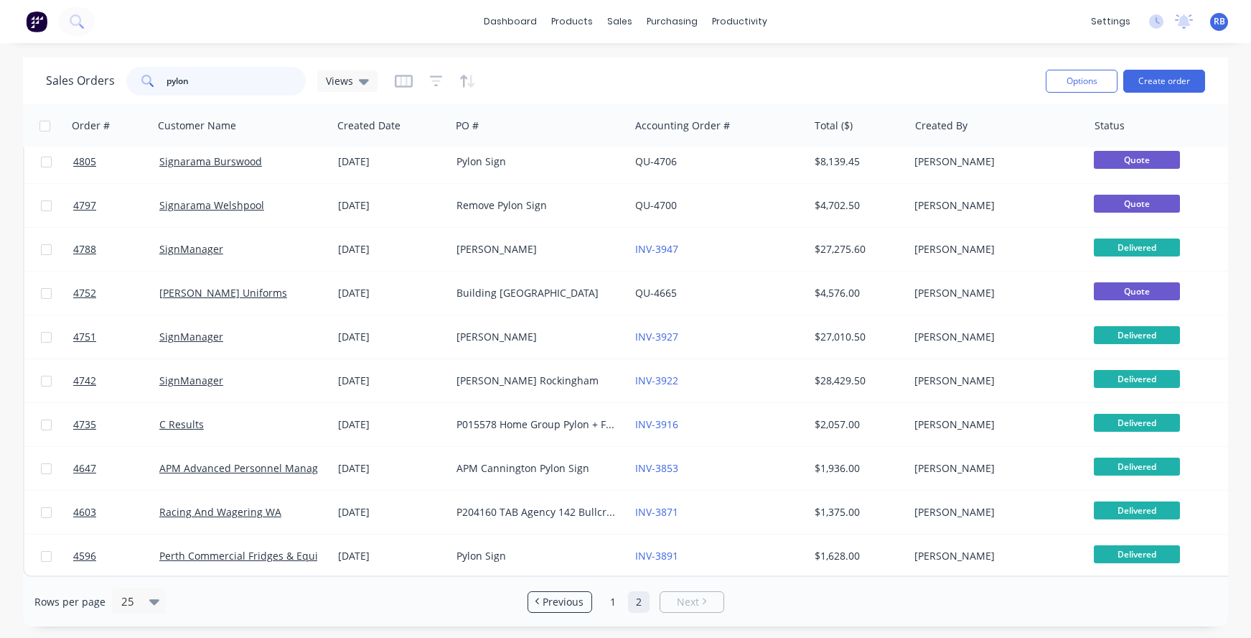
drag, startPoint x: 207, startPoint y: 83, endPoint x: 93, endPoint y: 83, distance: 113.4
click at [93, 83] on div "Sales Orders pylon Views" at bounding box center [212, 81] width 332 height 29
type input "carousel"
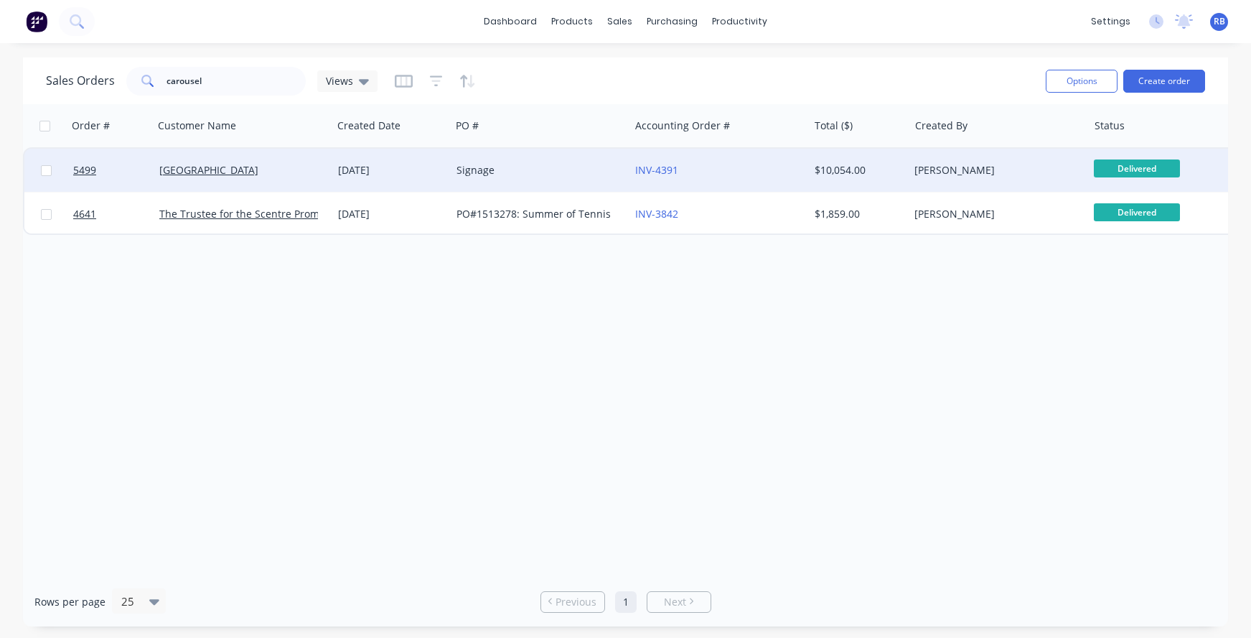
click at [518, 162] on div "Signage" at bounding box center [540, 170] width 179 height 43
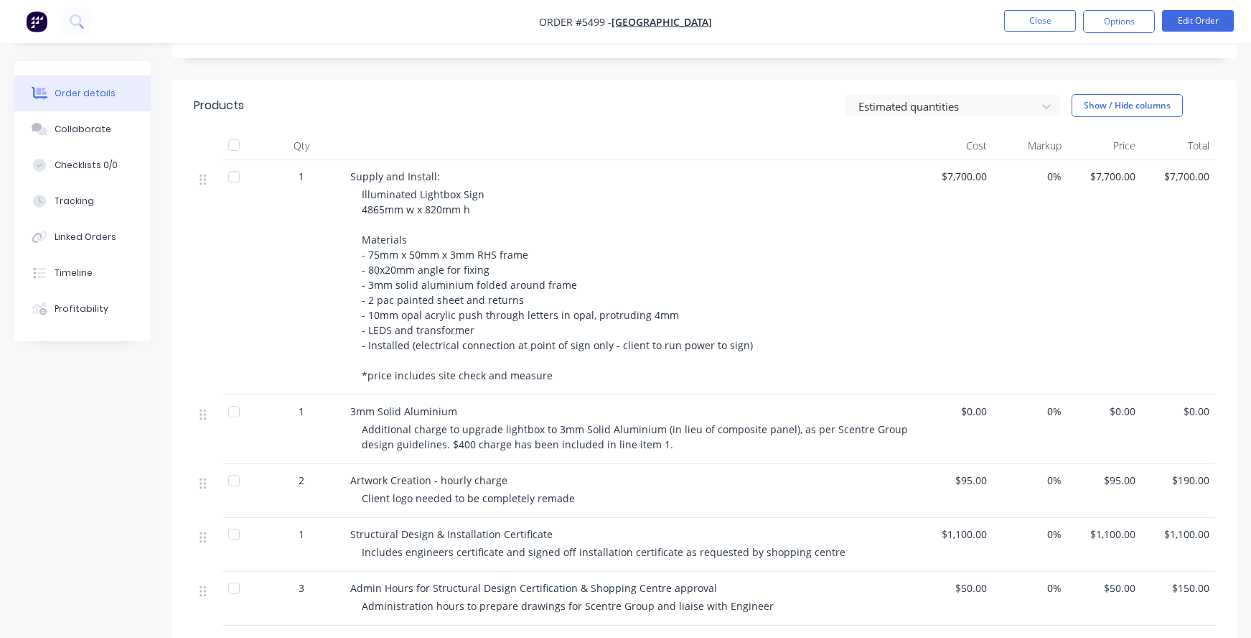
scroll to position [387, 0]
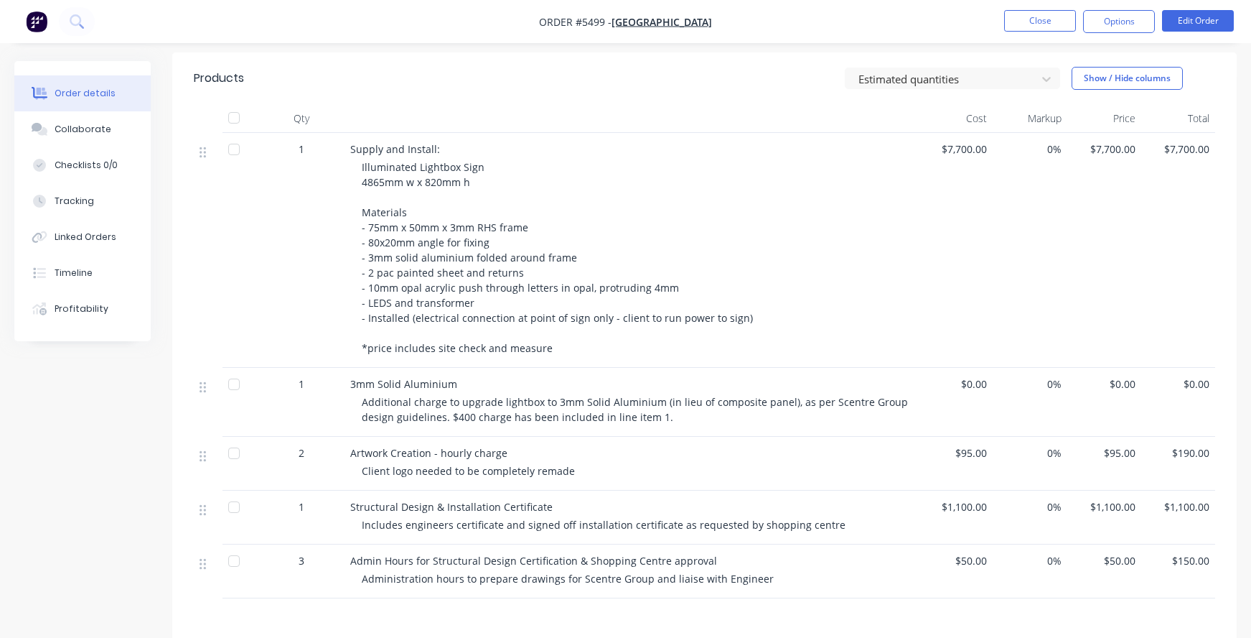
click at [548, 495] on div "Structural Design & Installation Certificate Includes engineers certificate and…" at bounding box center [632, 517] width 574 height 54
drag, startPoint x: 547, startPoint y: 490, endPoint x: 354, endPoint y: 480, distance: 193.4
click at [354, 499] on div "Structural Design & Installation Certificate" at bounding box center [631, 506] width 563 height 15
drag, startPoint x: 352, startPoint y: 485, endPoint x: 543, endPoint y: 487, distance: 191.7
click at [543, 500] on span "Structural Design & Installation Certificate" at bounding box center [451, 507] width 202 height 14
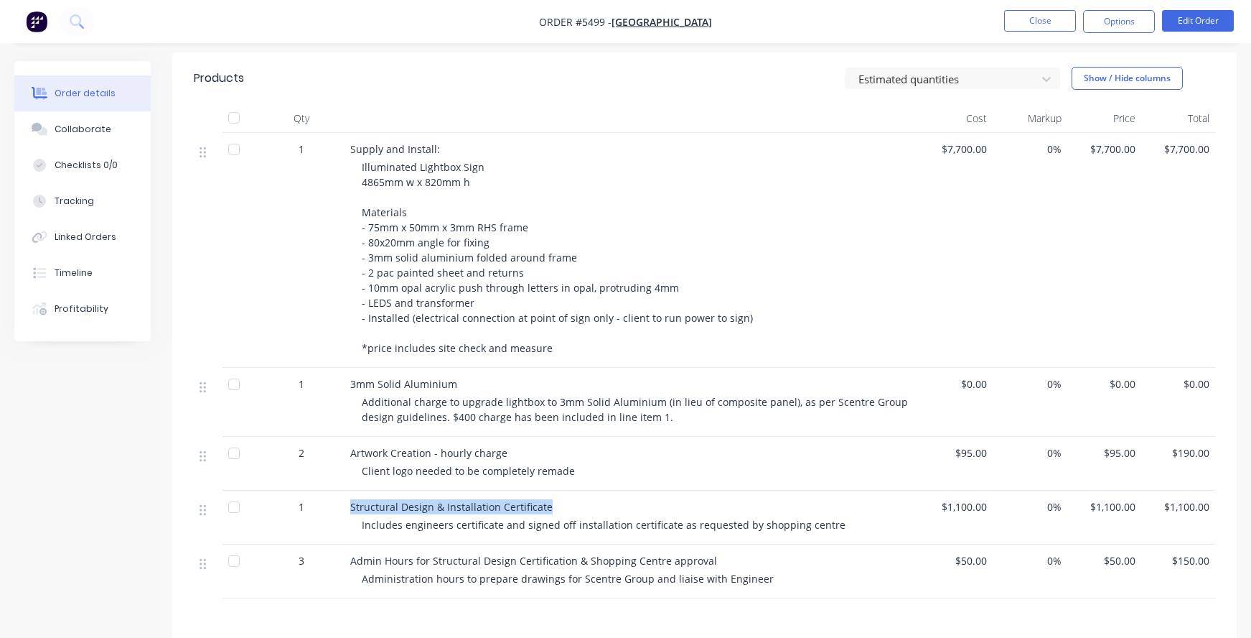
copy span "Structural Design & Installation Certificate"
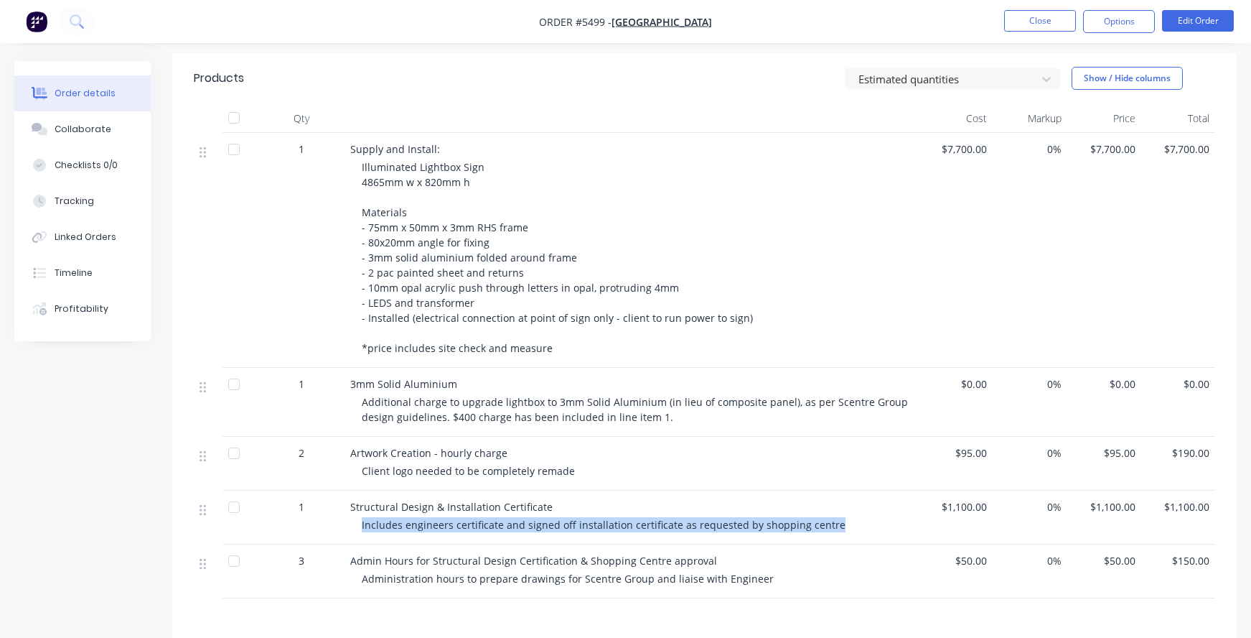
drag, startPoint x: 823, startPoint y: 505, endPoint x: 359, endPoint y: 504, distance: 464.5
click at [359, 504] on div "Structural Design & Installation Certificate Includes engineers certificate and…" at bounding box center [632, 517] width 574 height 54
copy span "Includes engineers certificate and signed off installation certificate as reque…"
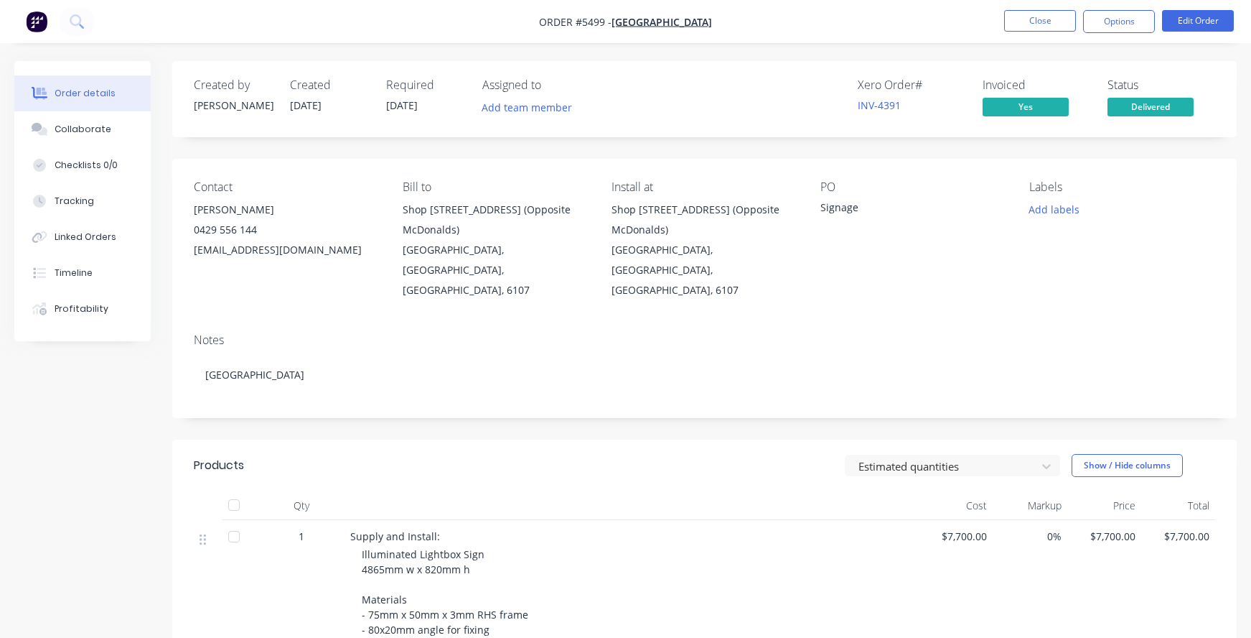
scroll to position [0, 0]
click at [1032, 27] on button "Close" at bounding box center [1040, 21] width 72 height 22
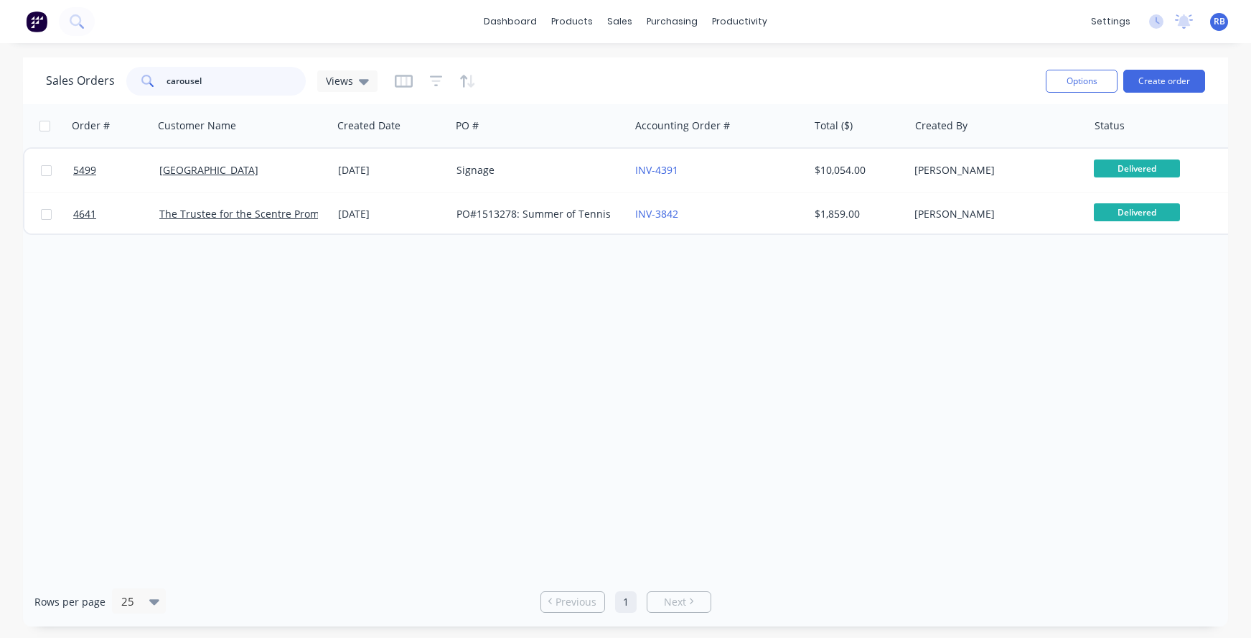
drag, startPoint x: 226, startPoint y: 85, endPoint x: 78, endPoint y: 78, distance: 148.1
click at [78, 78] on div "Sales Orders carousel Views" at bounding box center [212, 81] width 332 height 29
type input "fish"
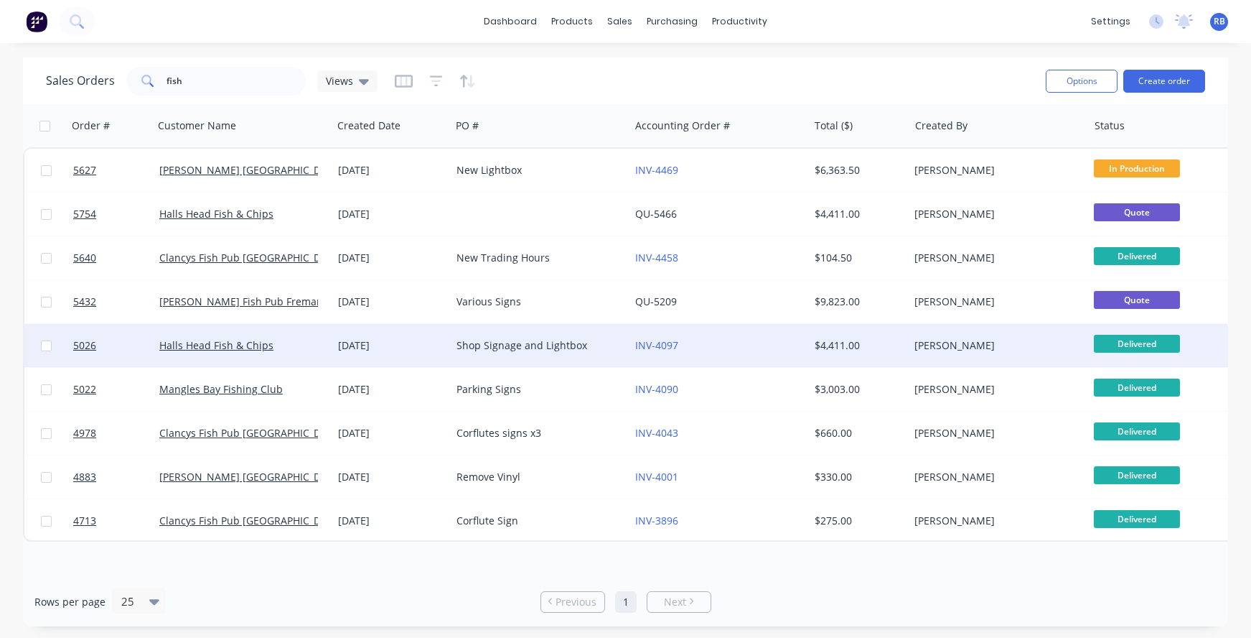
click at [770, 342] on div "INV-4097" at bounding box center [714, 345] width 159 height 14
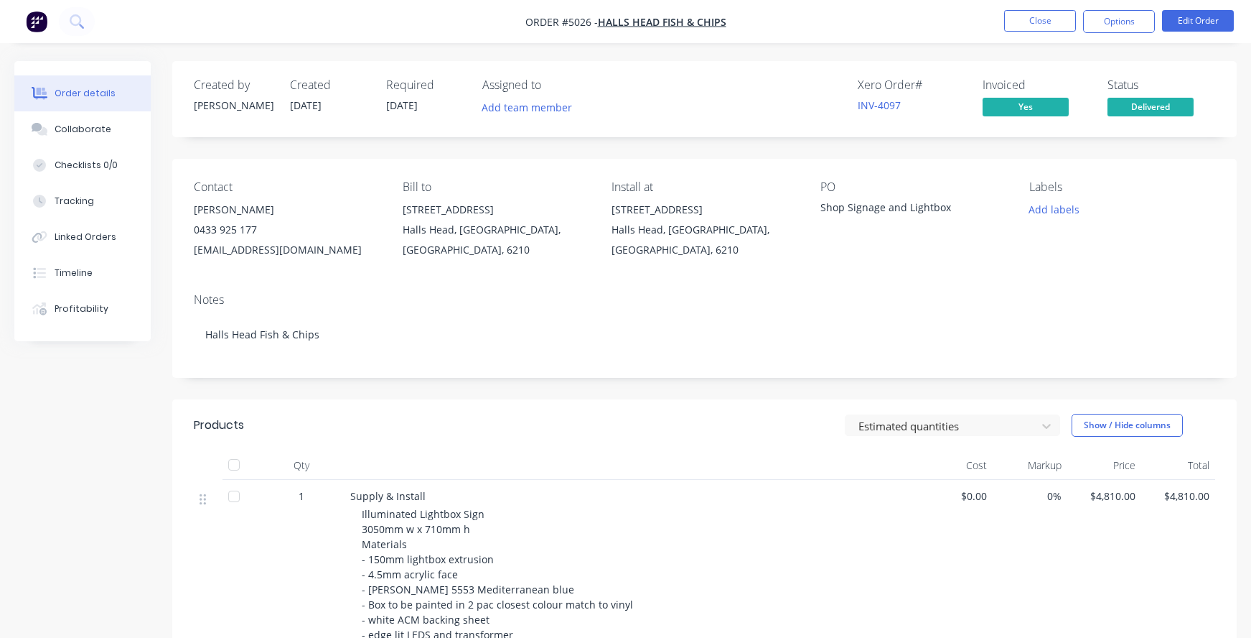
scroll to position [103, 0]
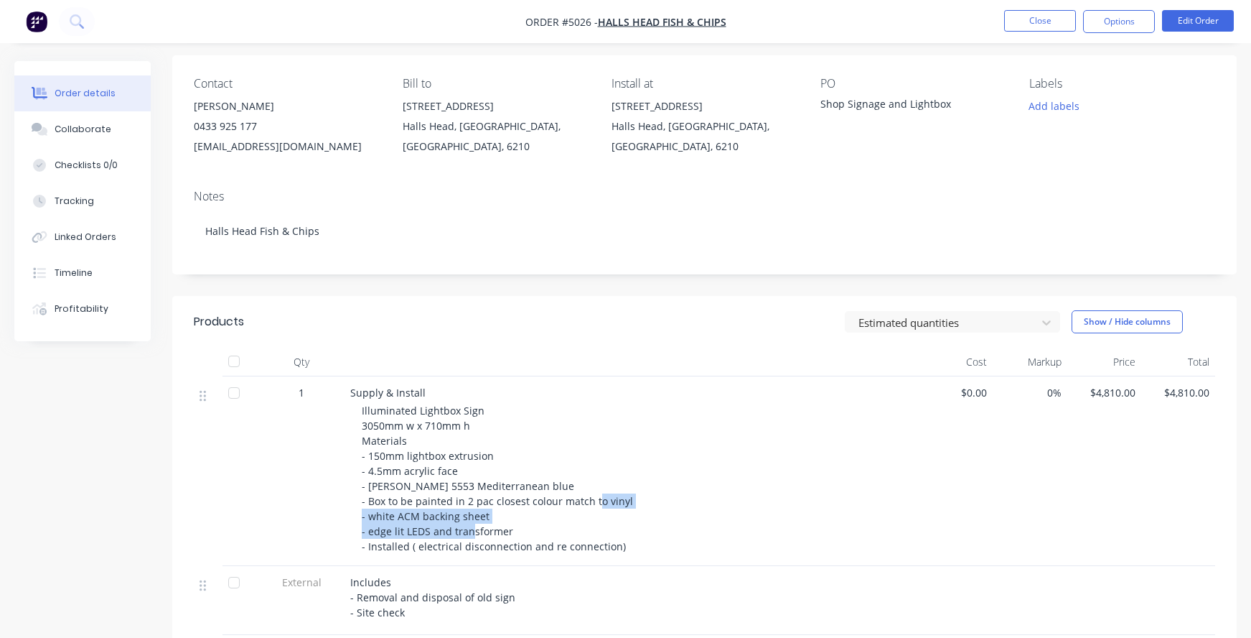
drag, startPoint x: 515, startPoint y: 535, endPoint x: 362, endPoint y: 515, distance: 154.9
click at [362, 515] on div "Illuminated Lightbox Sign 3050mm w x 710mm h Materials - 150mm lightbox extrusi…" at bounding box center [637, 478] width 551 height 151
copy span "- white ACM backing sheet - edge lit LEDS and transformer"
click at [1022, 15] on button "Close" at bounding box center [1040, 21] width 72 height 22
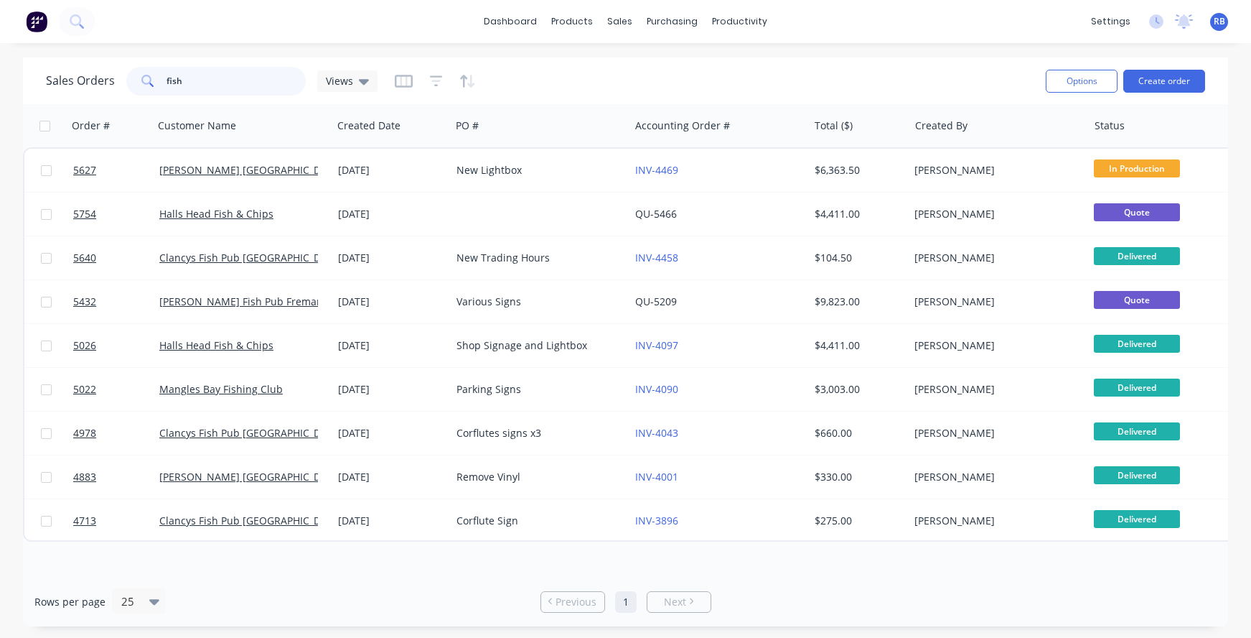
drag, startPoint x: 188, startPoint y: 79, endPoint x: 113, endPoint y: 79, distance: 74.7
click at [113, 79] on div "Sales Orders fish Views" at bounding box center [212, 81] width 332 height 29
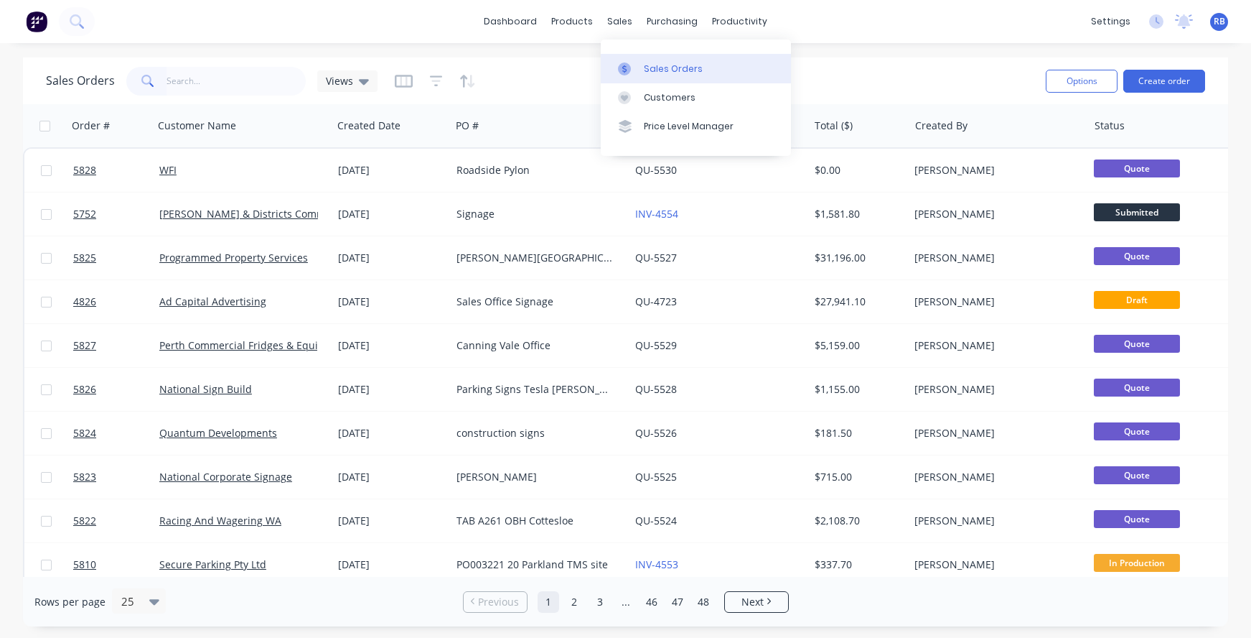
click at [653, 68] on div "Sales Orders" at bounding box center [673, 68] width 59 height 13
click at [1177, 85] on button "Create order" at bounding box center [1165, 81] width 82 height 23
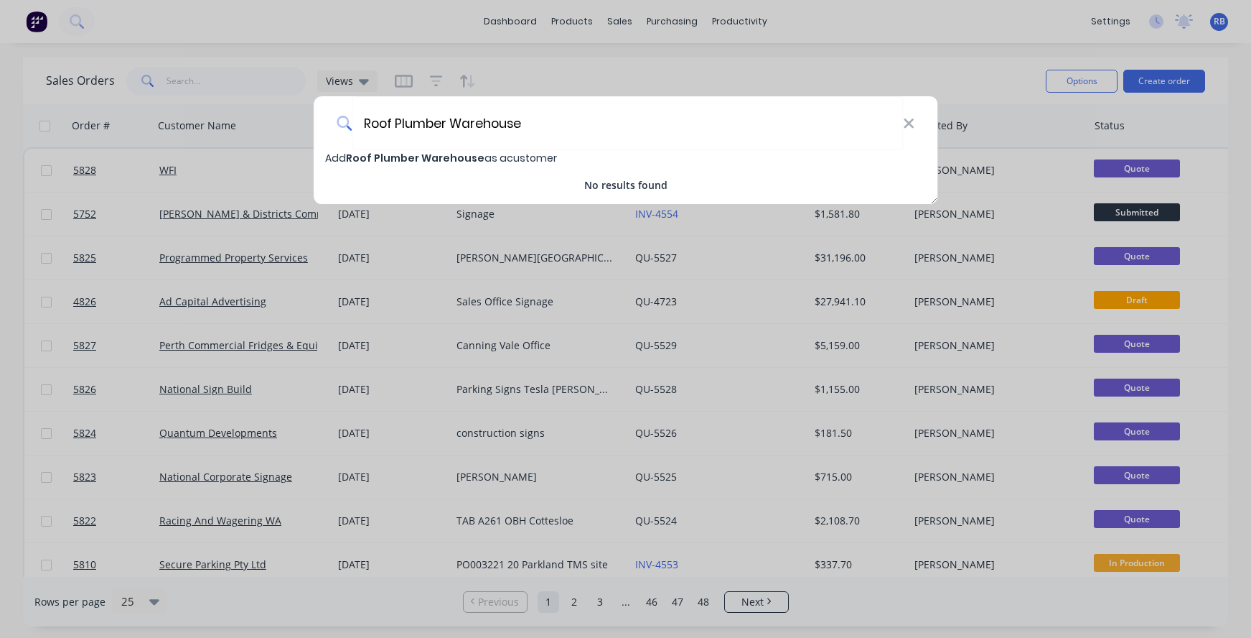
type input "Roof Plumber Warehouse"
click at [436, 159] on span "Roof Plumber Warehouse" at bounding box center [415, 158] width 139 height 14
select select "AU"
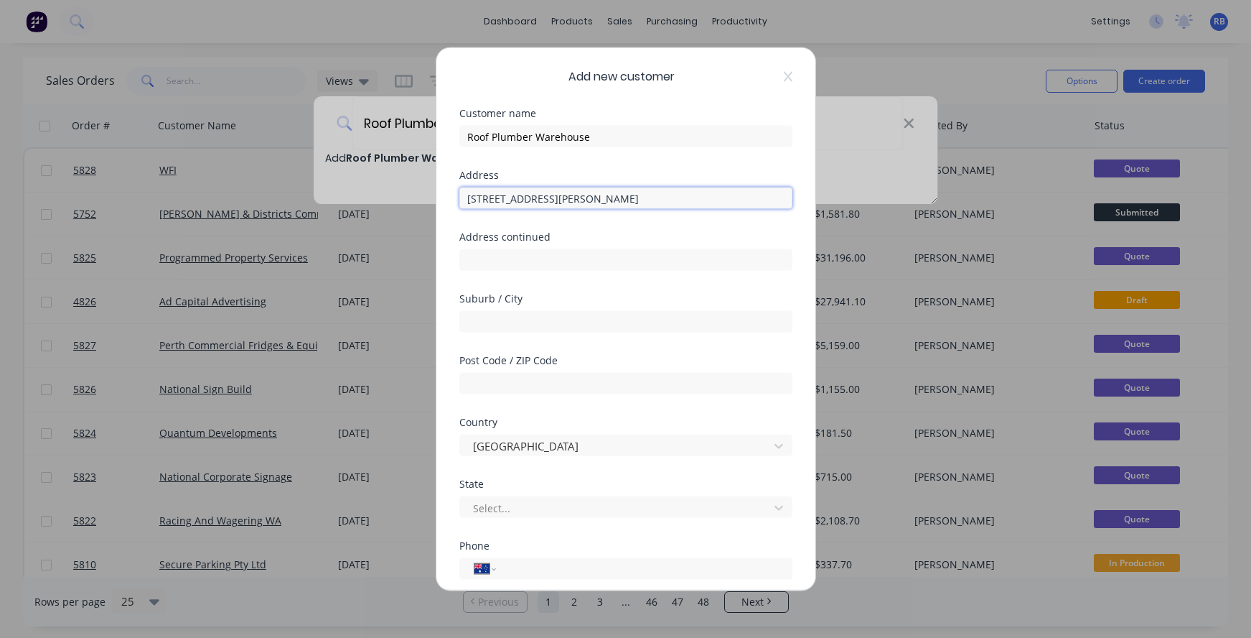
type input "15B Gillam Drive"
type input "Kelmscott"
click at [503, 396] on div "Post Code / ZIP Code" at bounding box center [625, 386] width 333 height 62
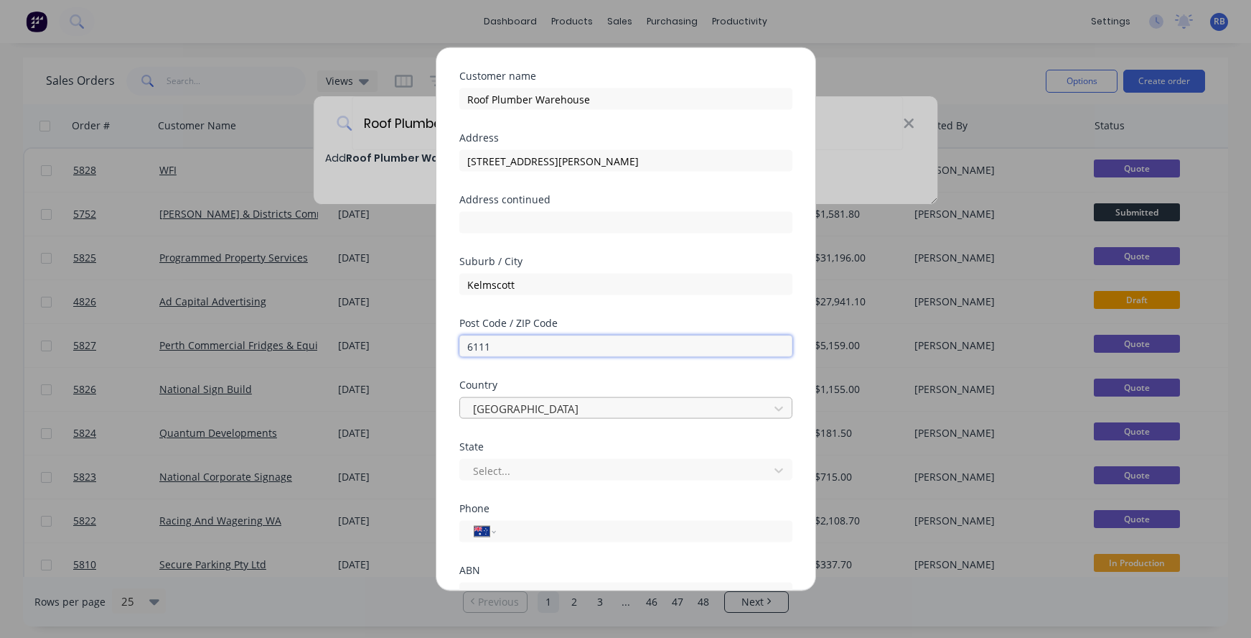
scroll to position [98, 0]
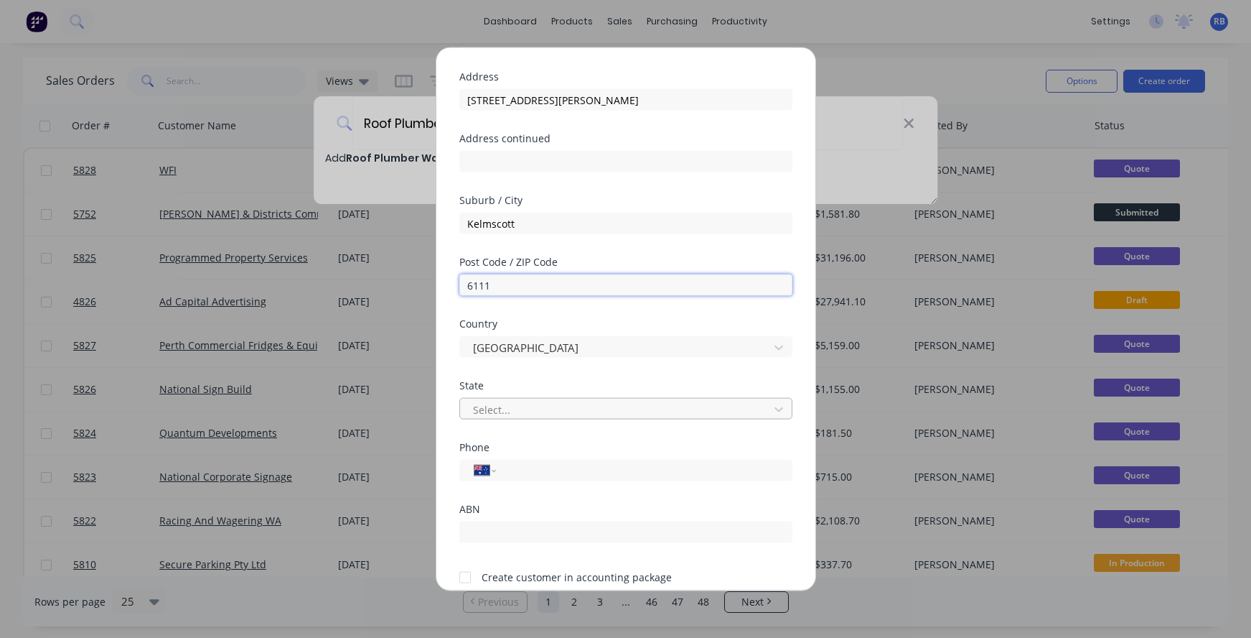
type input "6111"
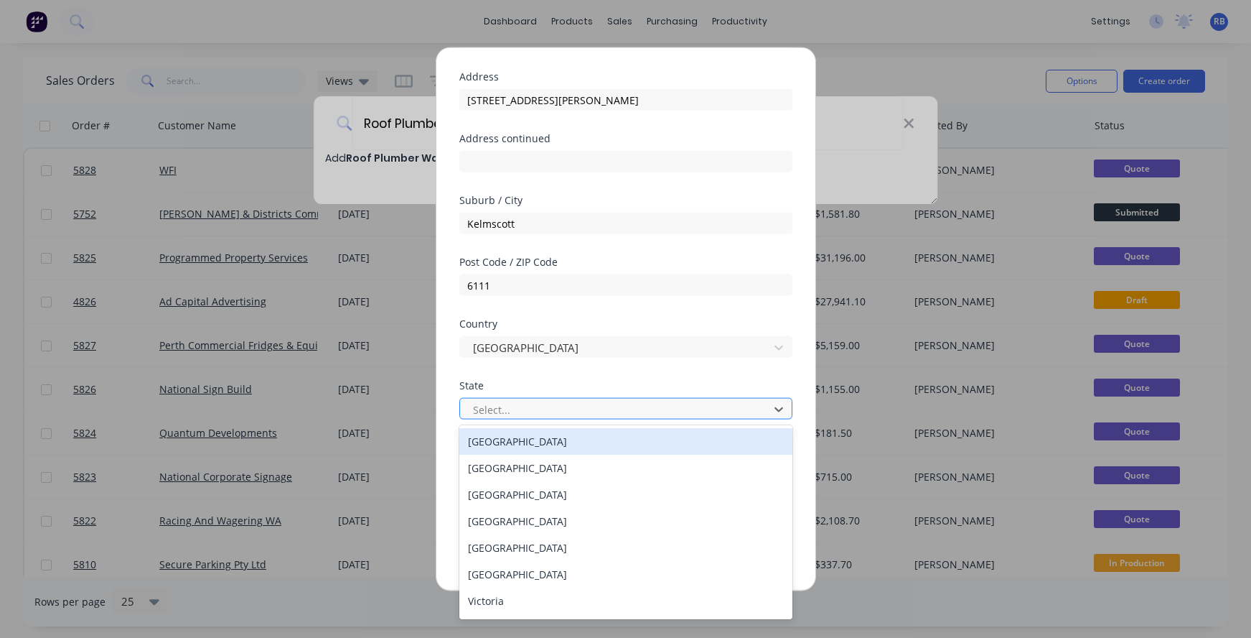
click at [481, 407] on div "Select..." at bounding box center [616, 408] width 287 height 15
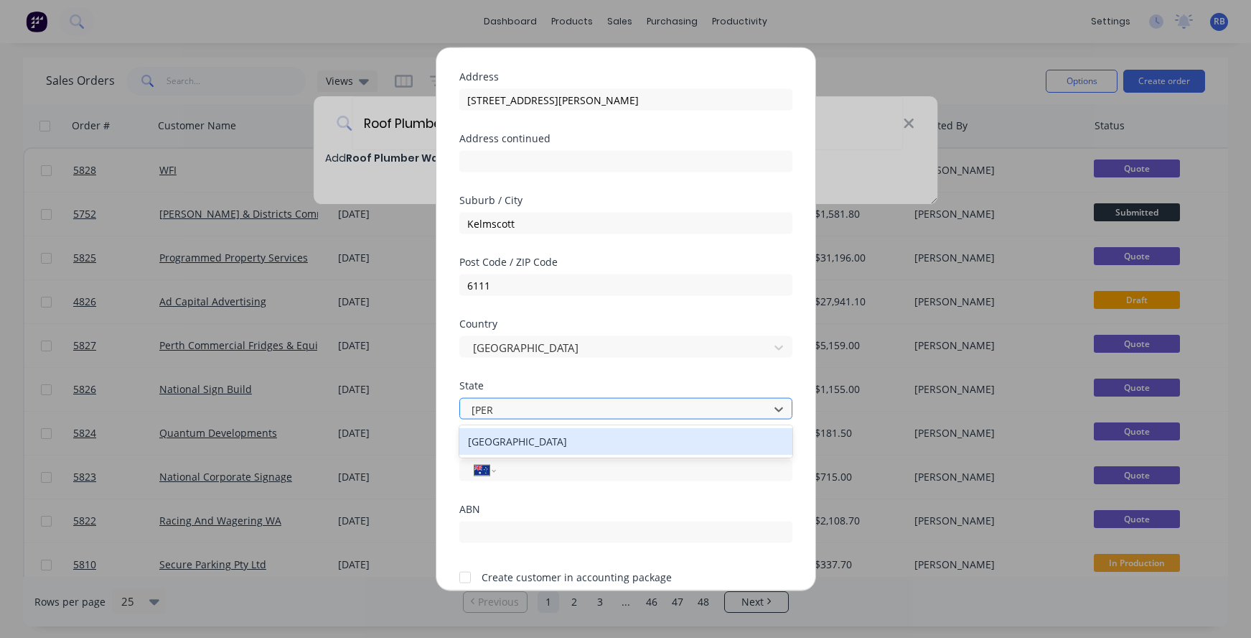
type input "west"
click at [500, 443] on div "Western Australia" at bounding box center [625, 441] width 333 height 27
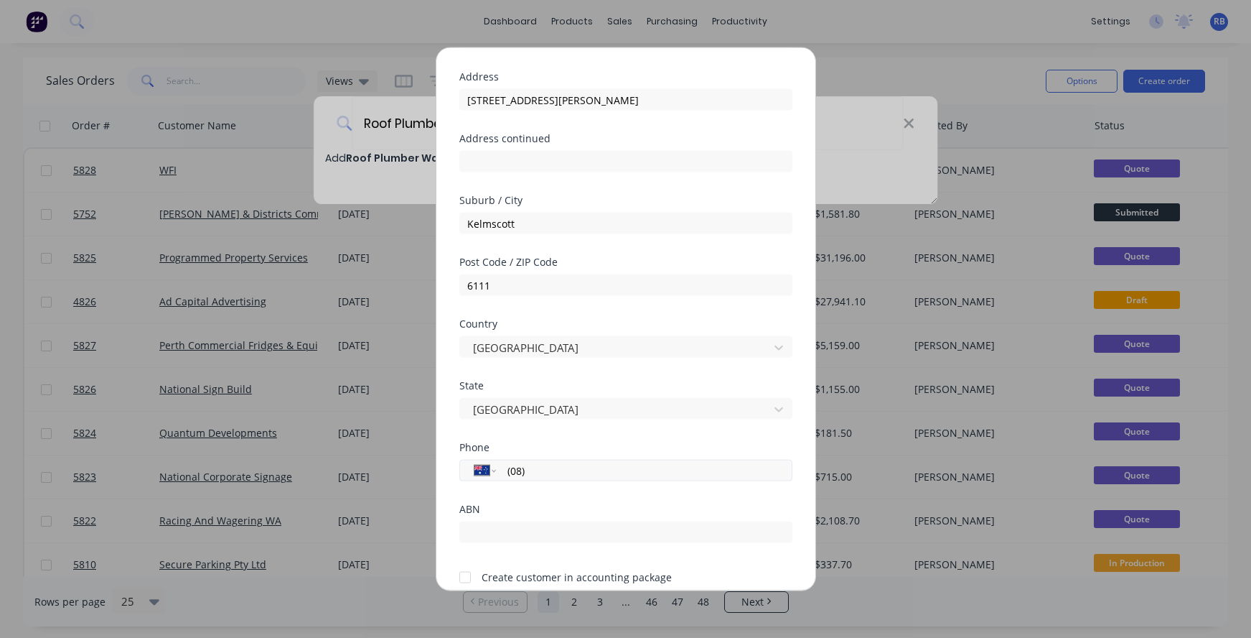
click at [576, 467] on input "(08)" at bounding box center [641, 470] width 271 height 17
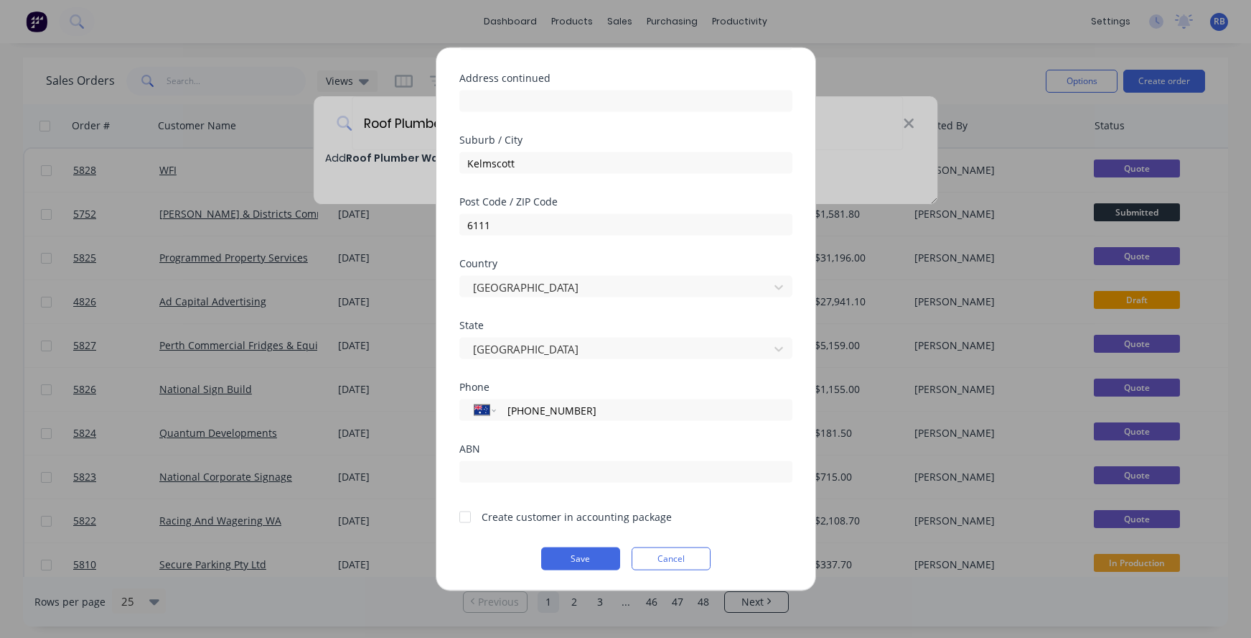
scroll to position [159, 0]
type input "(08) 9390 4626"
click at [464, 515] on div at bounding box center [465, 516] width 29 height 29
click at [574, 554] on button "Save" at bounding box center [580, 558] width 79 height 23
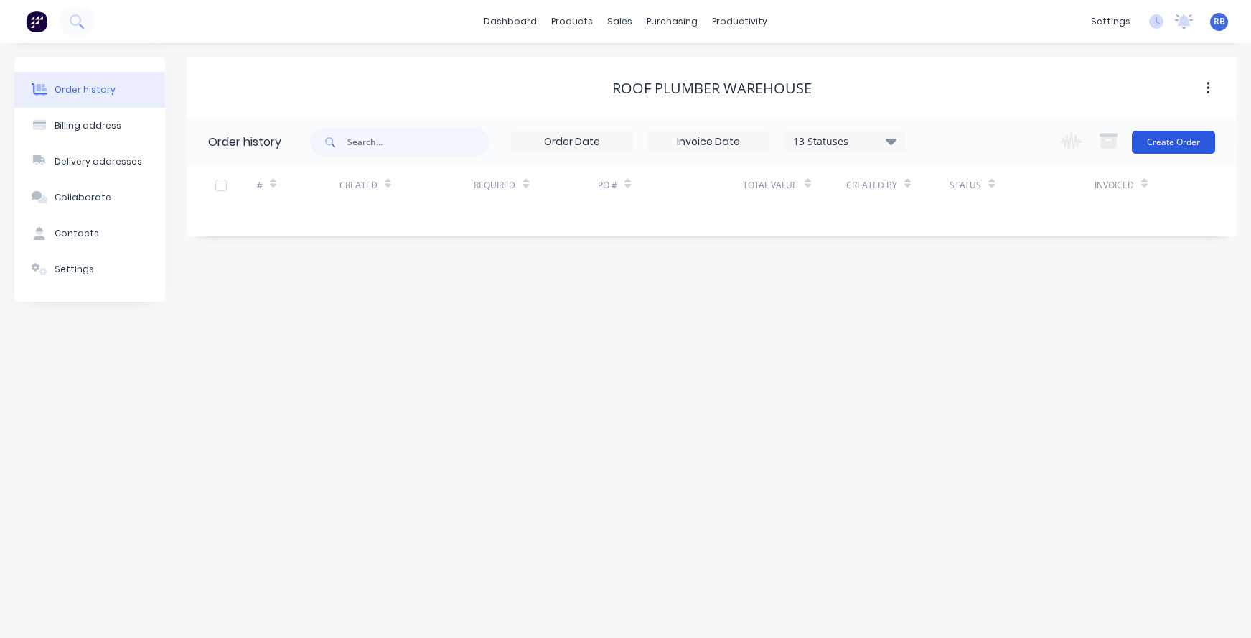
click at [1172, 144] on button "Create Order" at bounding box center [1173, 142] width 83 height 23
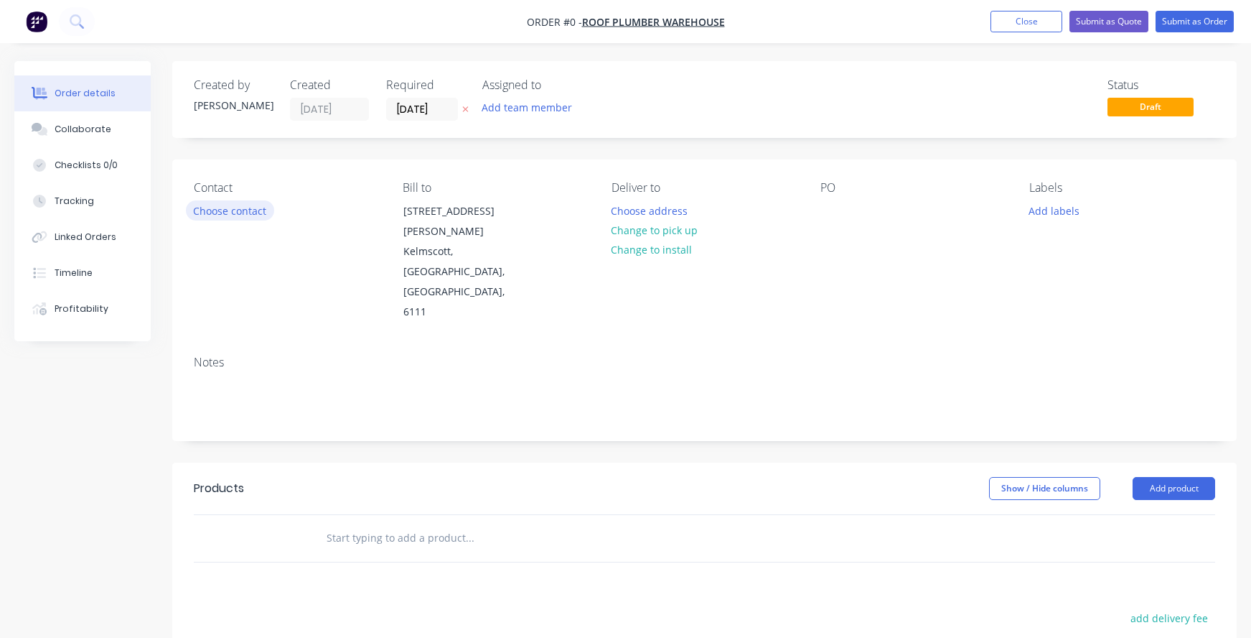
click at [235, 210] on button "Choose contact" at bounding box center [230, 209] width 88 height 19
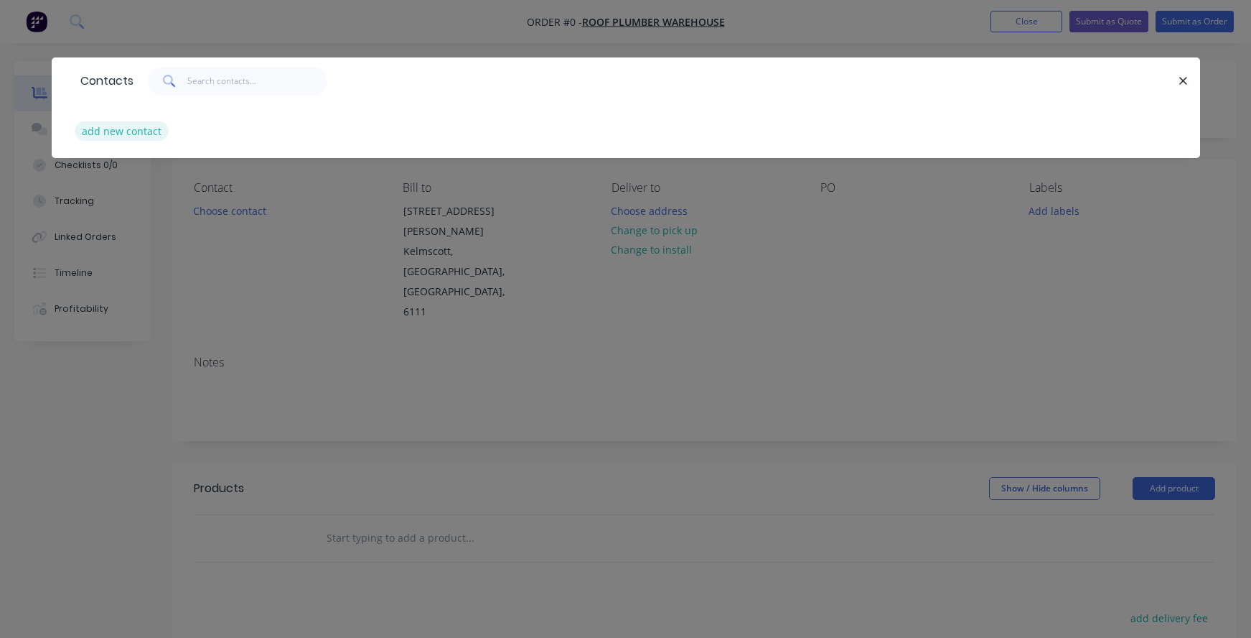
click at [120, 136] on button "add new contact" at bounding box center [122, 130] width 95 height 19
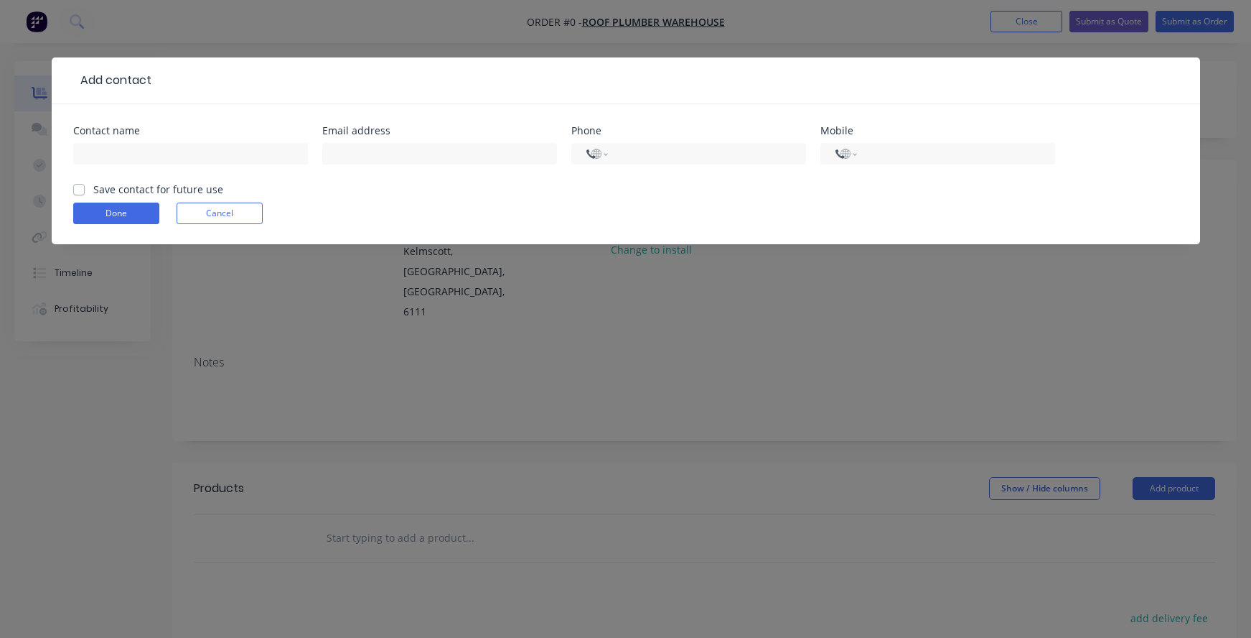
select select "AU"
type input "Alicia Livall"
click at [350, 157] on input "text" at bounding box center [439, 154] width 235 height 22
paste input "sales@rpwbs.com.au"
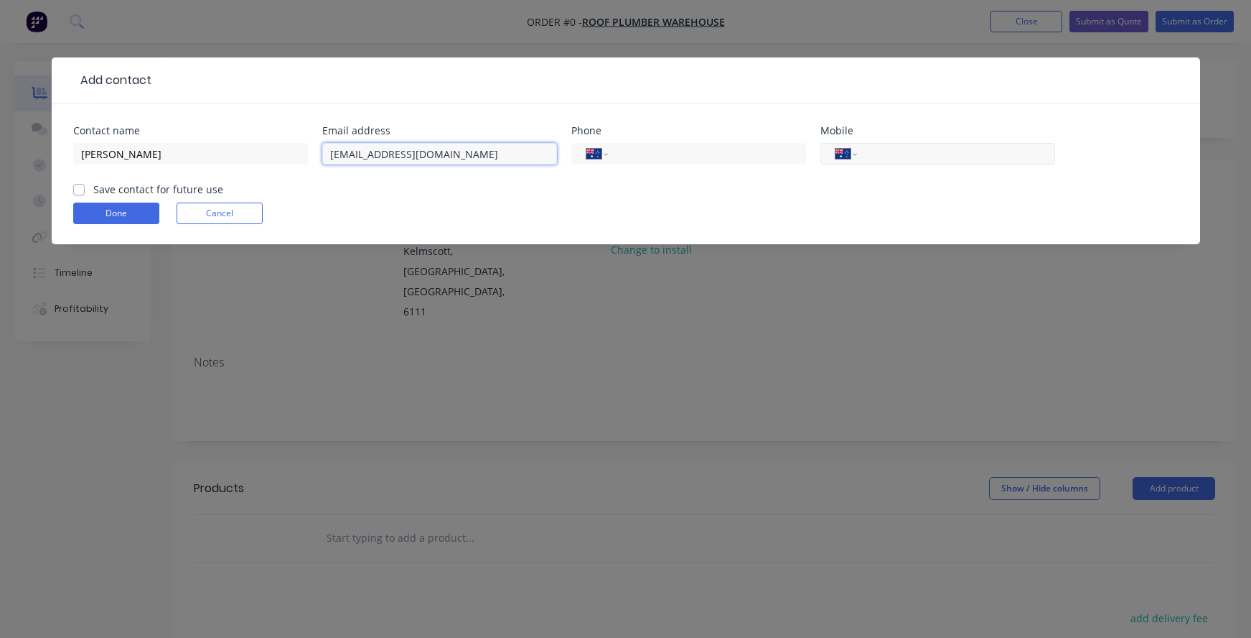
type input "sales@rpwbs.com.au"
click at [901, 147] on input "tel" at bounding box center [953, 154] width 172 height 17
click at [741, 155] on input "(08)" at bounding box center [704, 154] width 172 height 17
type input "(08) 9390 4626"
click at [112, 192] on label "Save contact for future use" at bounding box center [158, 189] width 130 height 15
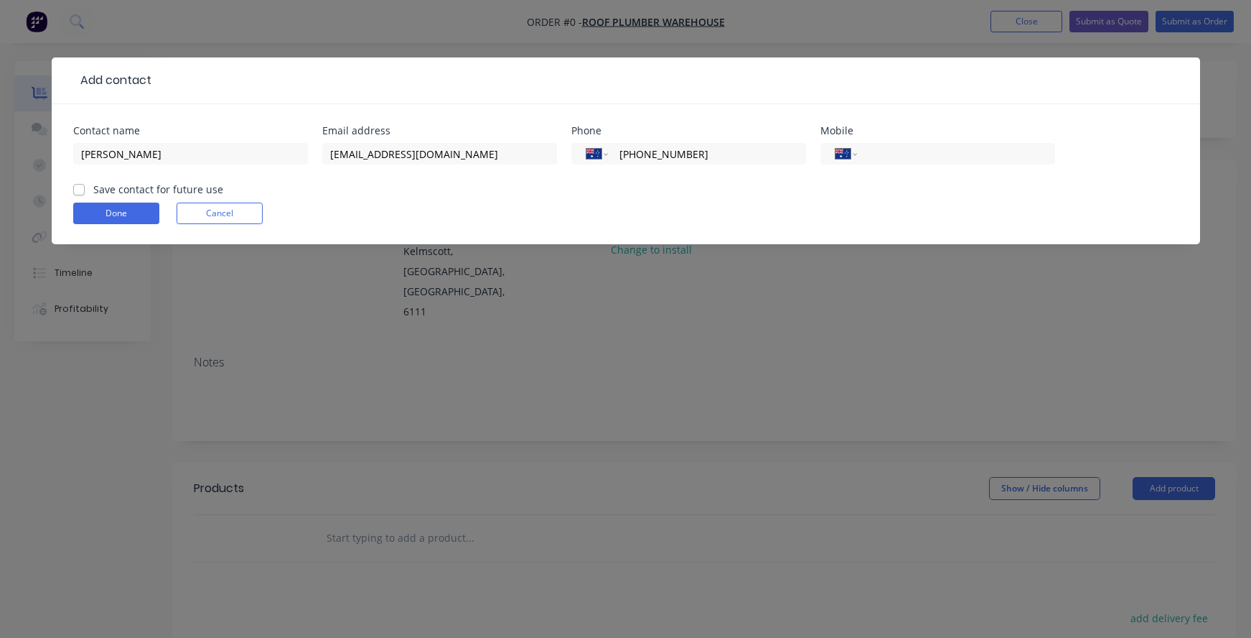
click at [85, 192] on input "Save contact for future use" at bounding box center [78, 189] width 11 height 14
checkbox input "true"
click at [103, 215] on button "Done" at bounding box center [116, 213] width 86 height 22
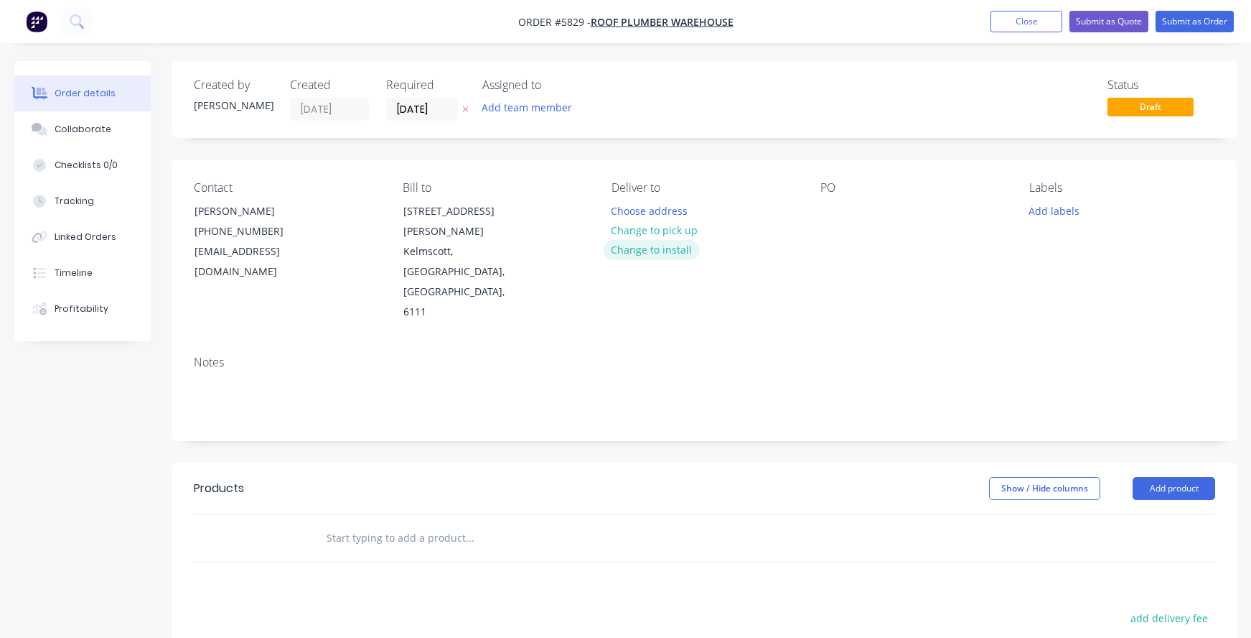
click at [643, 251] on button "Change to install" at bounding box center [652, 249] width 96 height 19
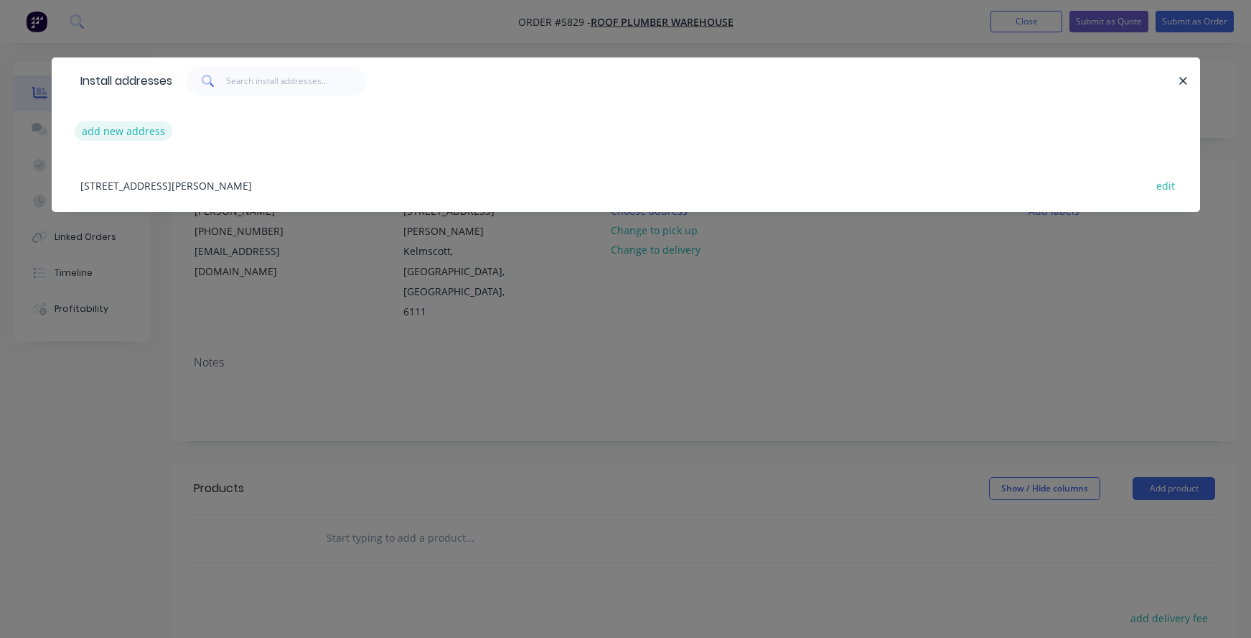
click at [111, 125] on button "add new address" at bounding box center [124, 130] width 98 height 19
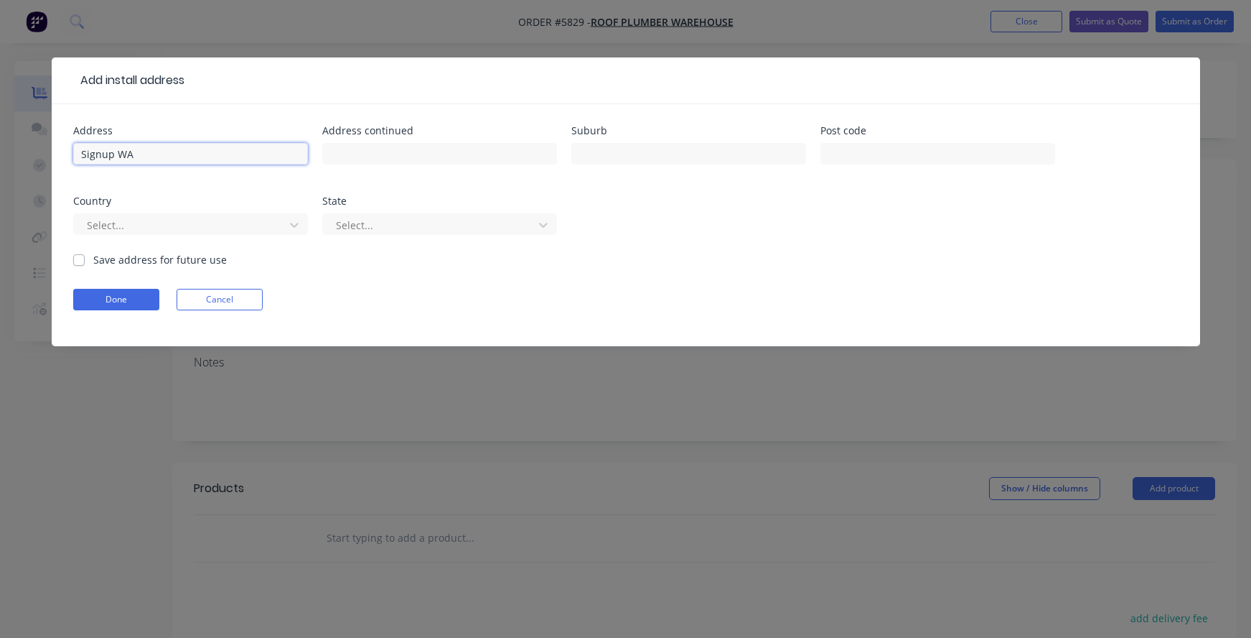
type input "Signup WA"
click at [121, 263] on label "Save address for future use" at bounding box center [160, 259] width 134 height 15
click at [85, 263] on input "Save address for future use" at bounding box center [78, 259] width 11 height 14
checkbox input "true"
click at [95, 307] on button "Done" at bounding box center [116, 300] width 86 height 22
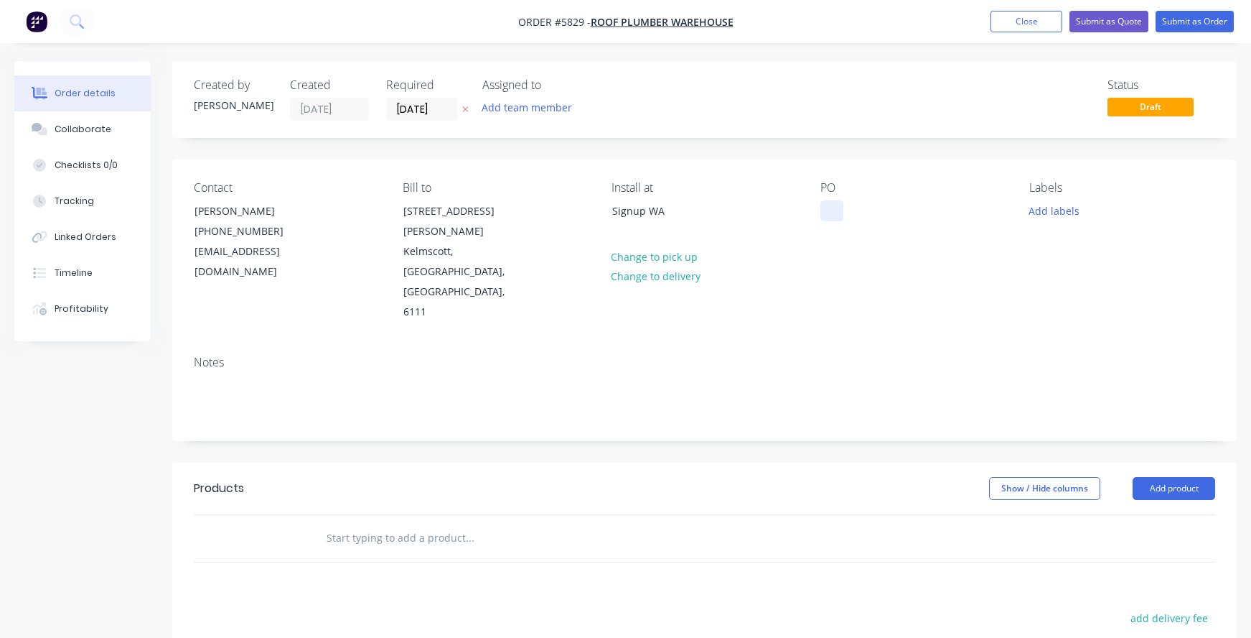
click at [828, 213] on div at bounding box center [832, 210] width 23 height 21
click at [365, 523] on input "text" at bounding box center [469, 537] width 287 height 29
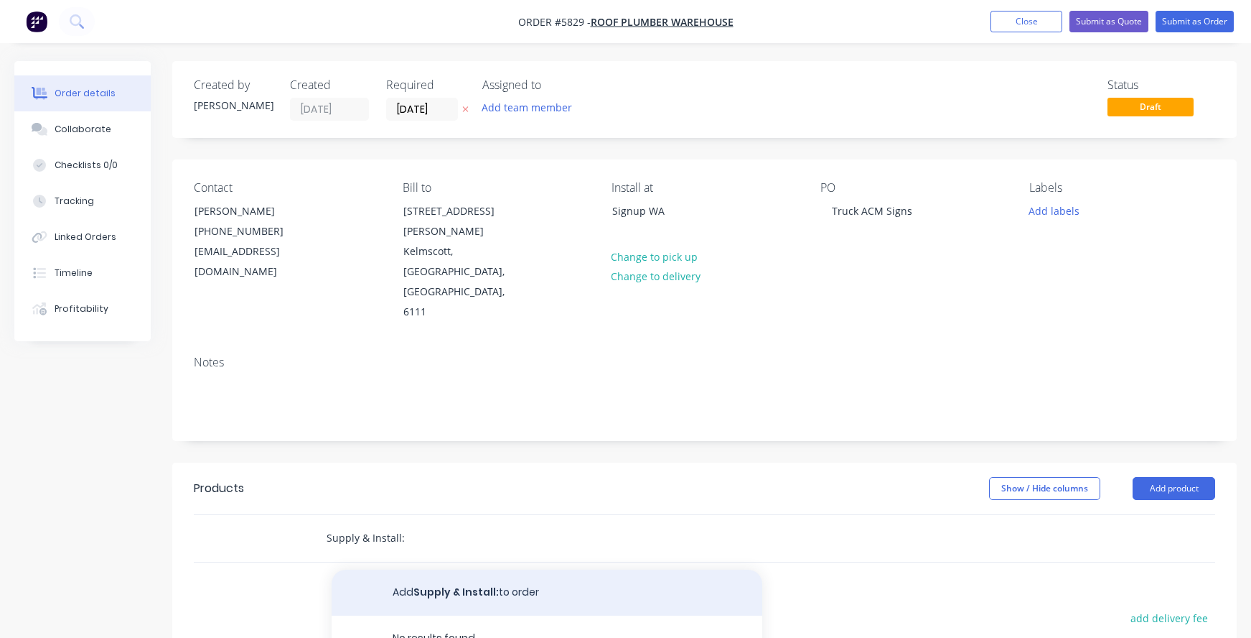
type input "Supply & Install:"
click at [404, 569] on button "Add Supply & Install: to order" at bounding box center [547, 592] width 431 height 46
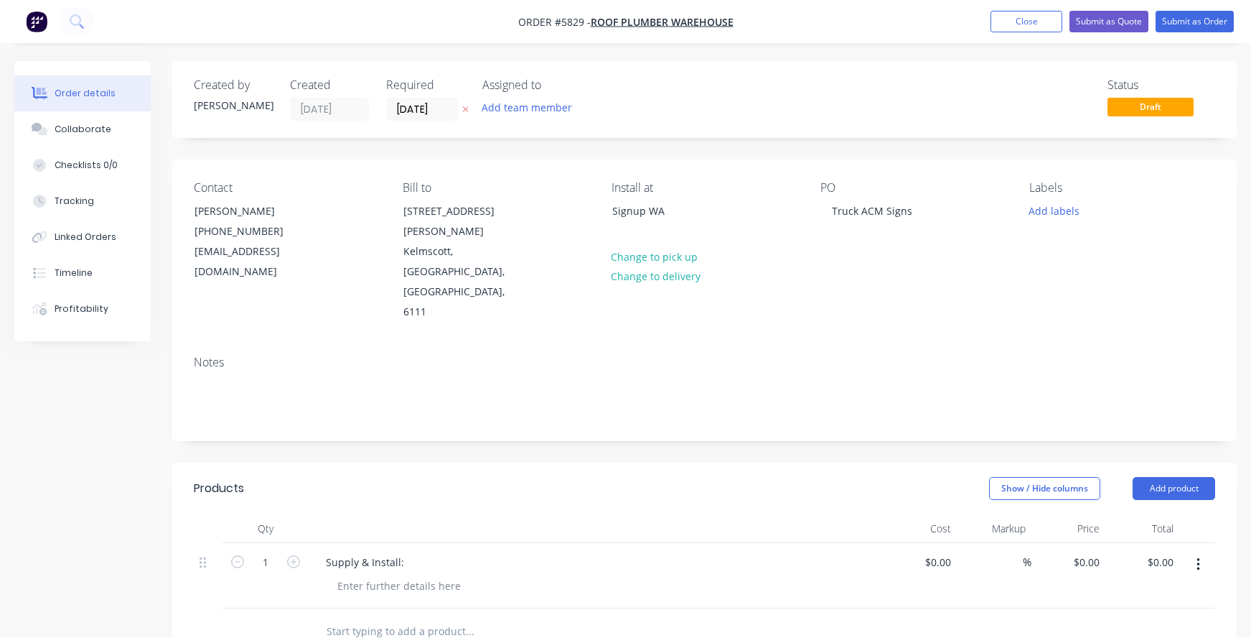
click at [362, 543] on div "Supply & Install:" at bounding box center [596, 575] width 574 height 65
click at [350, 575] on div at bounding box center [399, 585] width 146 height 21
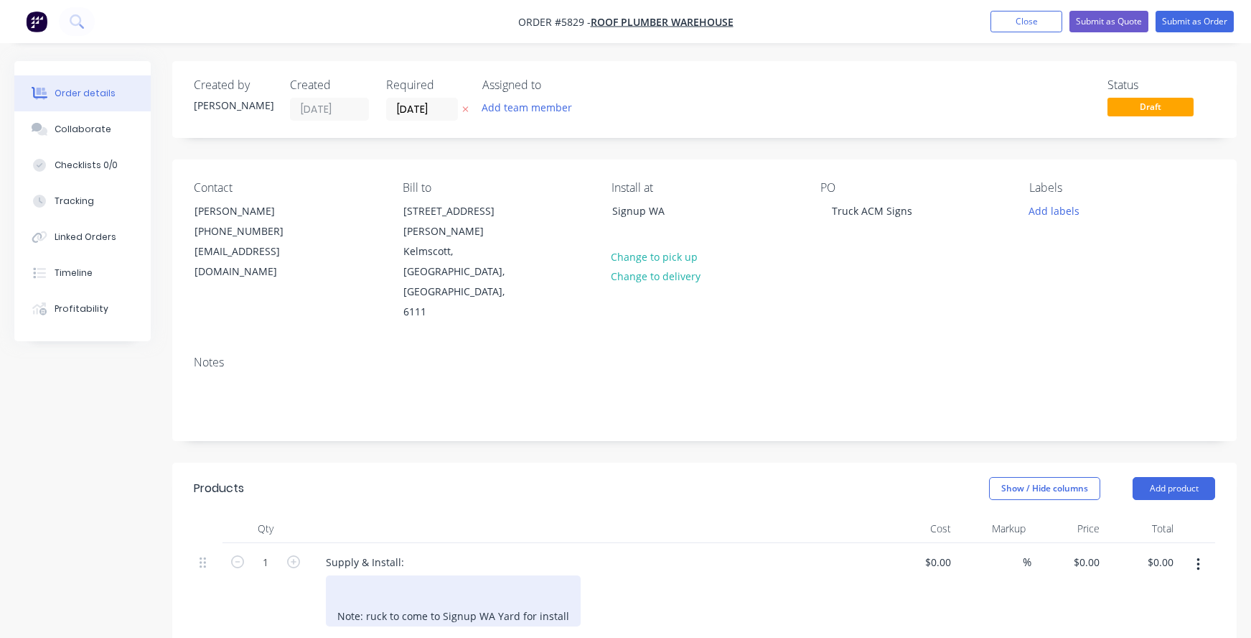
click at [366, 575] on div "Note: ruck to come to Signup WA Yard for install" at bounding box center [453, 600] width 255 height 51
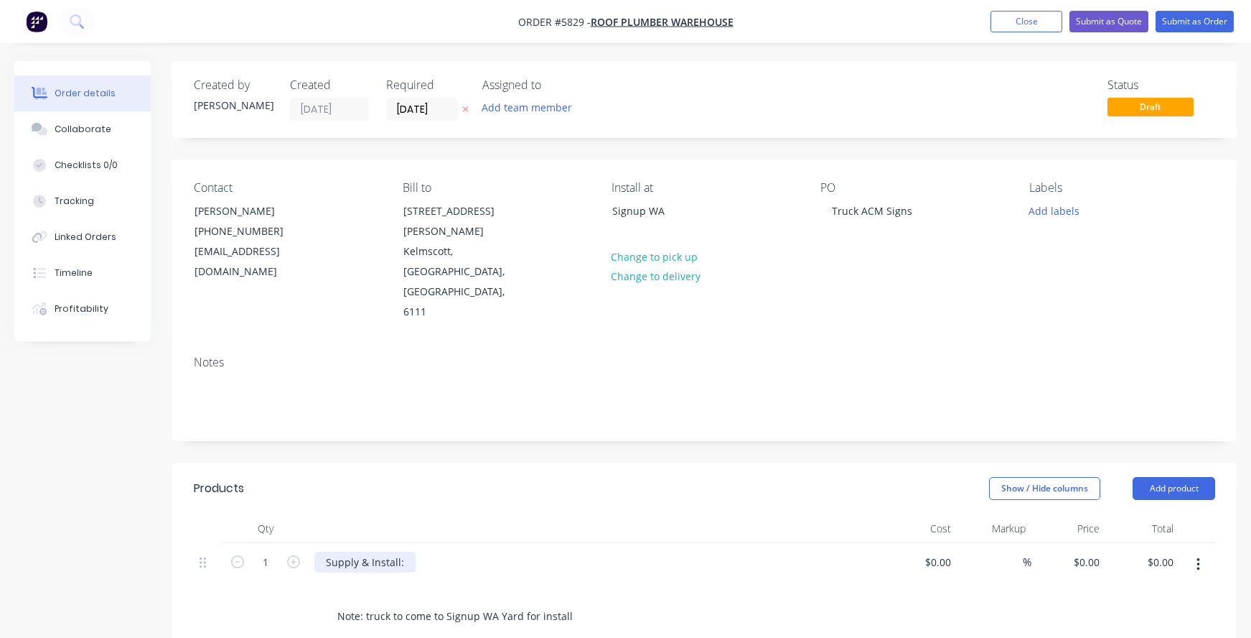
click at [408, 551] on div "Supply & Install:" at bounding box center [364, 561] width 101 height 21
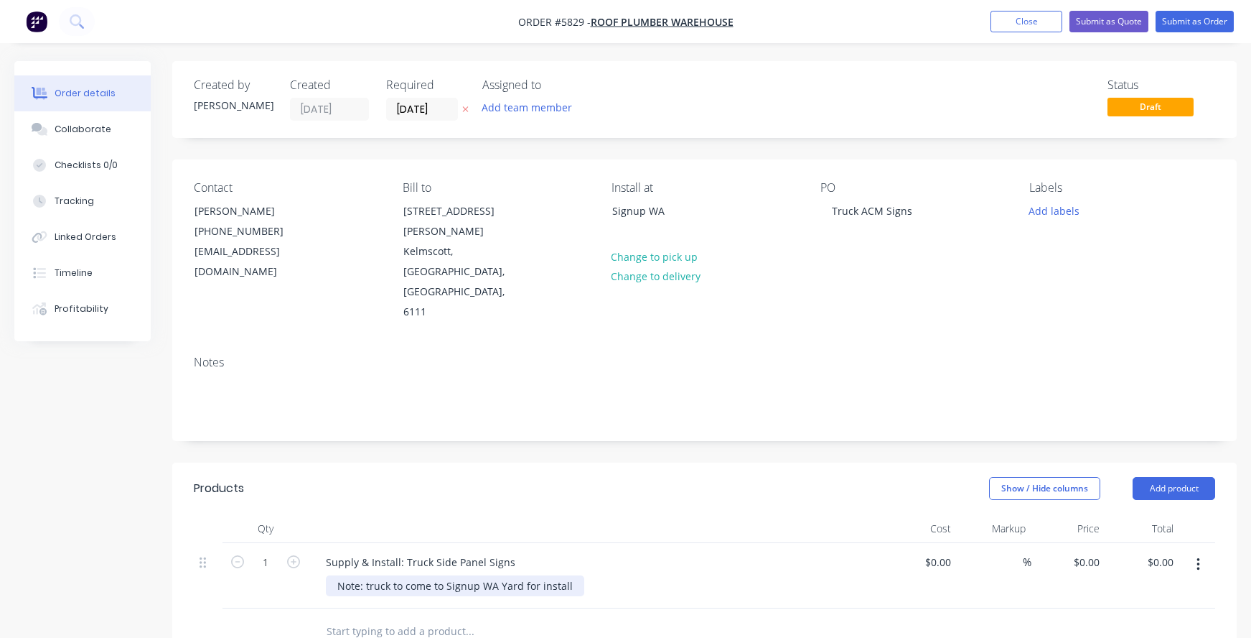
click at [340, 575] on div "Note: truck to come to Signup WA Yard for install" at bounding box center [455, 585] width 258 height 21
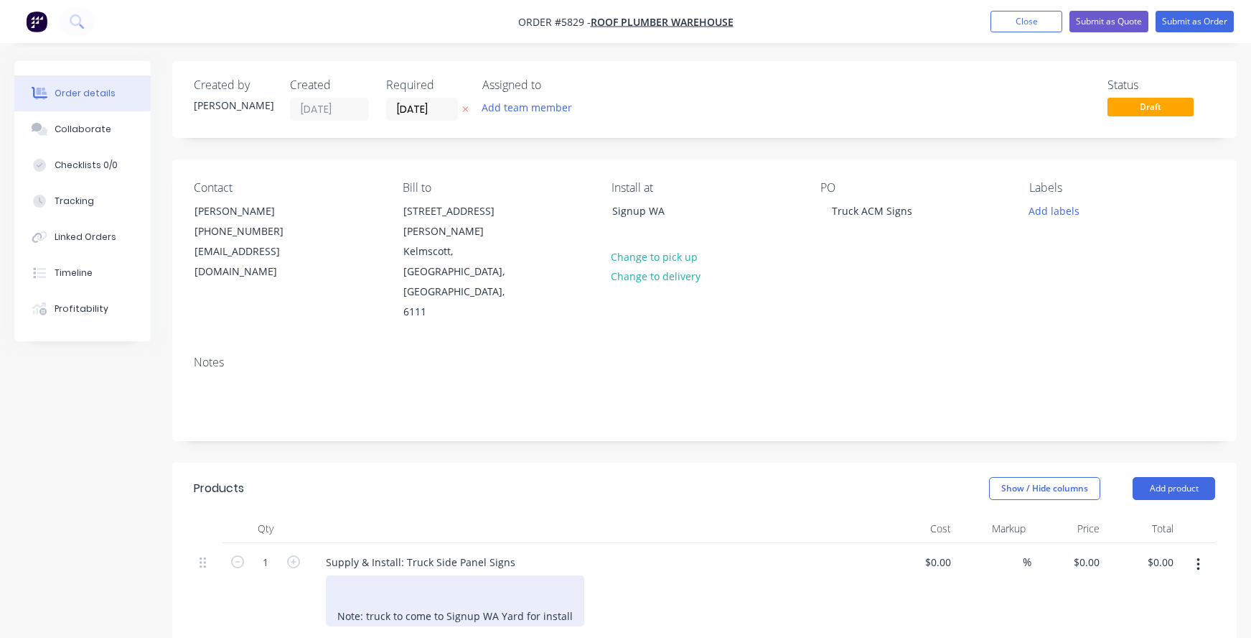
click at [342, 578] on div at bounding box center [454, 585] width 235 height 15
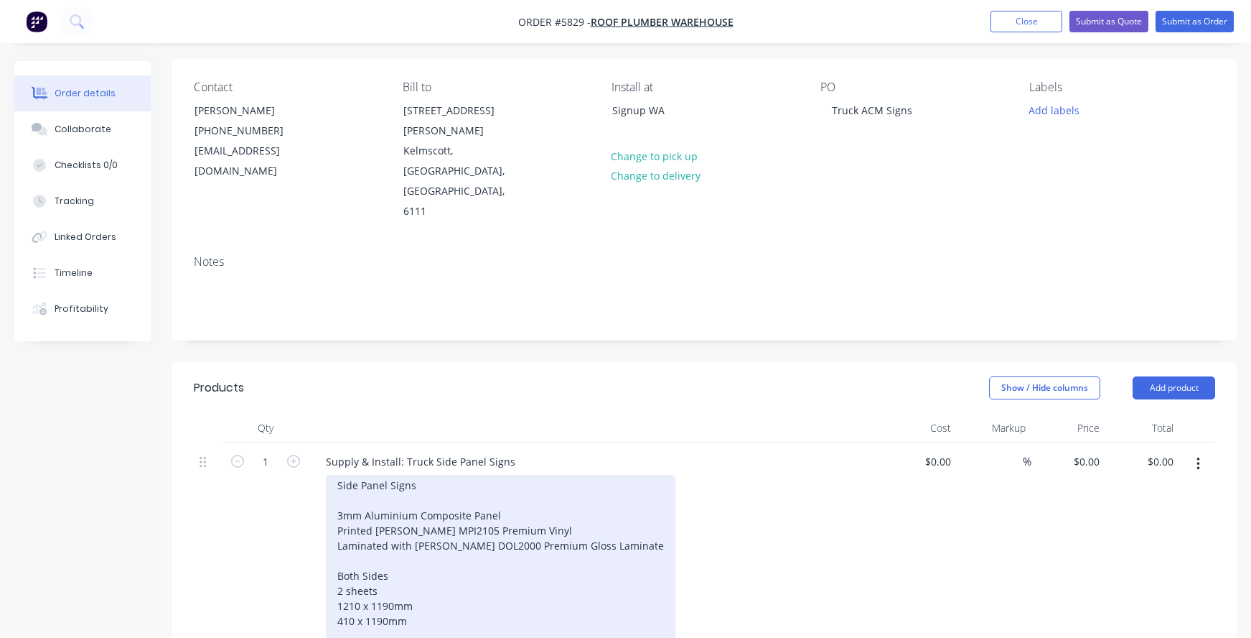
scroll to position [121, 0]
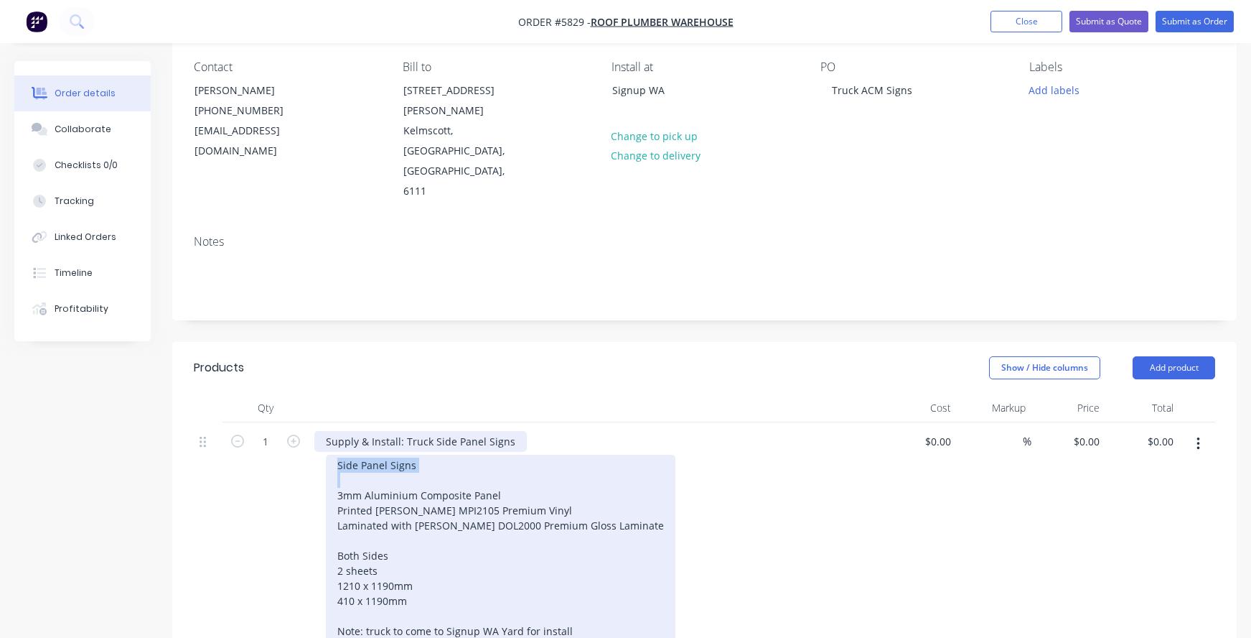
drag, startPoint x: 337, startPoint y: 433, endPoint x: 334, endPoint y: 385, distance: 48.2
click at [334, 422] on div "Supply & Install: Truck Side Panel Signs Side Panel Signs 3mm Aluminium Composi…" at bounding box center [596, 537] width 574 height 231
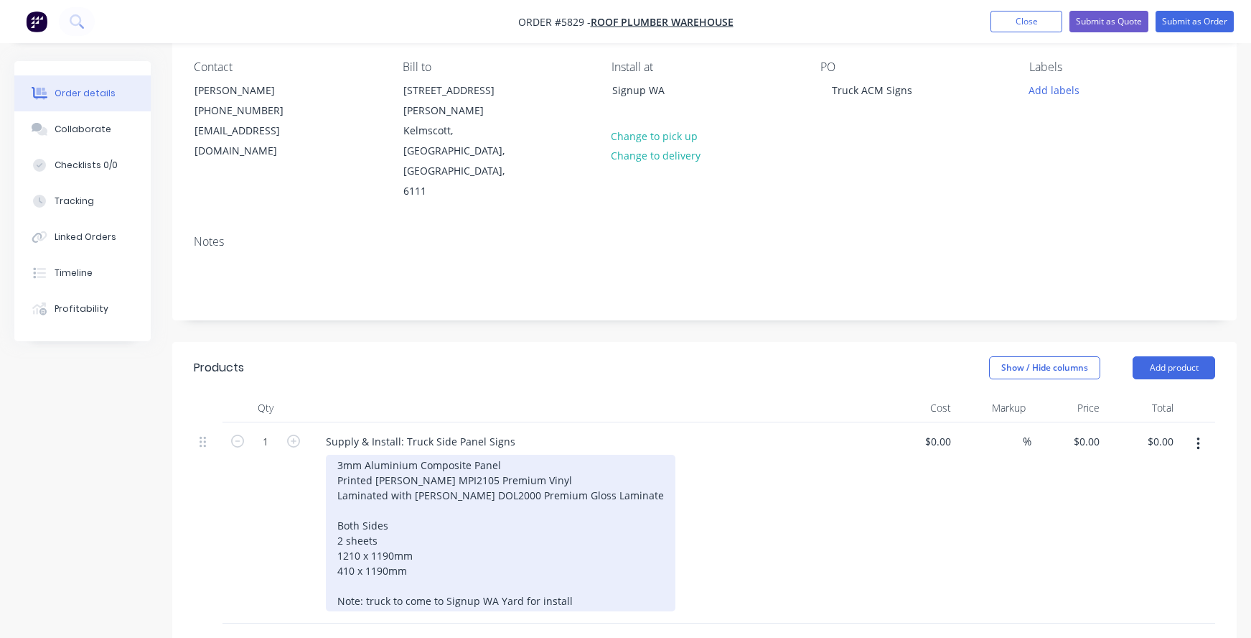
click at [616, 454] on div "3mm Aluminium Composite Panel Printed Avery MPI2105 Premium Vinyl Laminated wit…" at bounding box center [501, 532] width 350 height 157
drag, startPoint x: 532, startPoint y: 434, endPoint x: 310, endPoint y: 423, distance: 222.1
click at [310, 423] on div "Supply & Install: Truck Side Panel Signs 3mm Aluminium Composite Panel Printed …" at bounding box center [596, 522] width 574 height 201
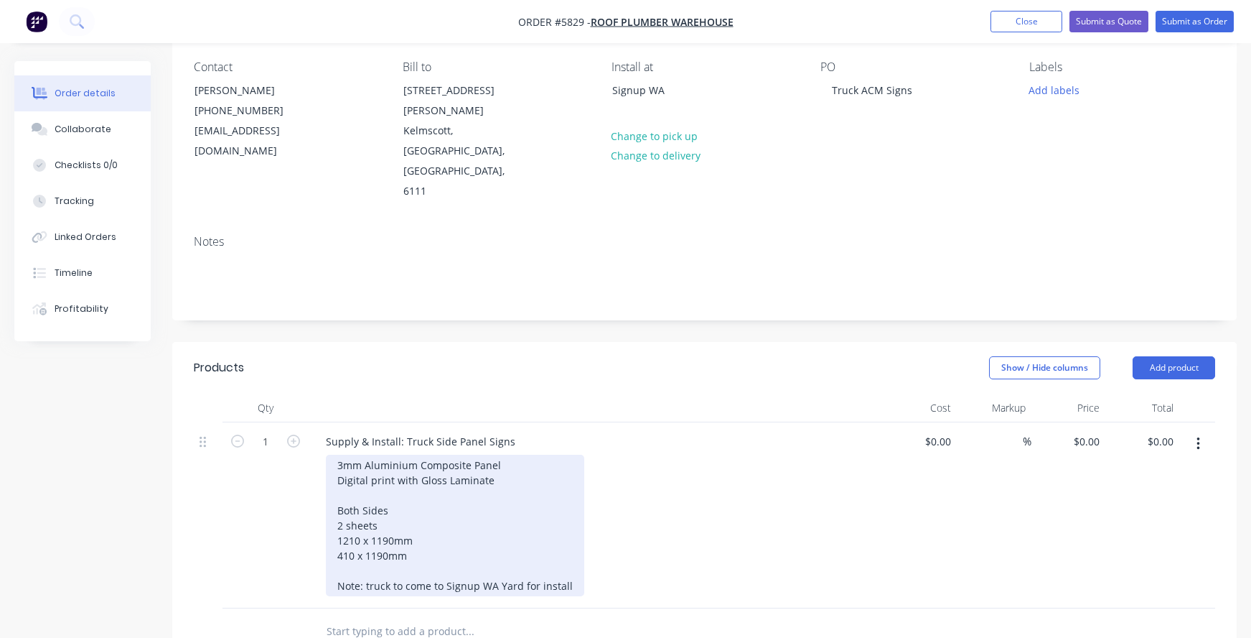
click at [369, 457] on div "3mm Aluminium Composite Panel Digital print with Gloss Laminate Both Sides 2 sh…" at bounding box center [454, 510] width 235 height 106
click at [386, 563] on div at bounding box center [454, 570] width 235 height 15
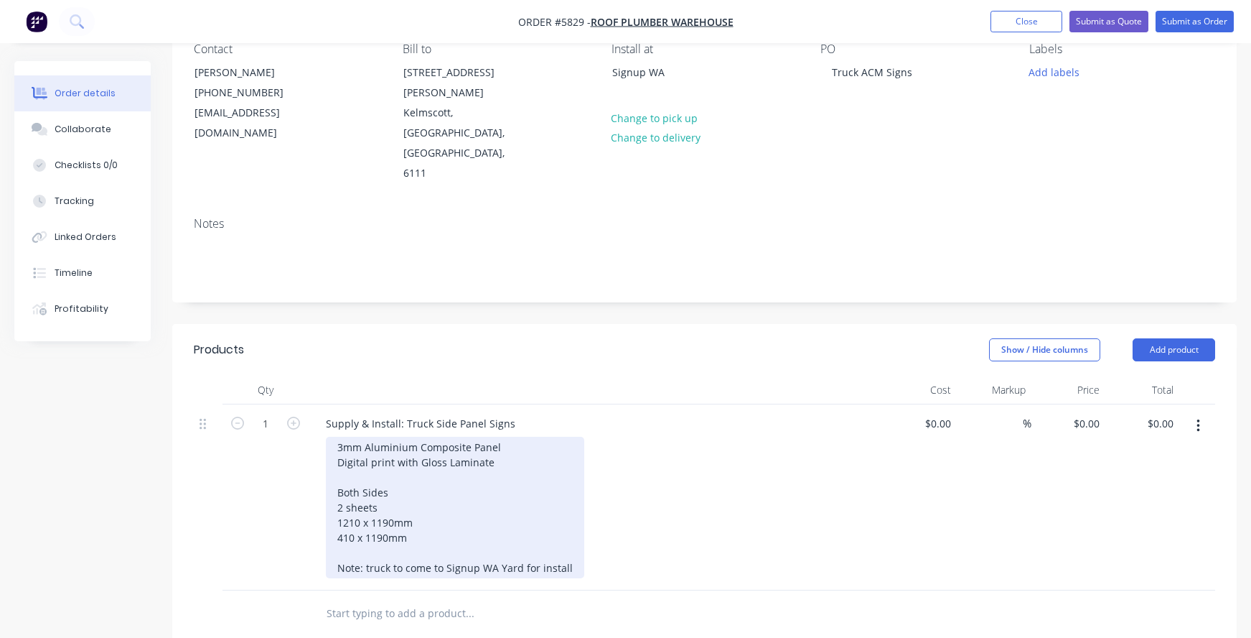
scroll to position [151, 0]
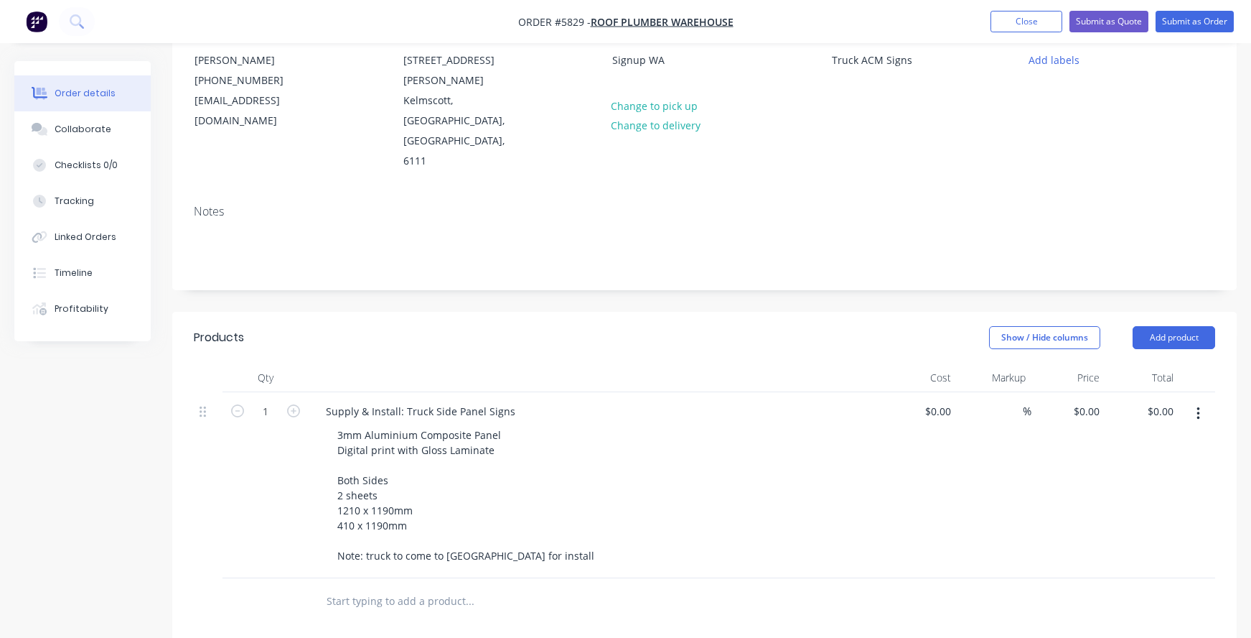
click at [364, 587] on input "text" at bounding box center [469, 601] width 287 height 29
type input "Artwork"
click at [355, 610] on div at bounding box center [399, 620] width 146 height 21
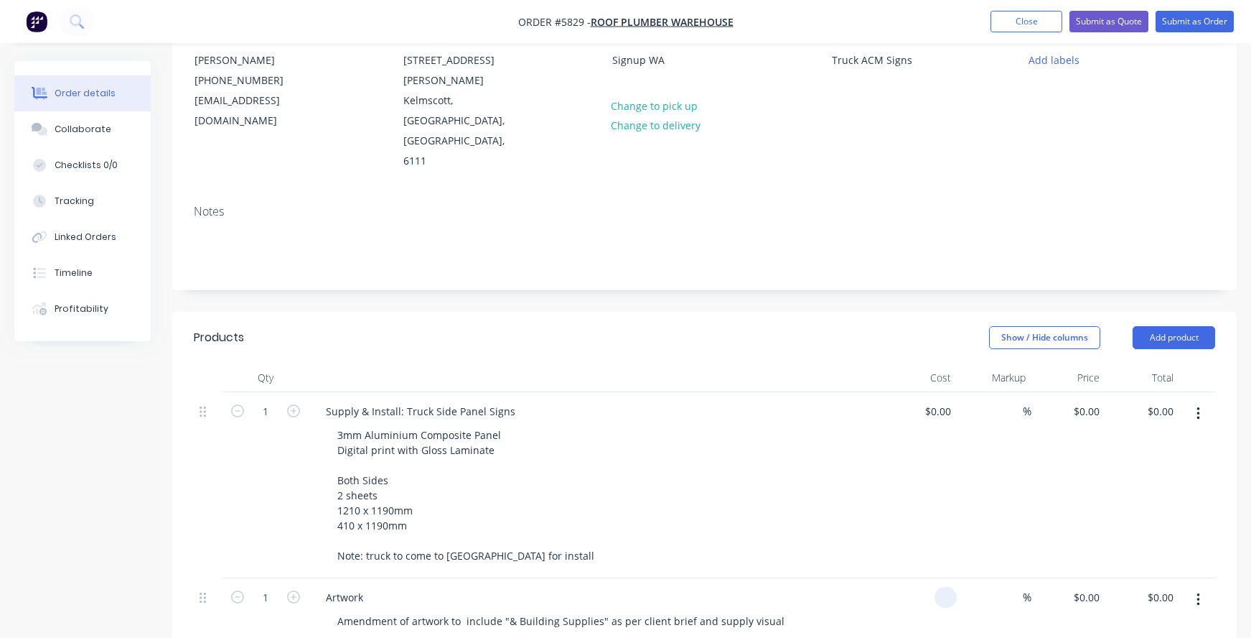
click at [937, 587] on div at bounding box center [946, 597] width 22 height 21
type input "$95.00"
click at [859, 578] on div "Artwork Amendment of artwork to include "& Building Supplies" as per client bri…" at bounding box center [596, 610] width 574 height 65
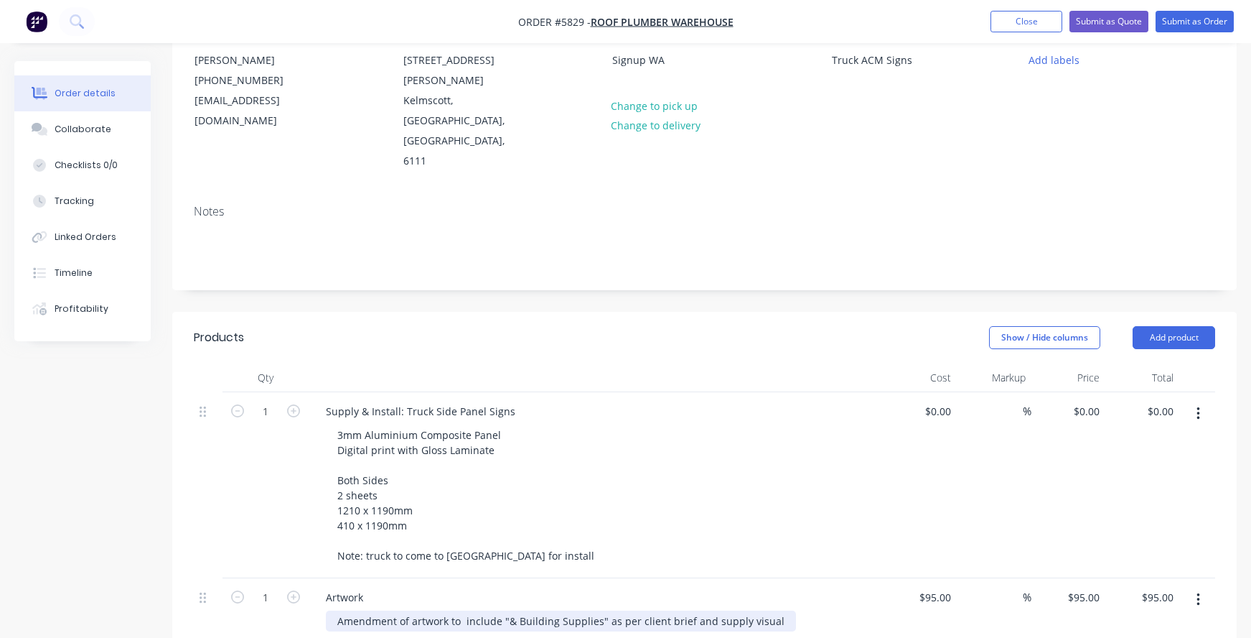
click at [339, 610] on div "Amendment of artwork to include "& Building Supplies" as per client brief and s…" at bounding box center [561, 620] width 470 height 21
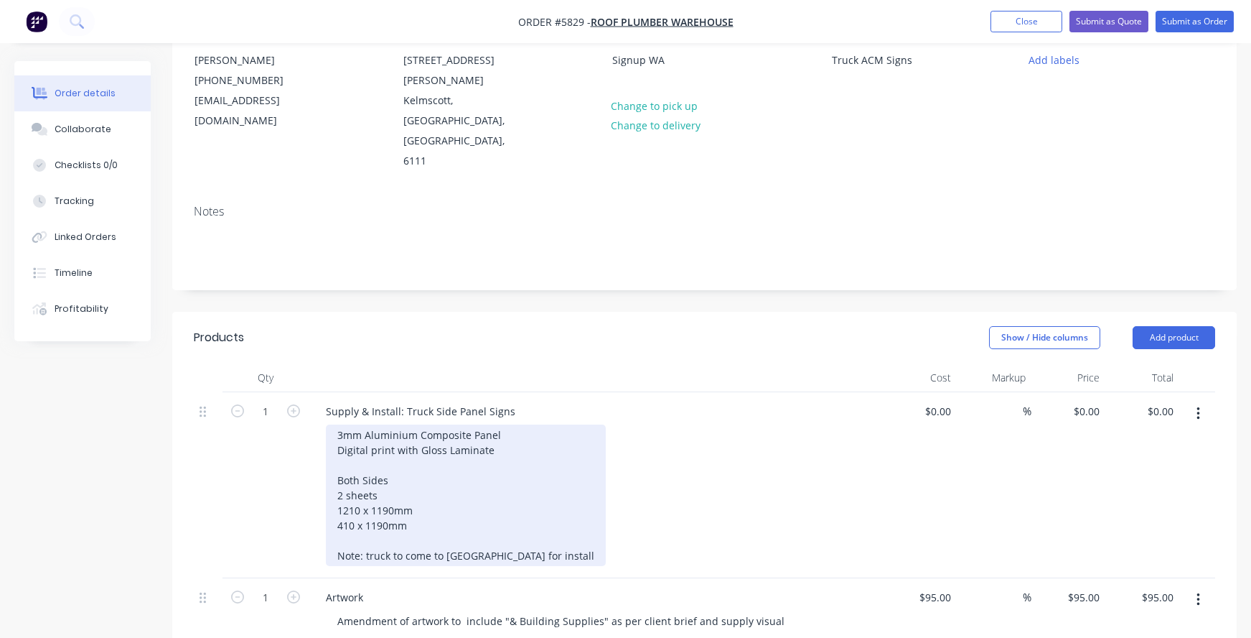
click at [429, 500] on div "3mm Aluminium Composite Panel Digital print with Gloss Laminate Both Sides 2 sh…" at bounding box center [466, 494] width 280 height 141
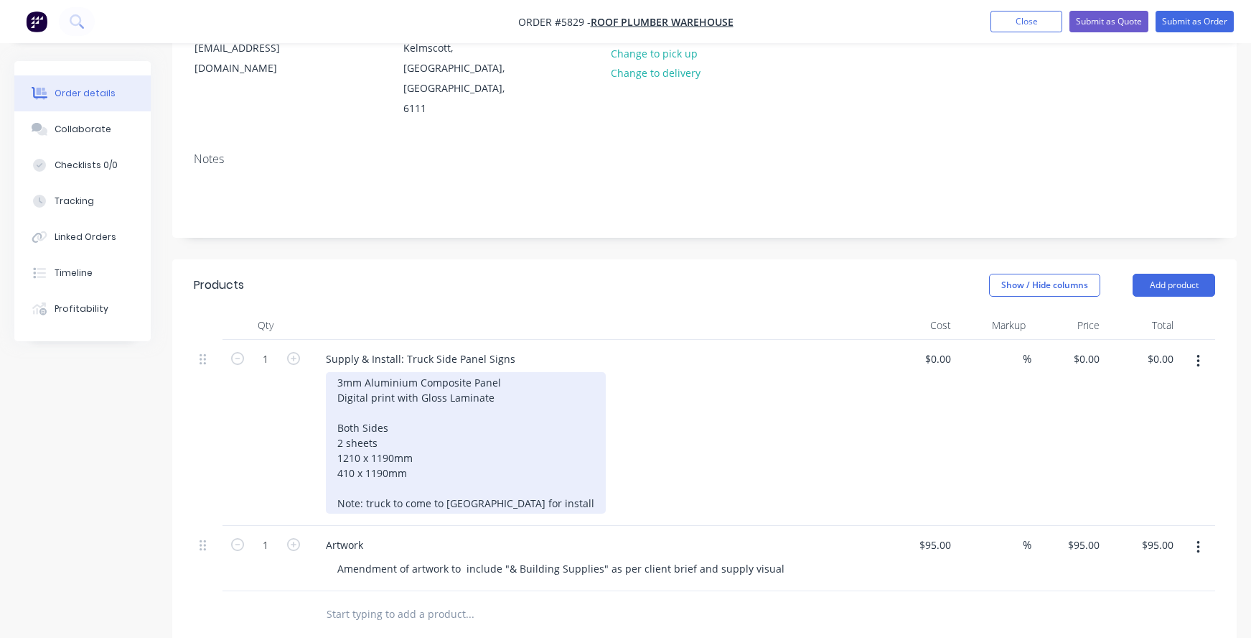
scroll to position [230, 0]
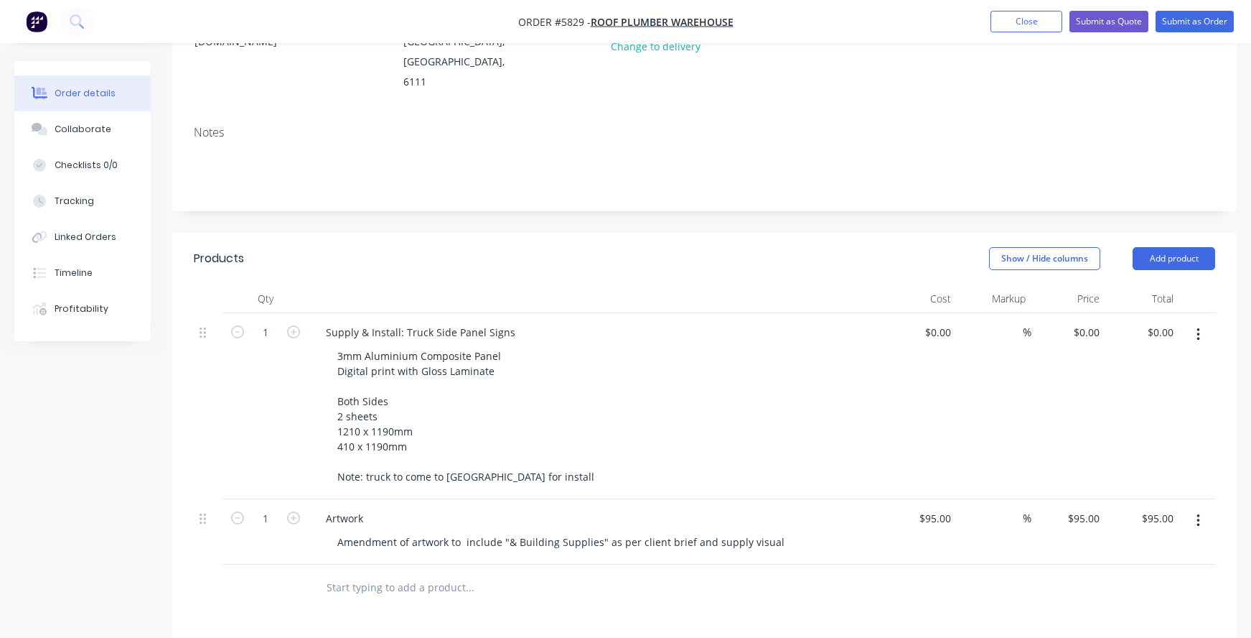
click at [330, 573] on input "text" at bounding box center [469, 587] width 287 height 29
click at [391, 322] on div "Supply & Install: Truck Side Panel Signs" at bounding box center [420, 332] width 213 height 21
click at [298, 325] on icon "button" at bounding box center [293, 331] width 13 height 13
type input "2"
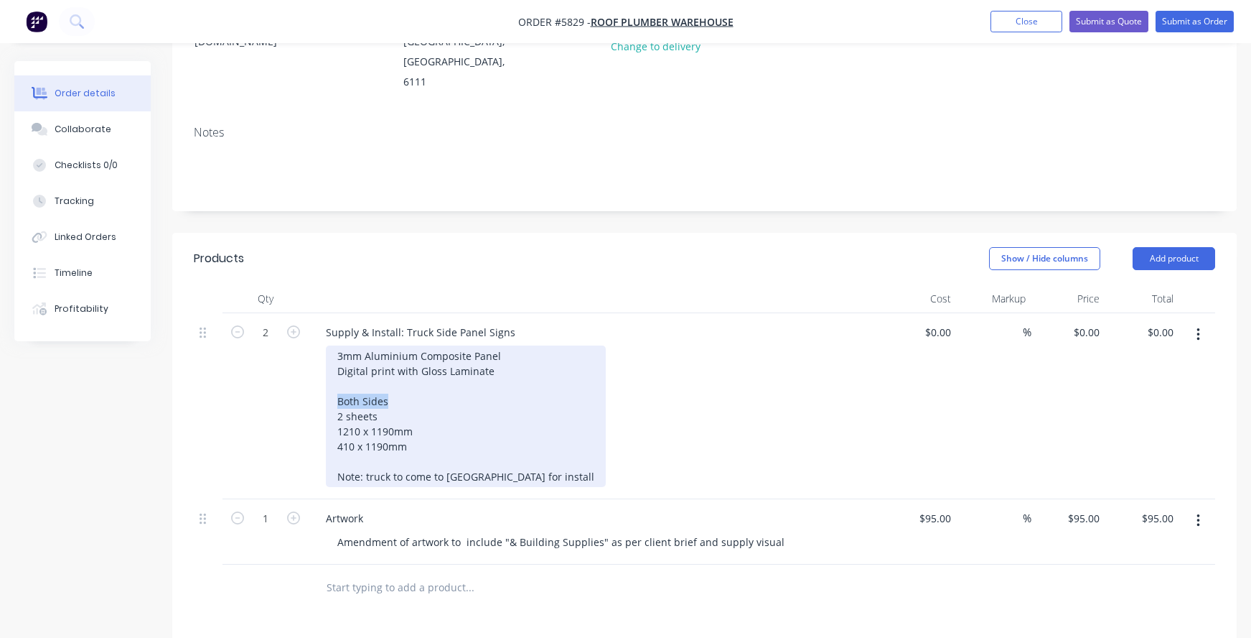
drag, startPoint x: 412, startPoint y: 343, endPoint x: 305, endPoint y: 343, distance: 107.0
click at [305, 343] on div "2 Supply & Install: Truck Side Panel Signs 3mm Aluminium Composite Panel Digita…" at bounding box center [705, 406] width 1022 height 186
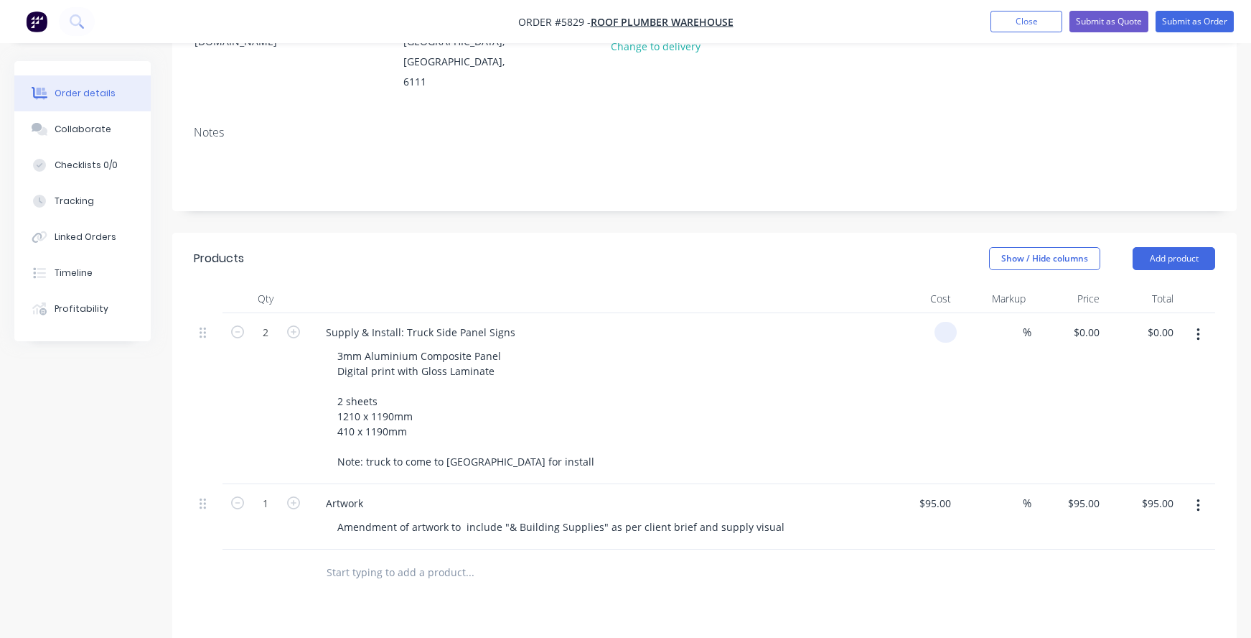
click at [938, 322] on div at bounding box center [946, 332] width 22 height 21
type input "$288.00"
type input "$576.00"
click at [821, 322] on div "Supply & Install: Truck Side Panel Signs" at bounding box center [595, 332] width 563 height 21
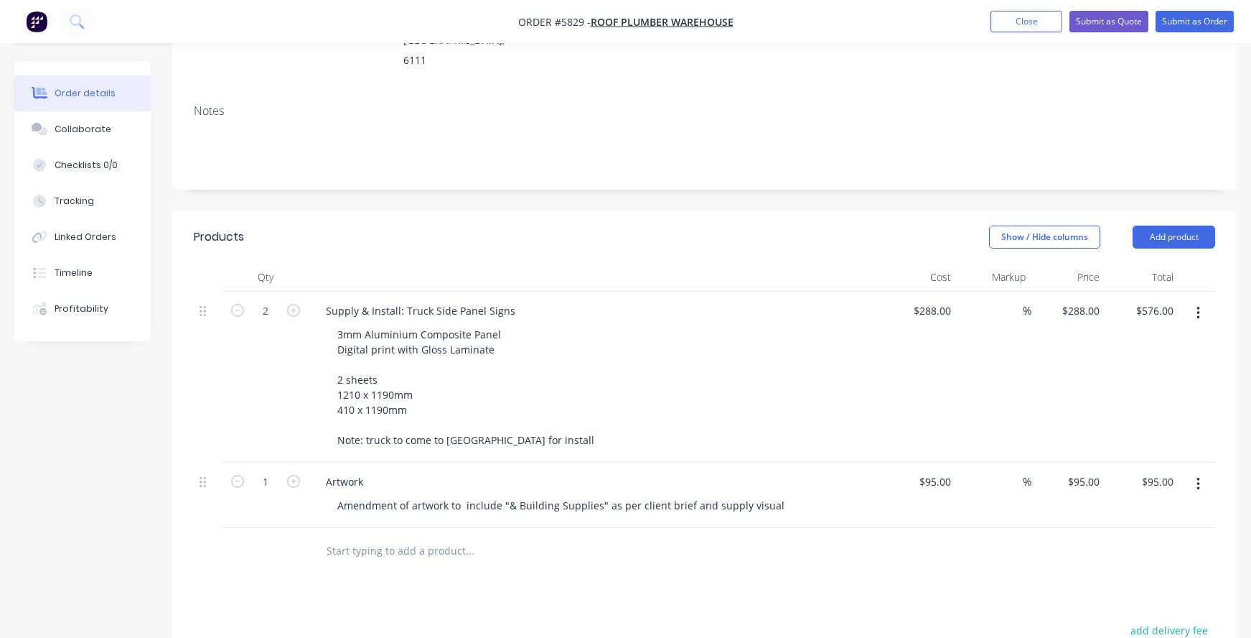
scroll to position [252, 0]
click at [335, 536] on input "text" at bounding box center [469, 550] width 287 height 29
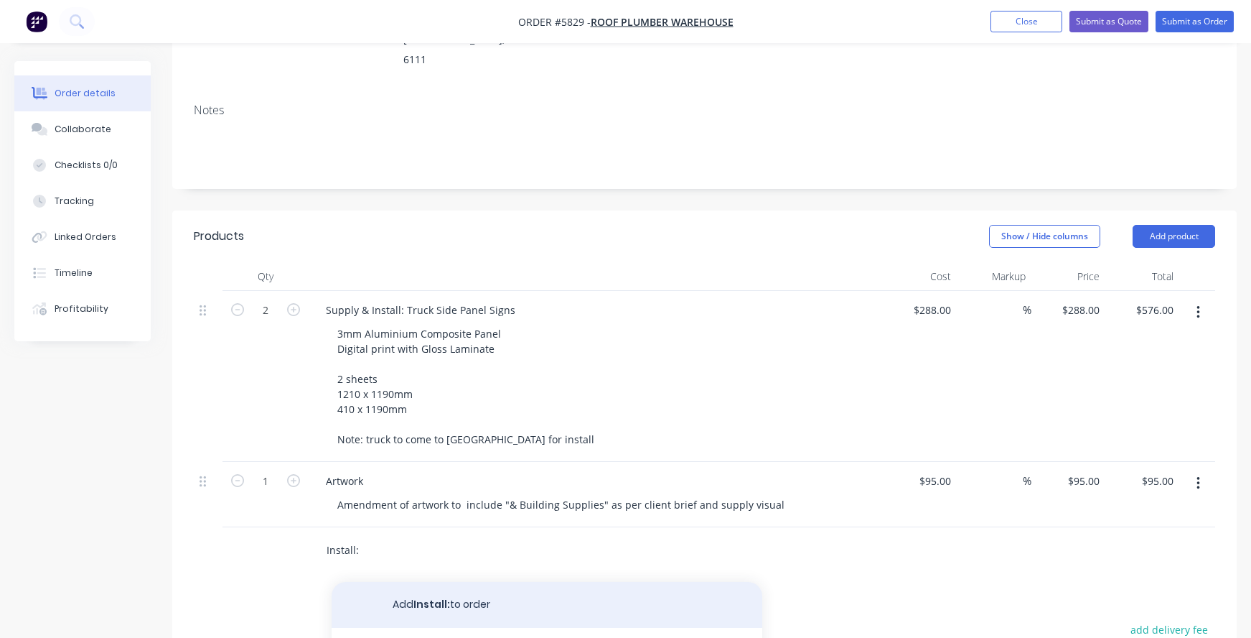
type input "Install:"
click at [411, 582] on button "Add Install: to order" at bounding box center [547, 605] width 431 height 46
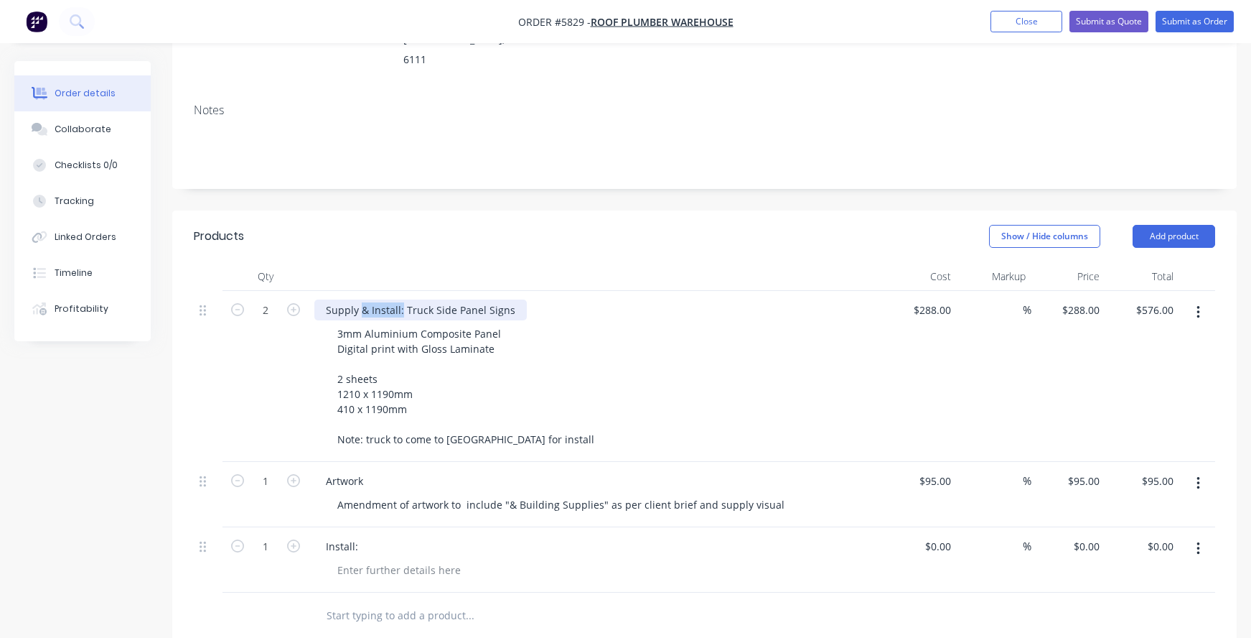
drag, startPoint x: 362, startPoint y: 248, endPoint x: 401, endPoint y: 248, distance: 38.8
click at [401, 299] on div "Supply & Install: Truck Side Panel Signs" at bounding box center [420, 309] width 213 height 21
click at [475, 299] on div "Supply: Truck Side Panel Signs" at bounding box center [399, 309] width 170 height 21
drag, startPoint x: 475, startPoint y: 253, endPoint x: 315, endPoint y: 250, distance: 160.1
click at [315, 299] on div "Supply: Truck Side Panel Signs" at bounding box center [399, 309] width 170 height 21
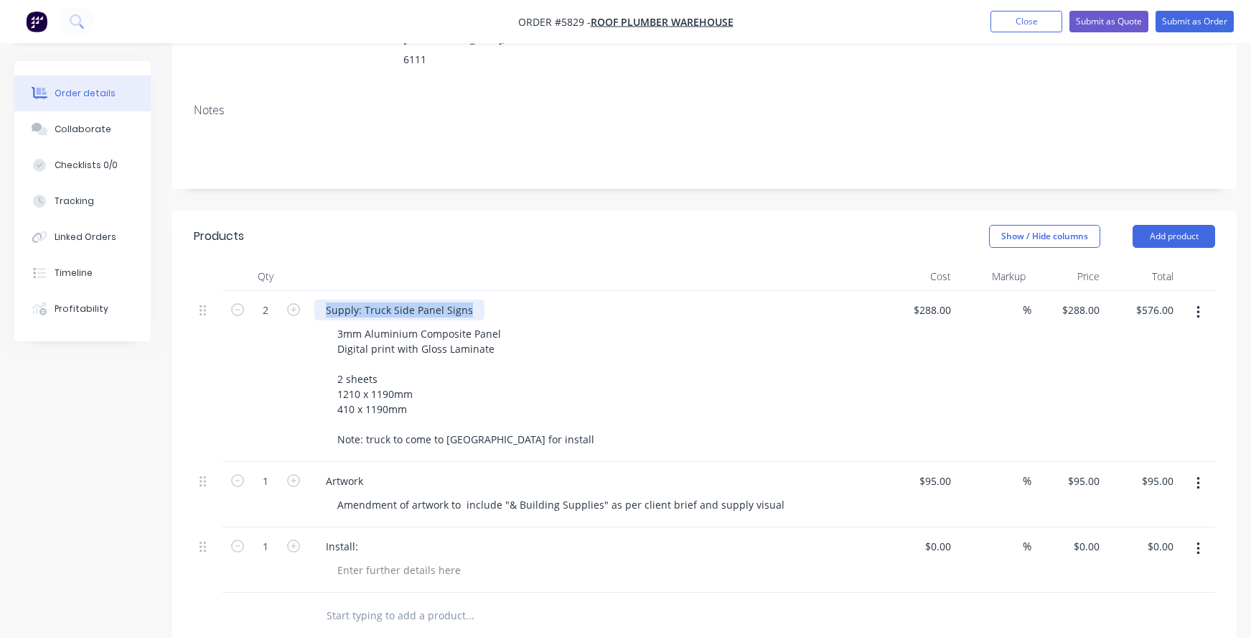
copy div "Supply: Truck Side Panel Signs"
drag, startPoint x: 330, startPoint y: 487, endPoint x: 281, endPoint y: 487, distance: 49.5
click at [281, 527] on div "1 Install: $0.00 $0.00 % $0.00 $0.00 $0.00 $0.00" at bounding box center [705, 559] width 1022 height 65
click at [329, 536] on div "Install:" at bounding box center [341, 546] width 55 height 21
drag, startPoint x: 360, startPoint y: 487, endPoint x: 298, endPoint y: 480, distance: 62.9
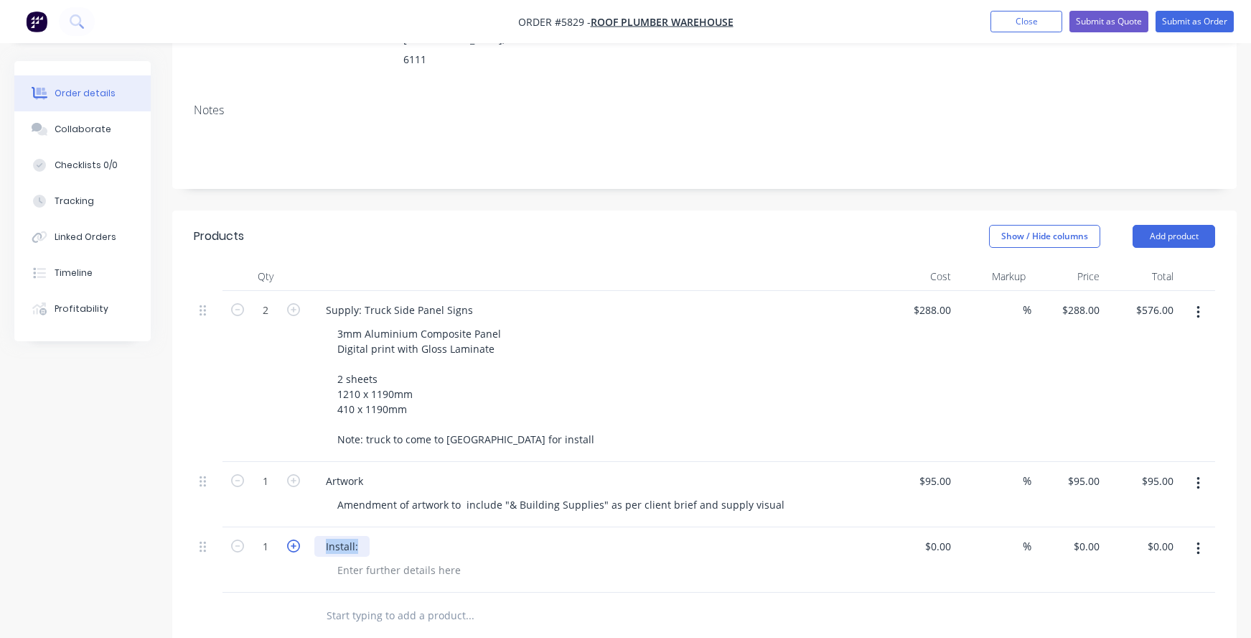
click at [298, 527] on div "1 Install: $0.00 $0.00 % $0.00 $0.00 $0.00 $0.00" at bounding box center [705, 559] width 1022 height 65
paste div
drag, startPoint x: 358, startPoint y: 485, endPoint x: 280, endPoint y: 478, distance: 78.5
click at [284, 527] on div "1 Supply: Truck Side Panel Signs $0.00 $0.00 % $0.00 $0.00 $0.00 $0.00" at bounding box center [705, 559] width 1022 height 65
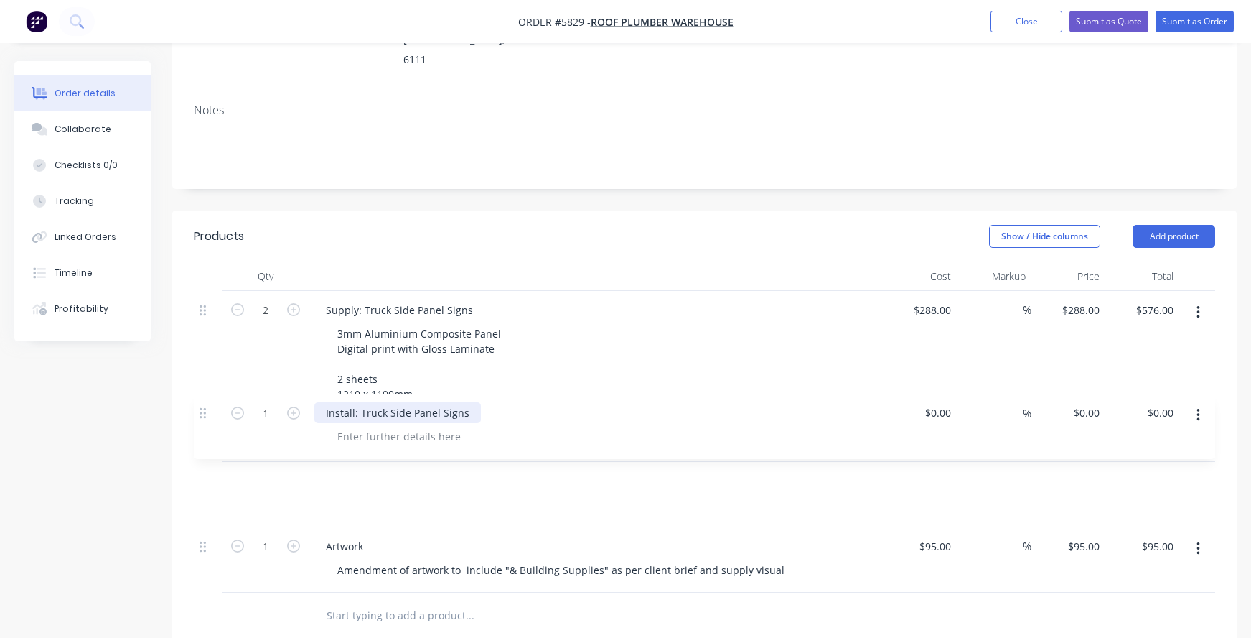
drag, startPoint x: 207, startPoint y: 482, endPoint x: 206, endPoint y: 394, distance: 87.6
click at [206, 394] on div "2 Supply: Truck Side Panel Signs 3mm Aluminium Composite Panel Digital print wi…" at bounding box center [705, 442] width 1022 height 302
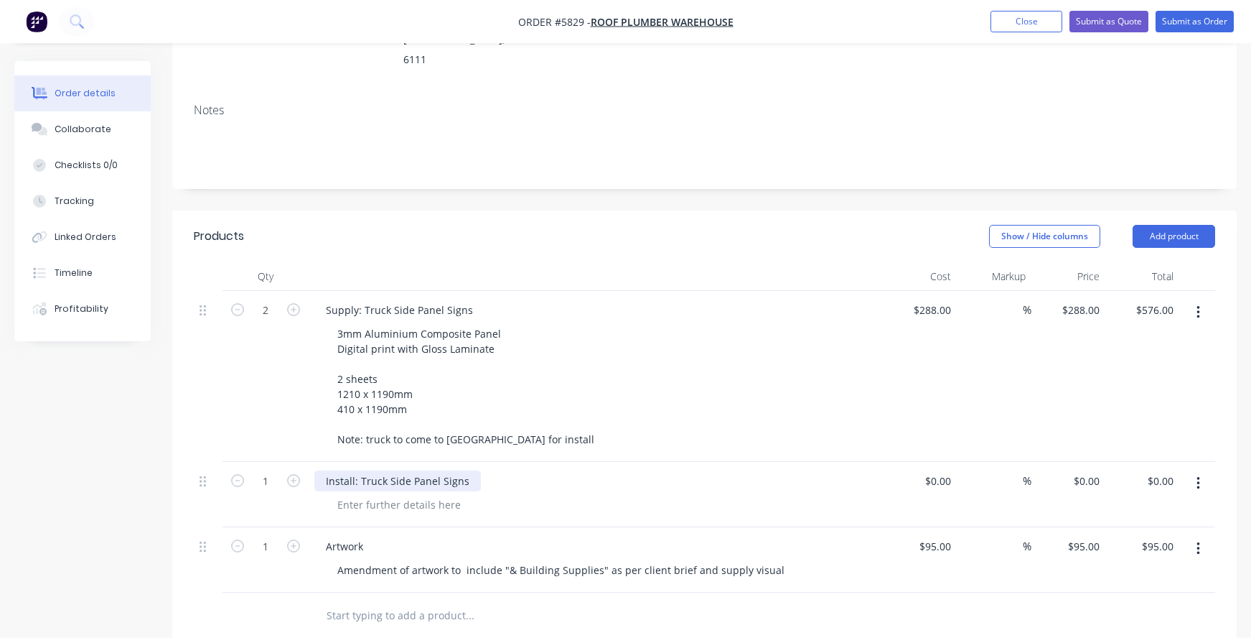
click at [407, 470] on div "Install: Truck Side Panel Signs" at bounding box center [397, 480] width 167 height 21
click at [371, 494] on div at bounding box center [399, 504] width 146 height 21
click at [929, 299] on div "288 $288.00" at bounding box center [932, 309] width 50 height 21
type input "$288.00"
click at [729, 323] on div "3mm Aluminium Composite Panel Digital print with Gloss Laminate 2 sheets 1210 x…" at bounding box center [601, 386] width 551 height 126
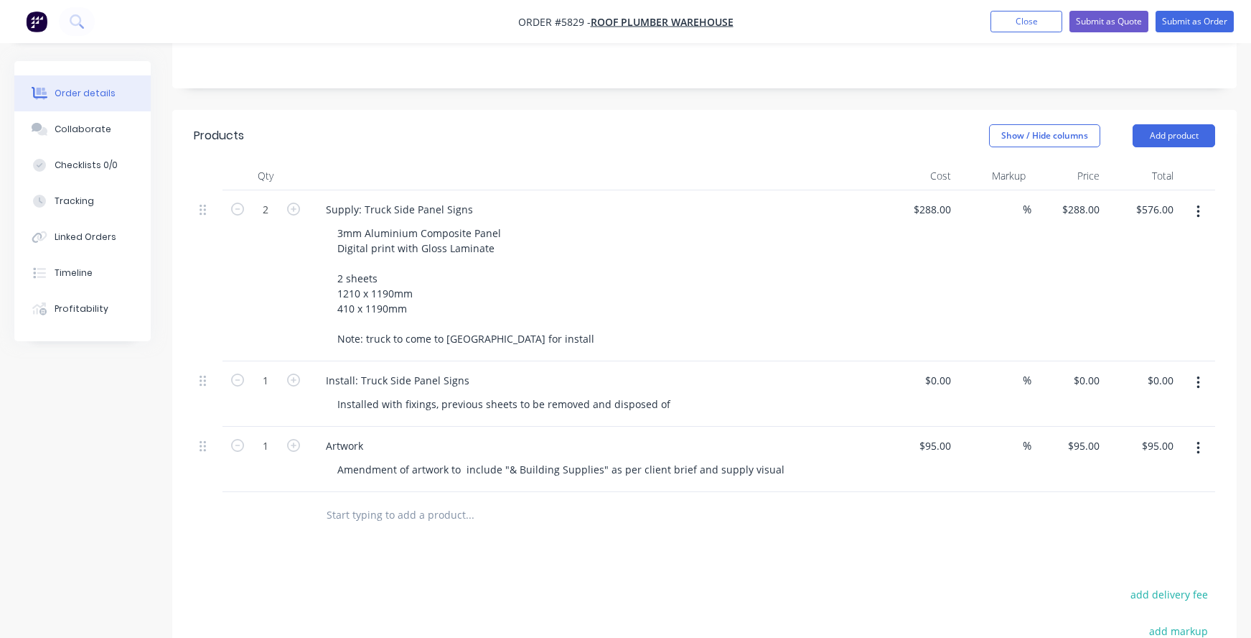
scroll to position [350, 0]
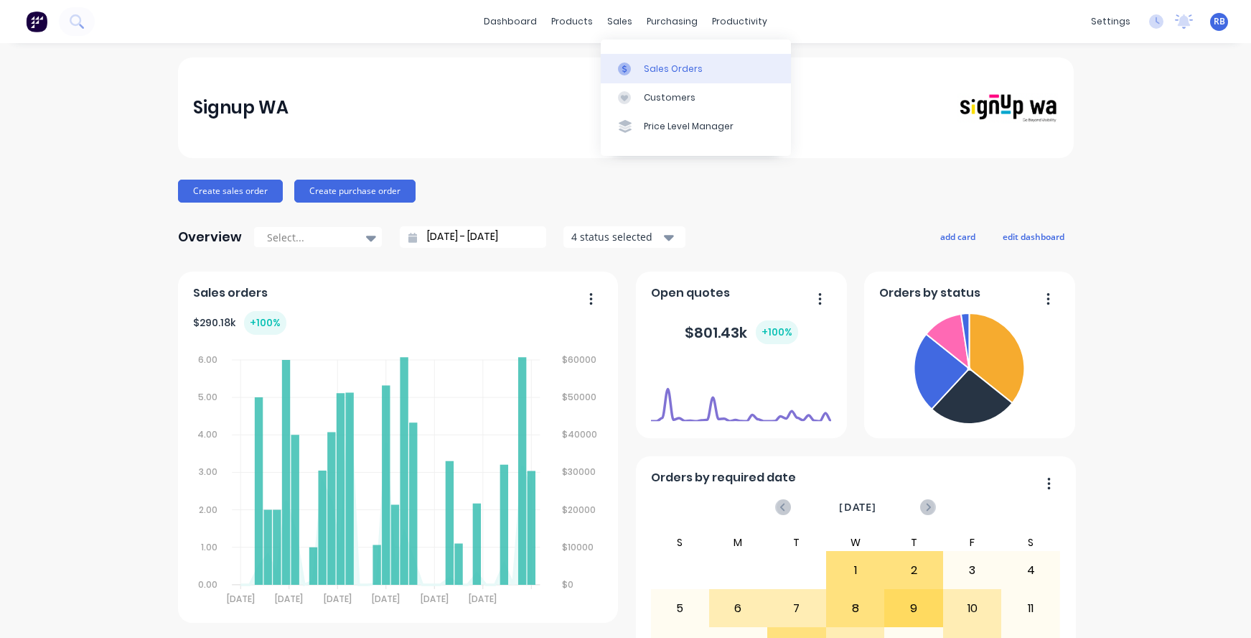
click at [660, 64] on div "Sales Orders" at bounding box center [673, 68] width 59 height 13
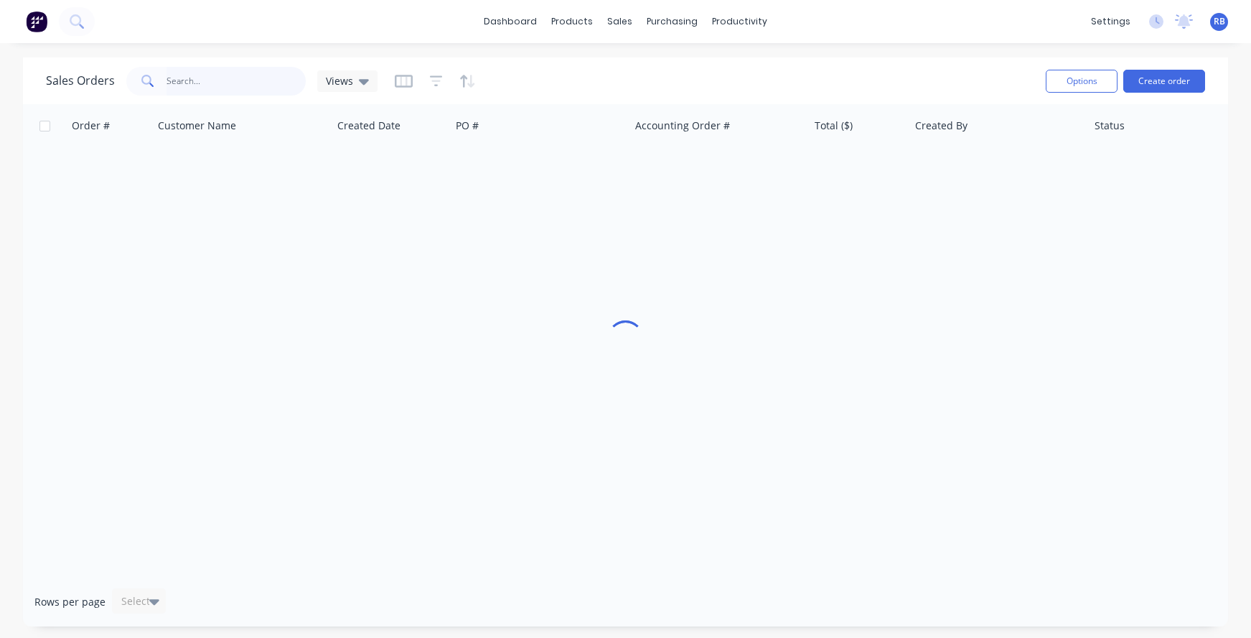
click at [179, 91] on input "text" at bounding box center [237, 81] width 140 height 29
type input "f"
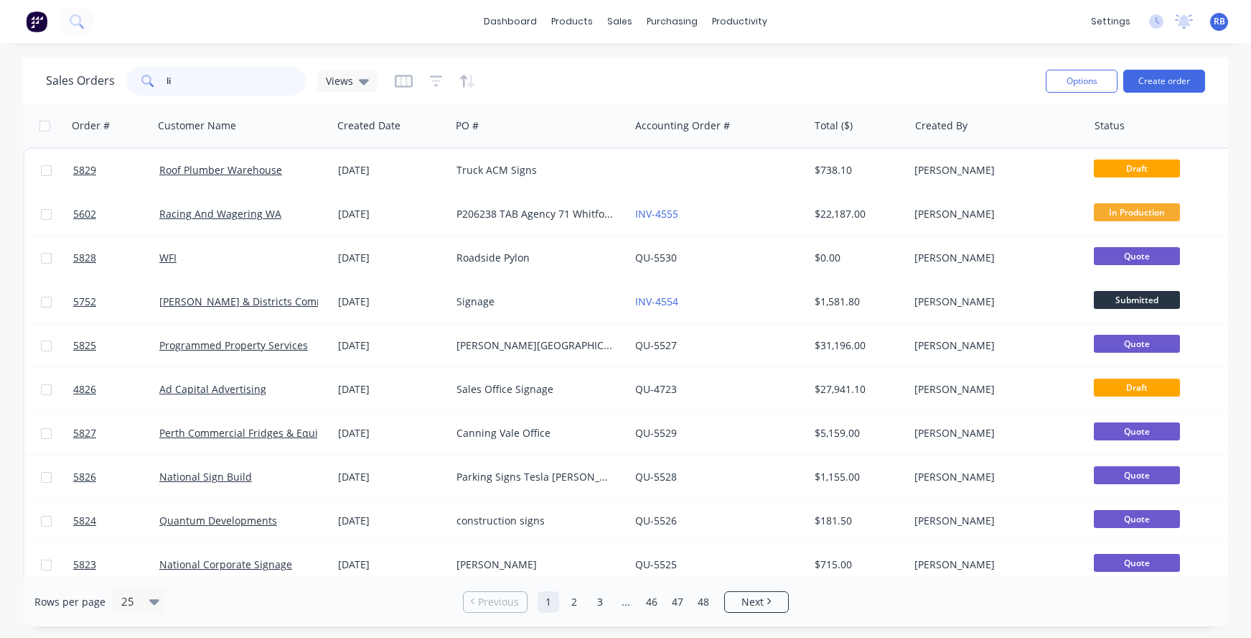
type input "l"
type input "leighton"
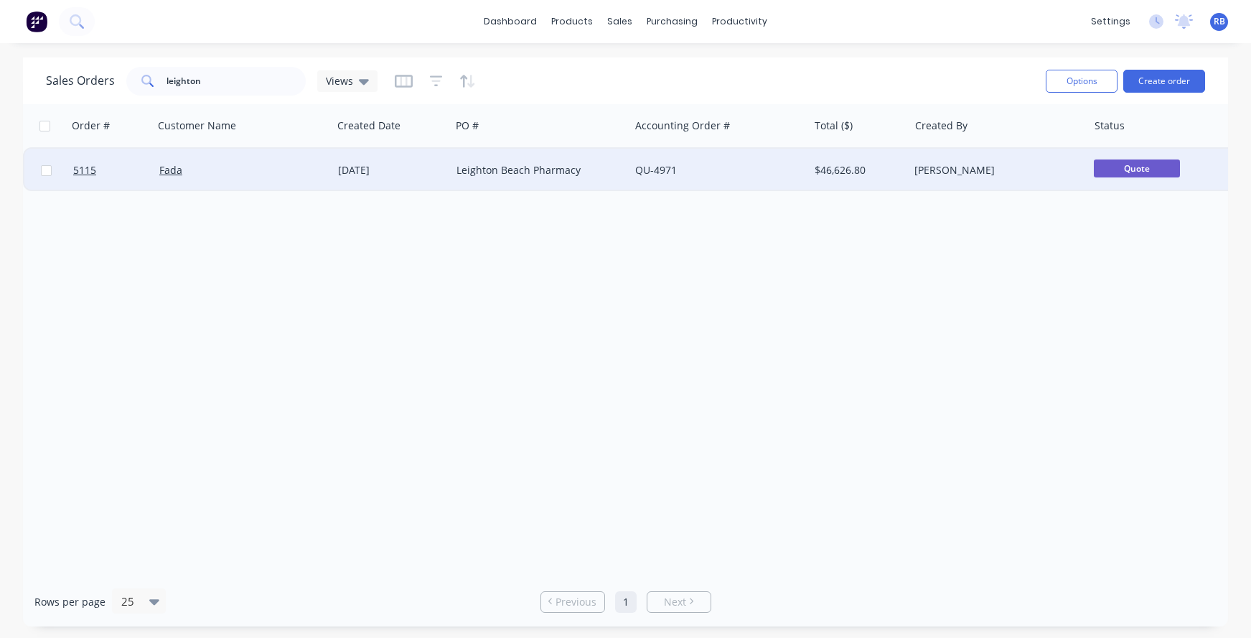
click at [280, 174] on div "Fada" at bounding box center [238, 170] width 159 height 14
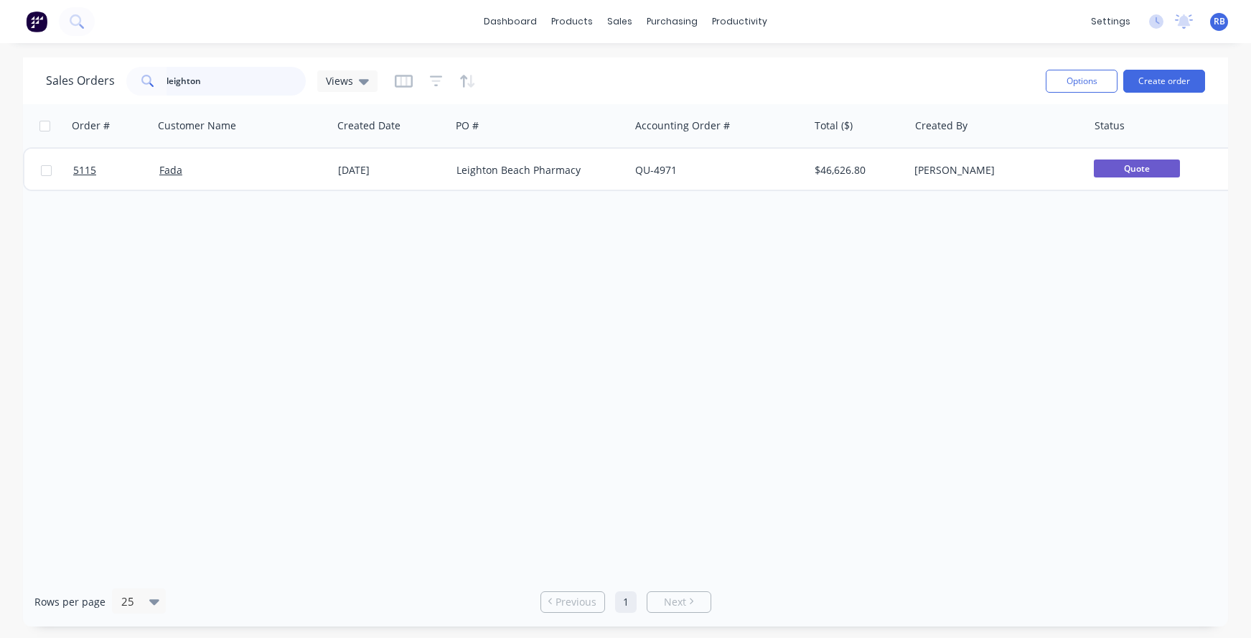
click at [223, 80] on input "leighton" at bounding box center [237, 81] width 140 height 29
drag, startPoint x: 174, startPoint y: 79, endPoint x: 29, endPoint y: 79, distance: 144.3
click at [29, 79] on div "Sales Orders leighton Views Options Create order" at bounding box center [625, 80] width 1205 height 47
type input "fada"
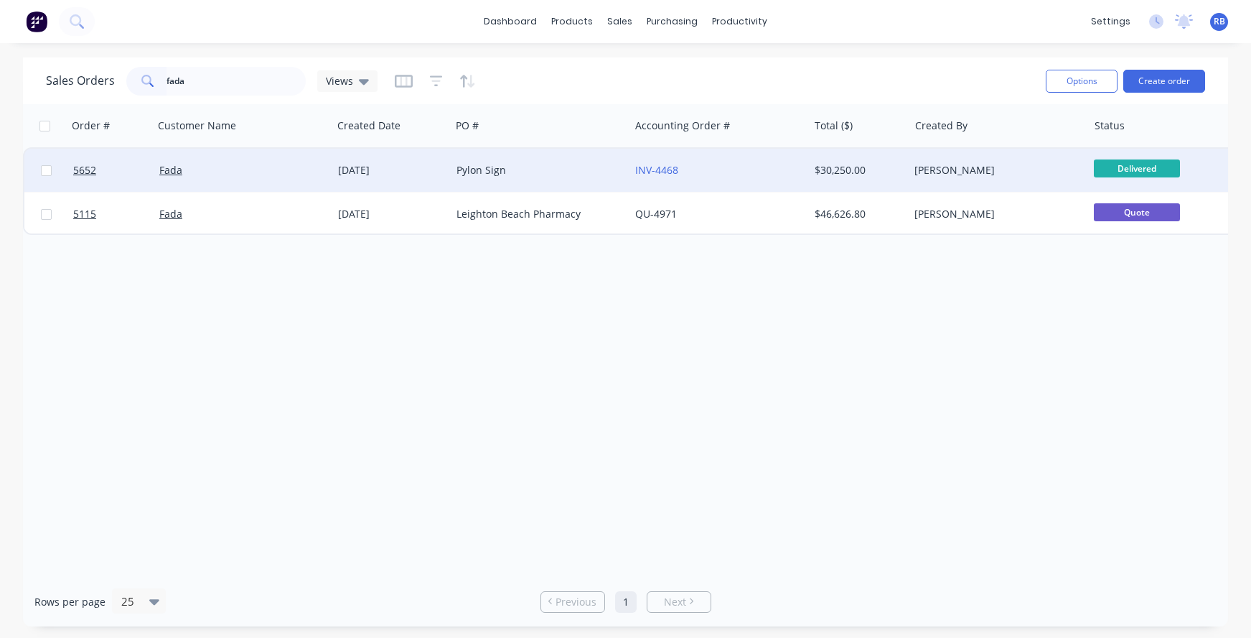
click at [739, 164] on div "INV-4468" at bounding box center [714, 170] width 159 height 14
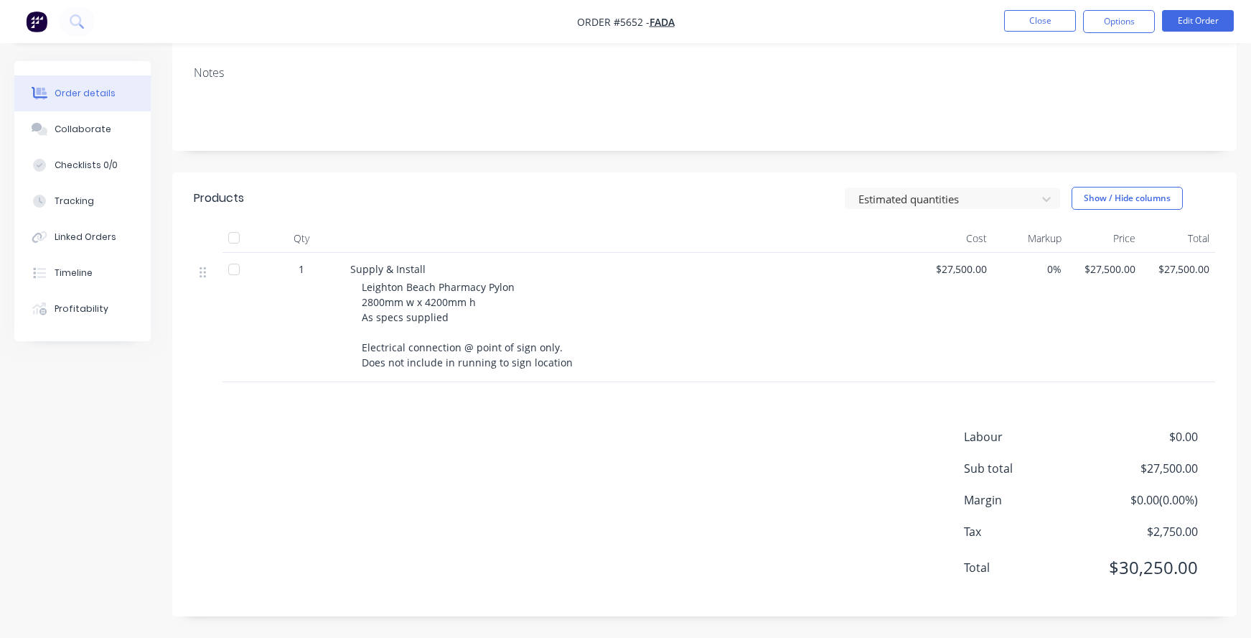
scroll to position [226, 0]
